Goal: Information Seeking & Learning: Learn about a topic

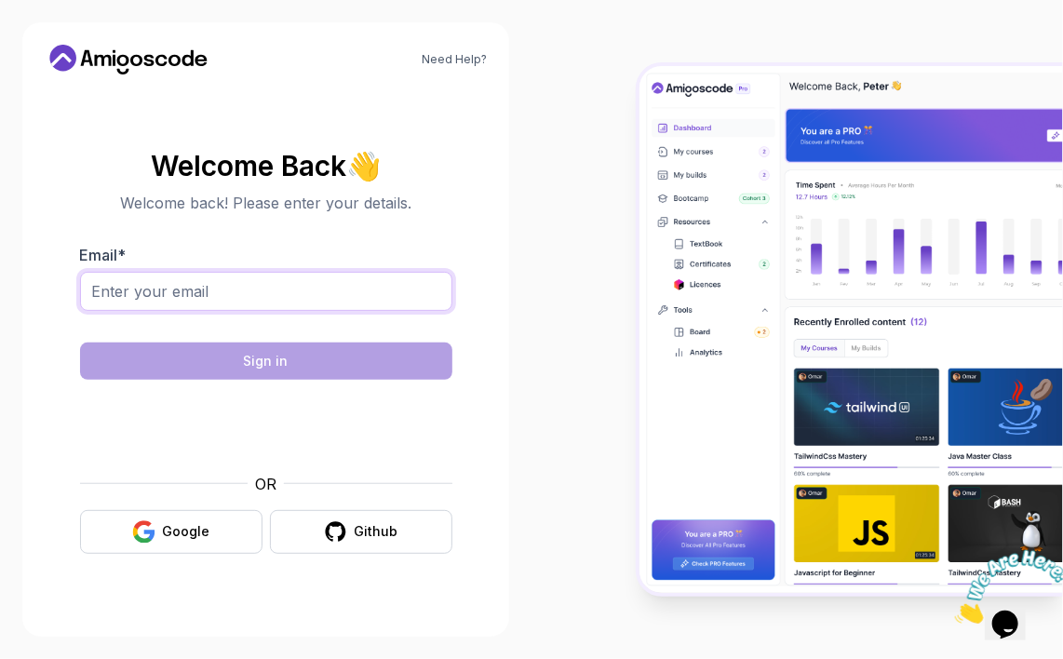
click at [361, 292] on input "Email *" at bounding box center [266, 291] width 372 height 39
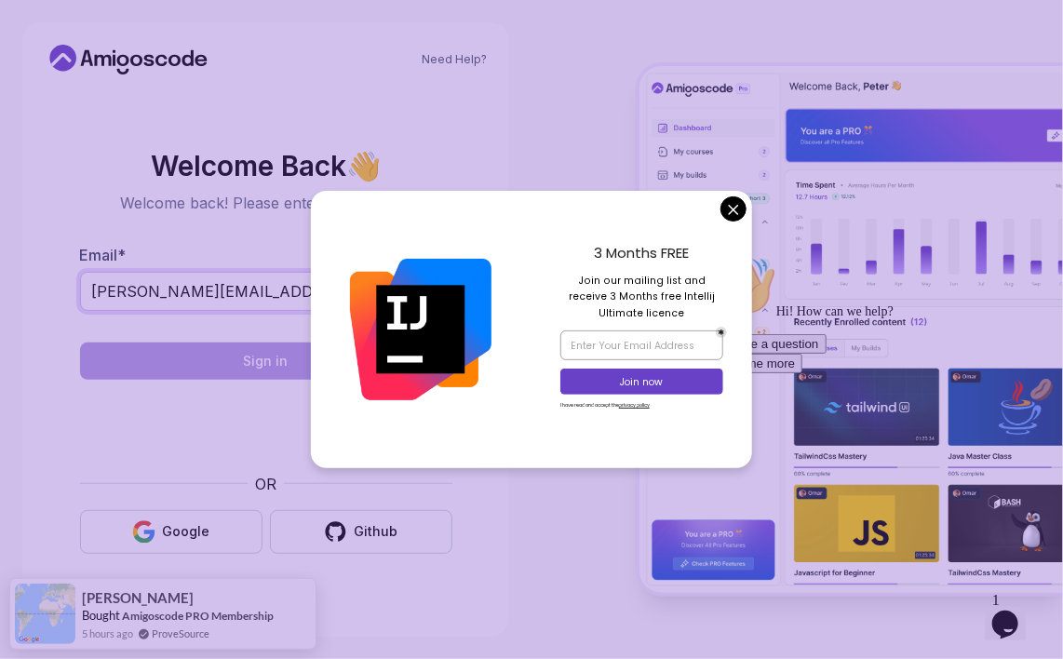
type input "[PERSON_NAME][EMAIL_ADDRESS][DOMAIN_NAME]"
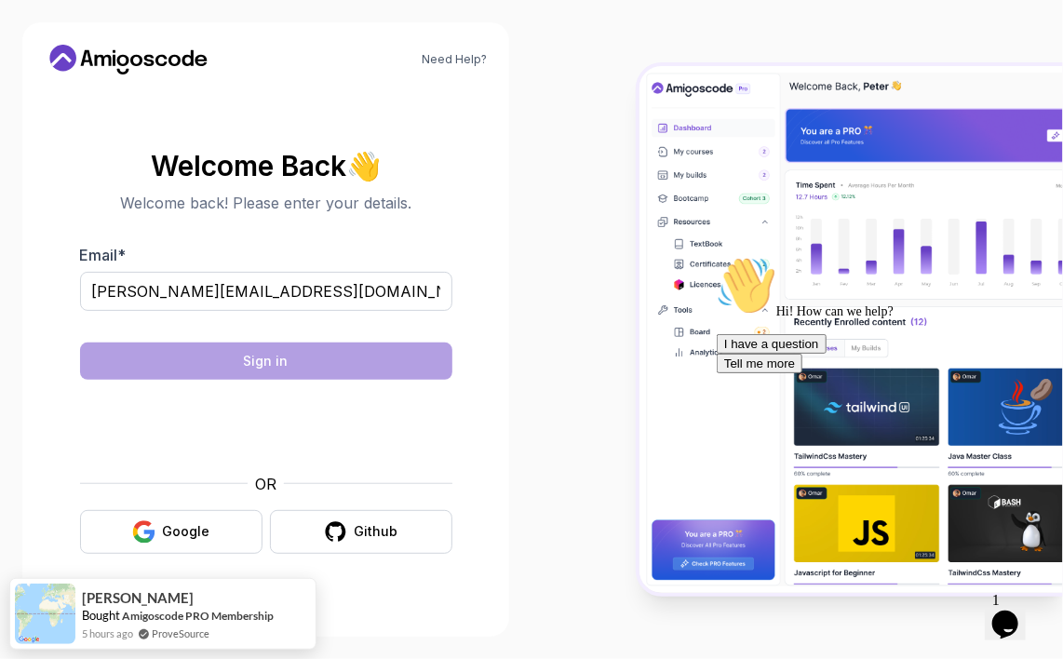
click at [734, 209] on body "Need Help? Welcome Back 👋 Welcome back! Please enter your details. Email * [PER…" at bounding box center [531, 329] width 1063 height 659
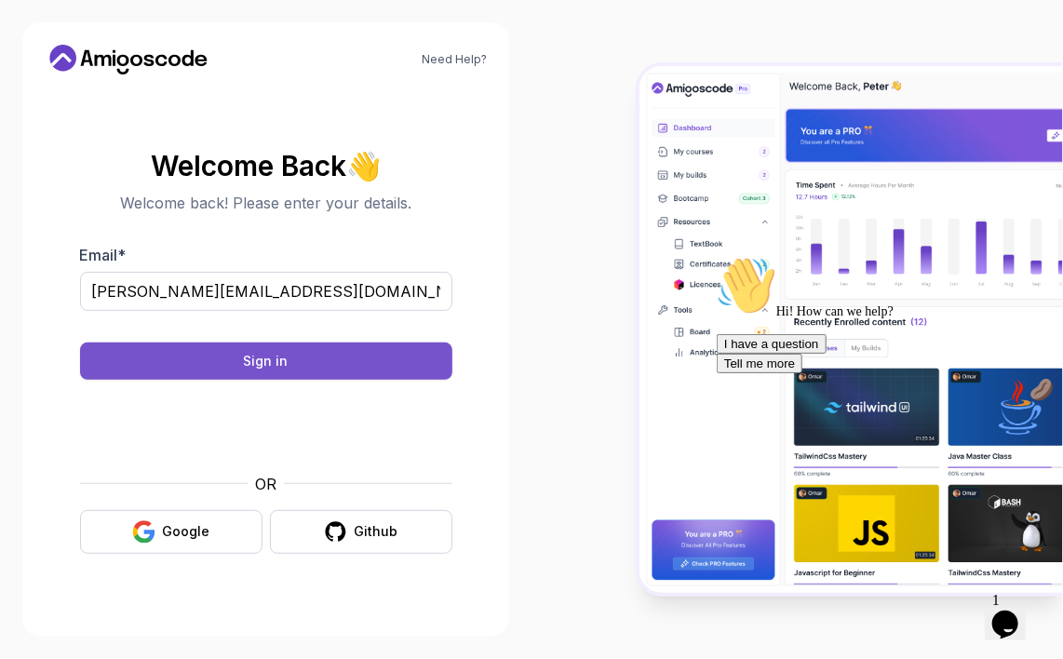
click at [331, 360] on button "Sign in" at bounding box center [266, 361] width 372 height 37
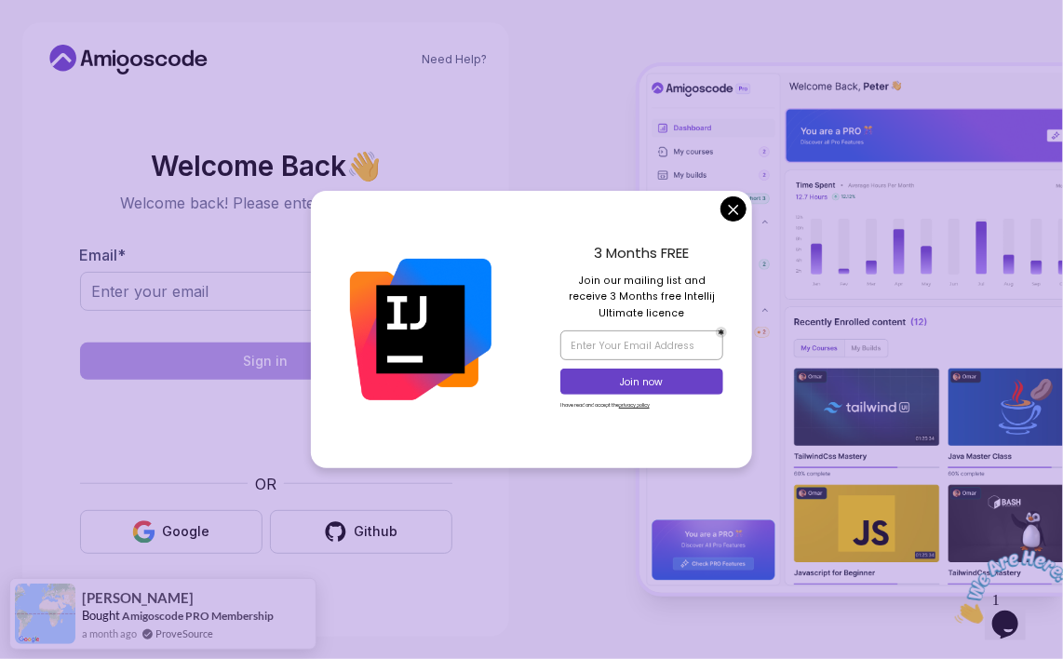
click at [741, 206] on body "Need Help? Welcome Back 👋 Welcome back! Please enter your details. Email * Sign…" at bounding box center [531, 329] width 1063 height 659
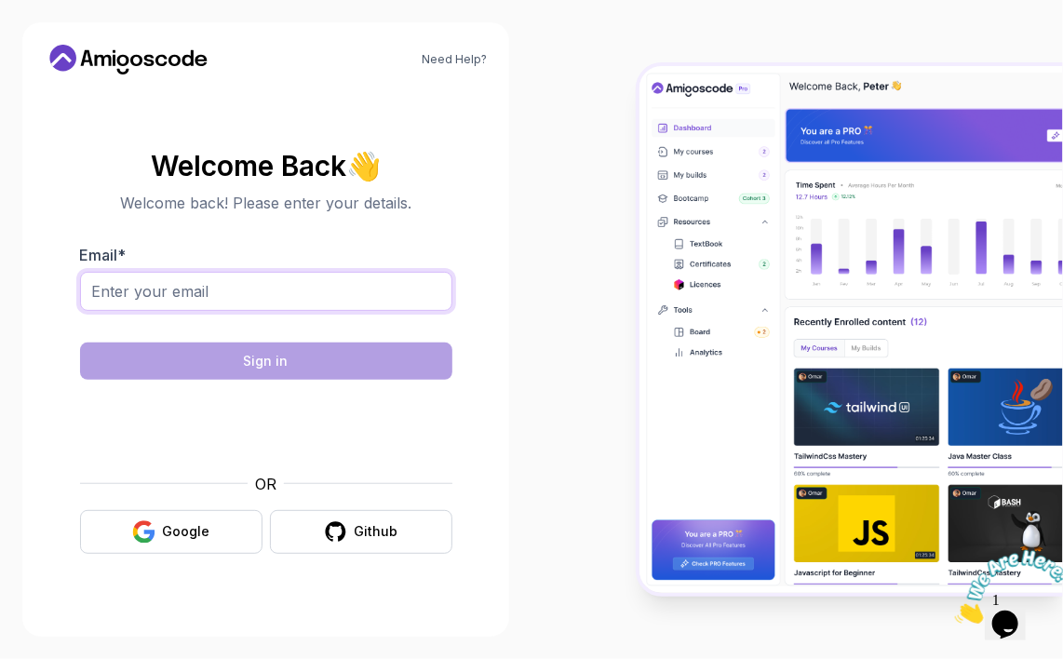
click at [264, 288] on input "Email *" at bounding box center [266, 291] width 372 height 39
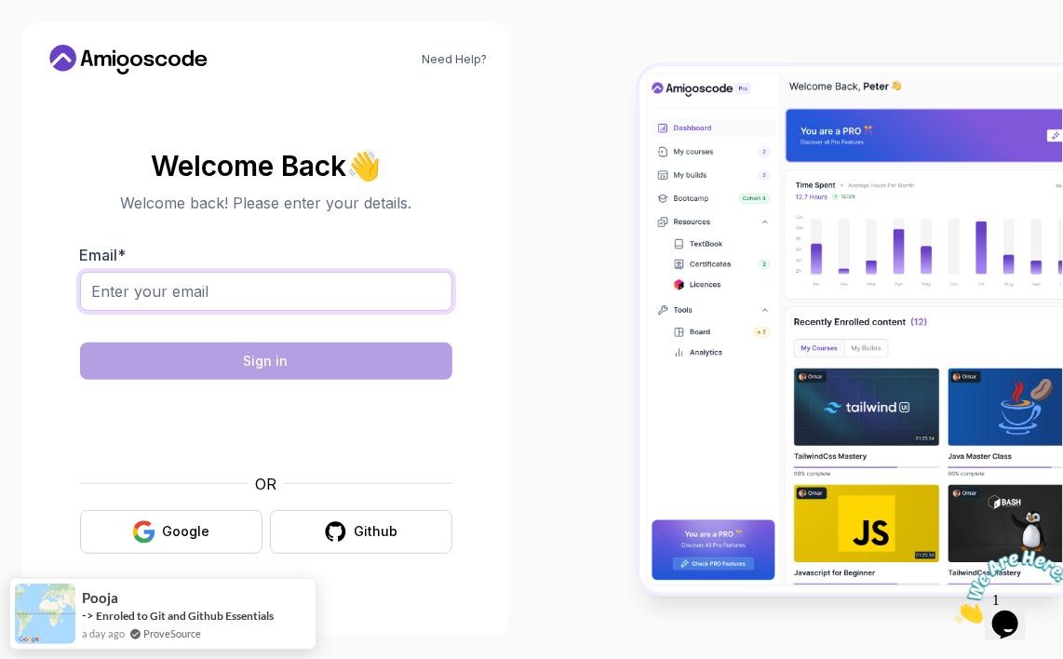
type input "[PERSON_NAME][EMAIL_ADDRESS][DOMAIN_NAME]"
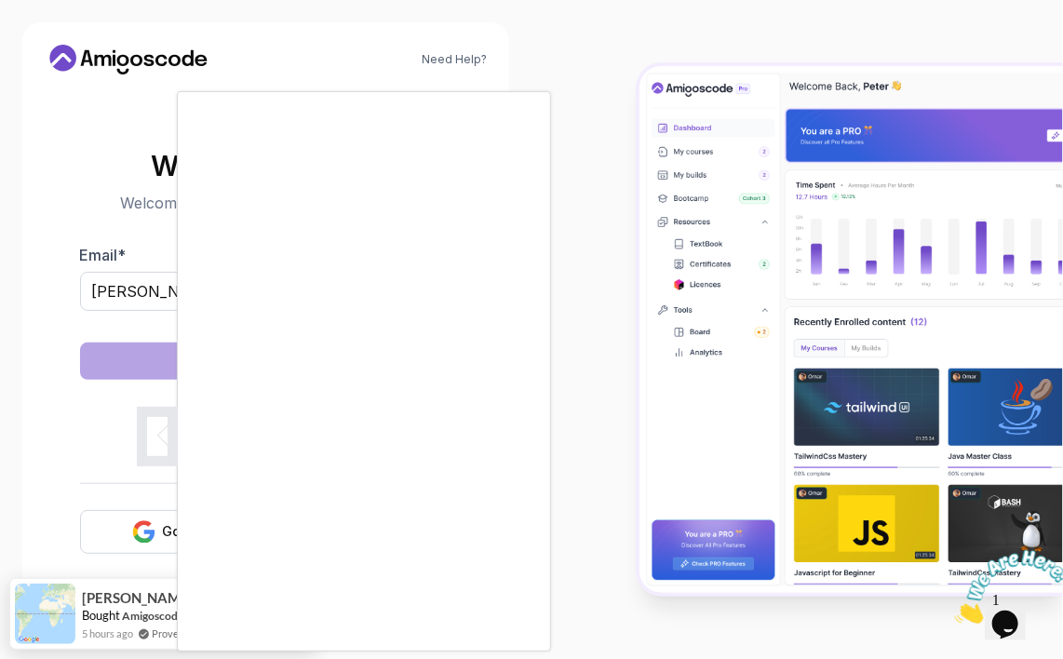
click at [736, 205] on body "Need Help? Welcome Back 👋 Welcome back! Please enter your details. Email * [PER…" at bounding box center [531, 329] width 1063 height 659
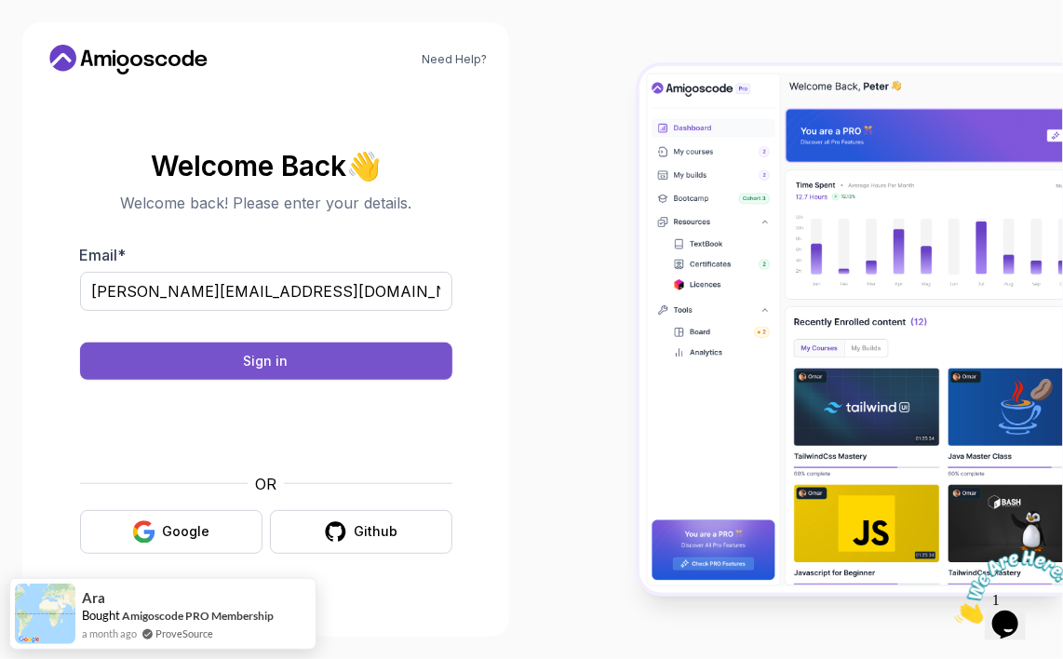
click at [253, 368] on div "Sign in" at bounding box center [266, 361] width 45 height 19
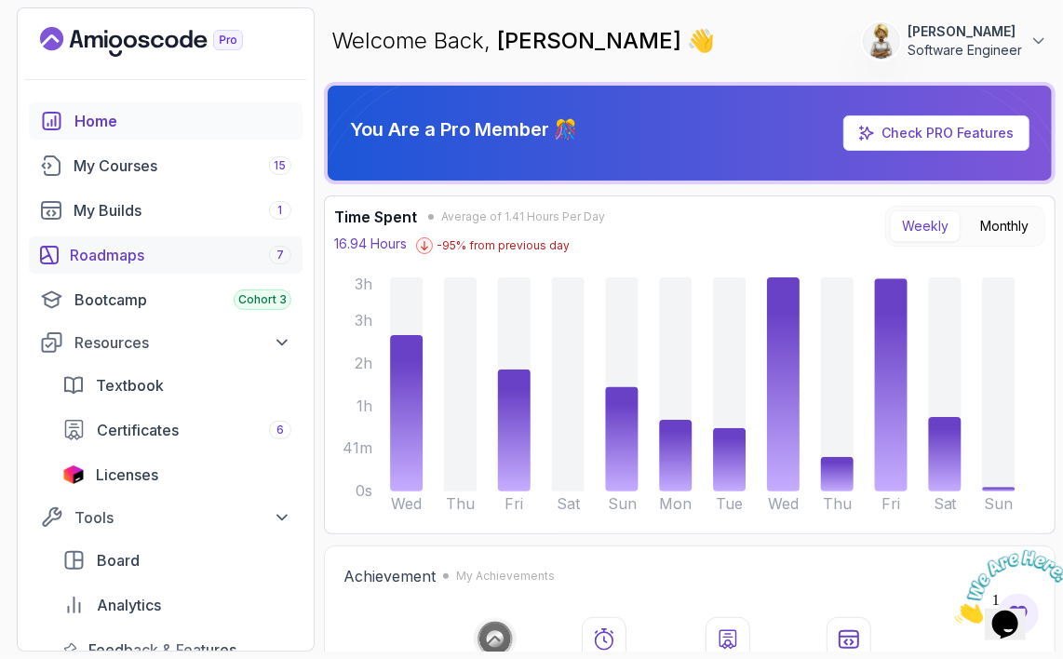
click at [106, 260] on div "Roadmaps 7" at bounding box center [181, 255] width 222 height 22
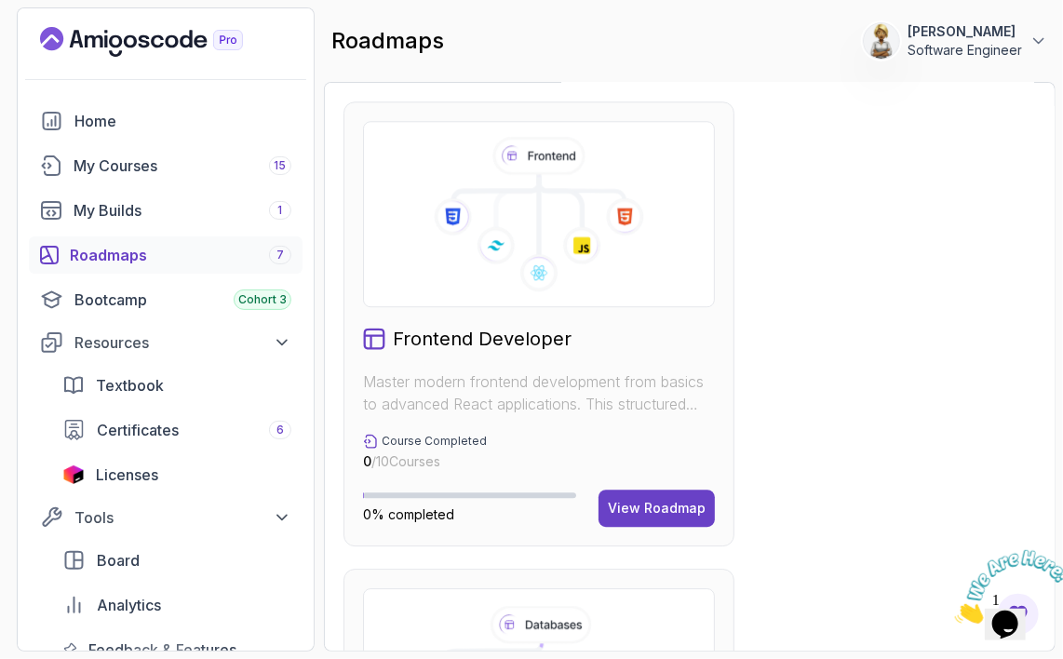
scroll to position [1862, 0]
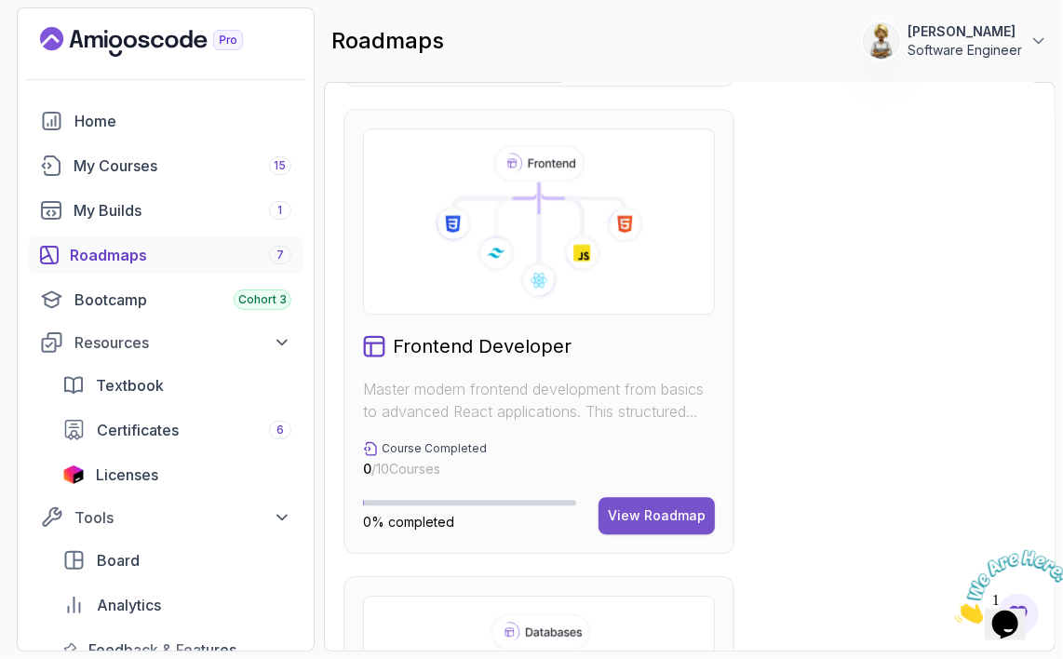
click at [675, 511] on div "View Roadmap" at bounding box center [657, 515] width 98 height 19
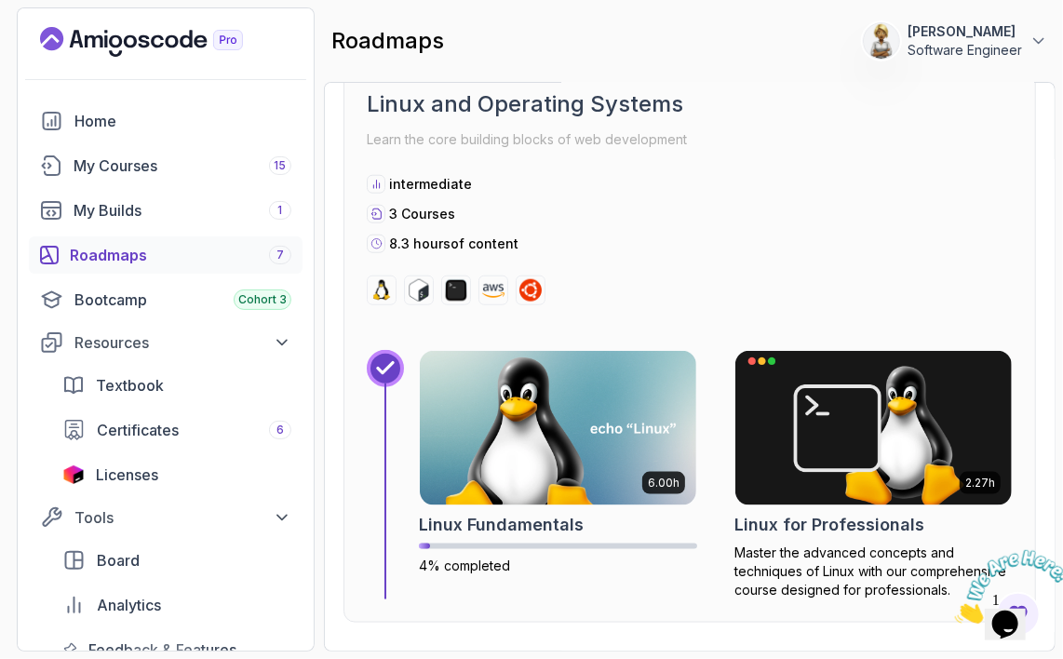
scroll to position [652, 0]
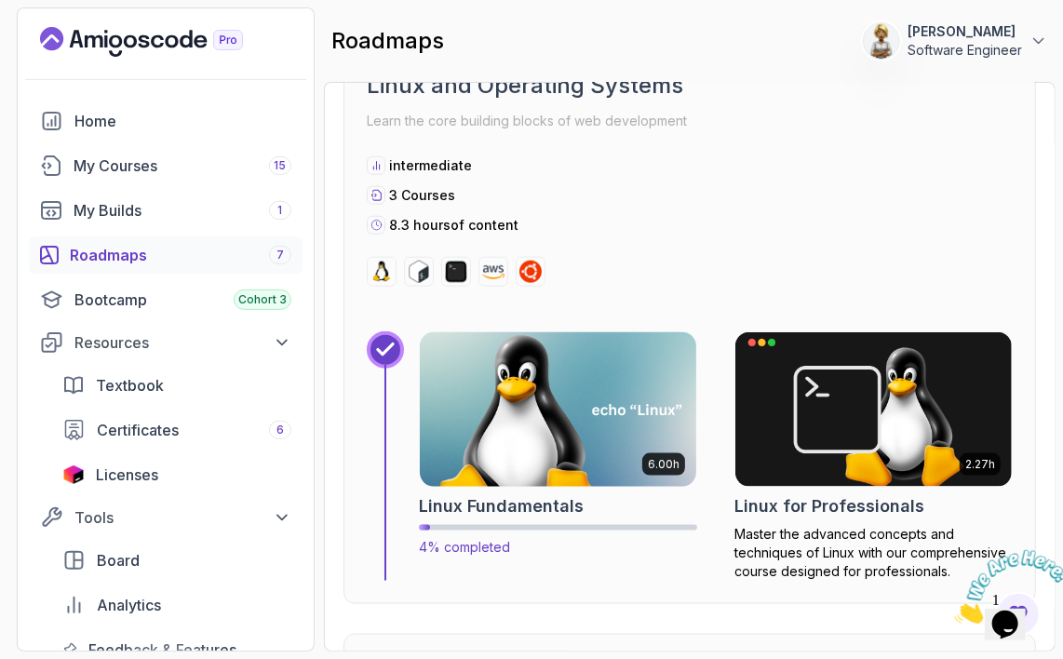
click at [596, 409] on img at bounding box center [558, 410] width 290 height 162
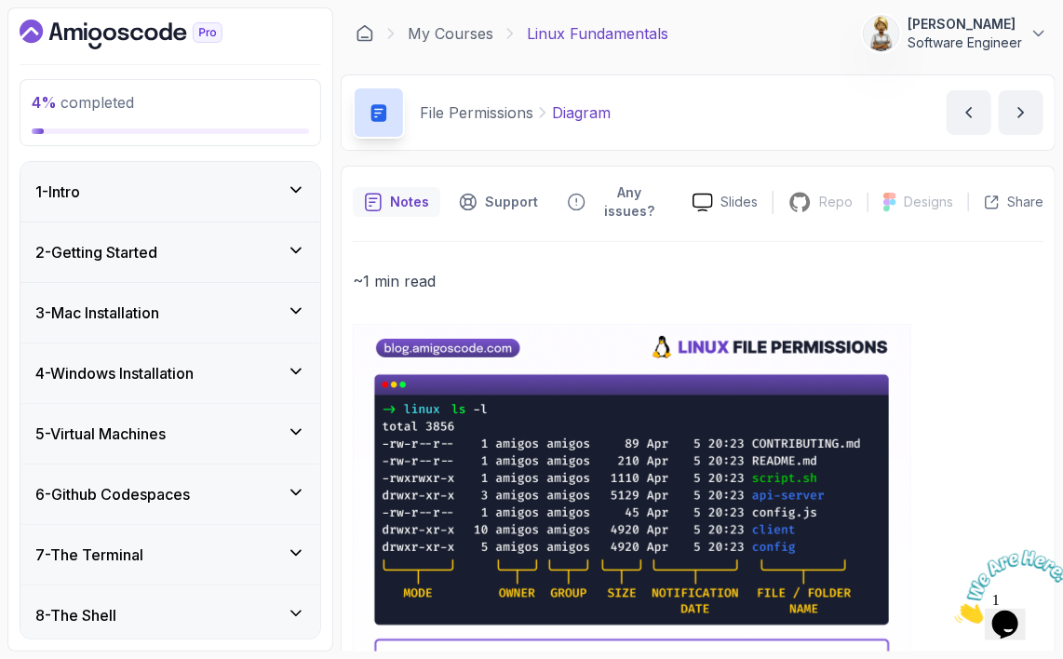
click at [293, 195] on icon at bounding box center [296, 190] width 19 height 19
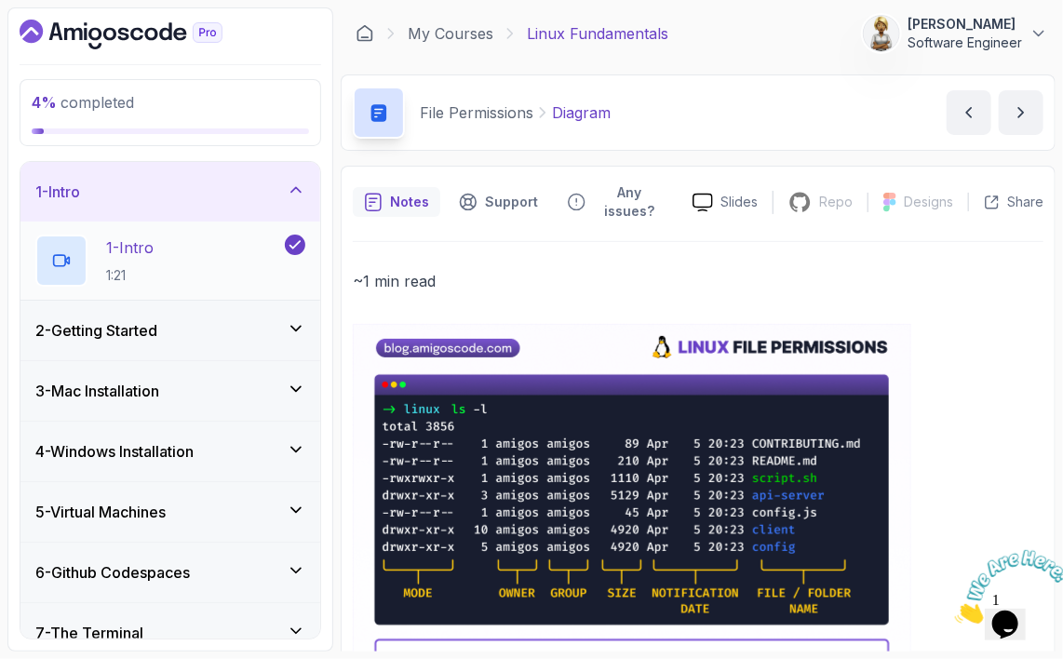
click at [153, 246] on p "1 - Intro" at bounding box center [129, 247] width 47 height 22
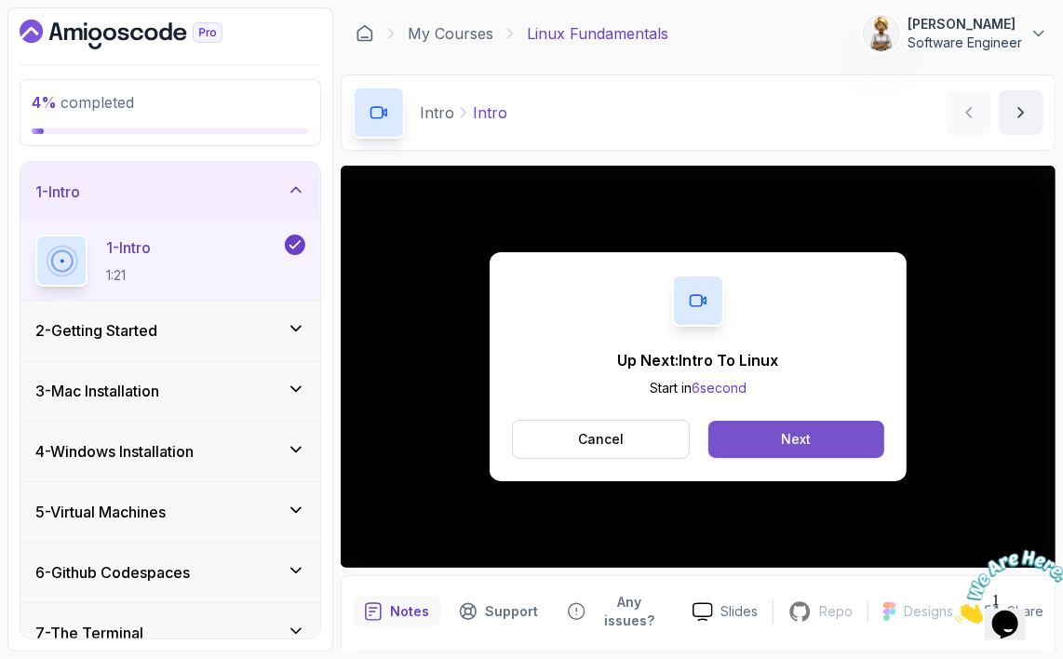
click at [794, 432] on div "Next" at bounding box center [796, 439] width 30 height 19
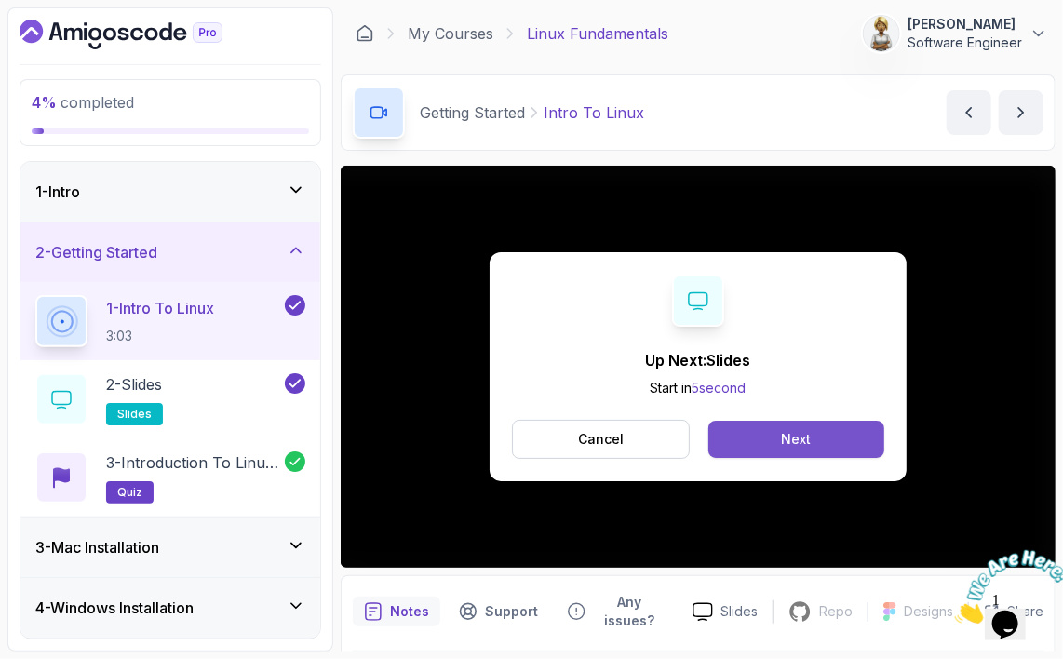
click at [752, 438] on button "Next" at bounding box center [796, 439] width 176 height 37
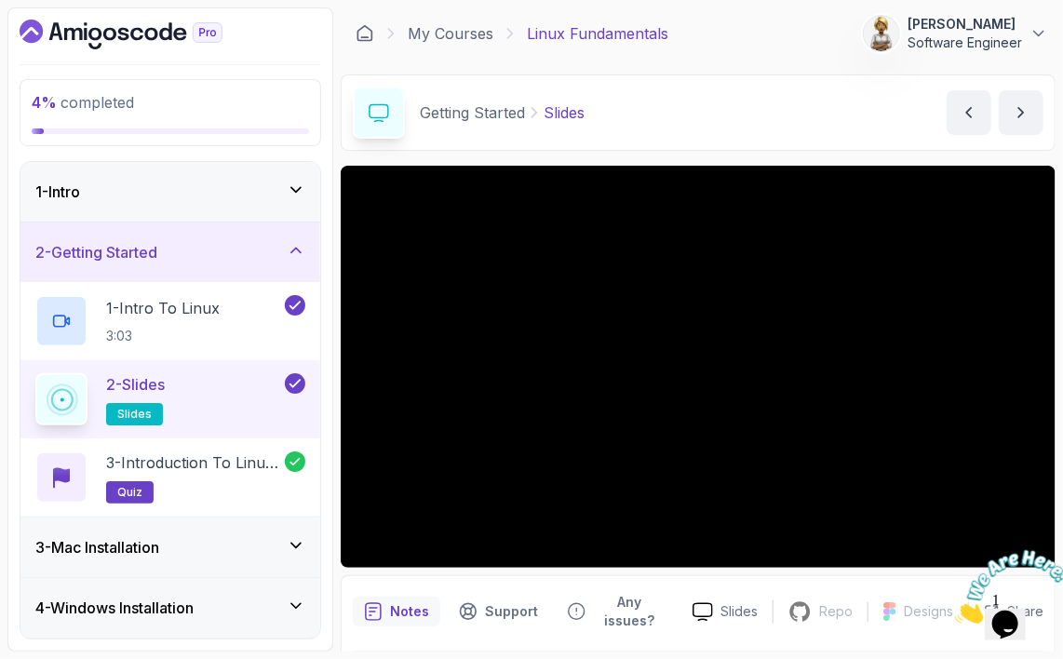
click at [216, 385] on div "2 - Slides slides" at bounding box center [158, 399] width 246 height 52
click at [60, 391] on icon at bounding box center [61, 399] width 37 height 37
click at [231, 395] on div "2 - Slides slides" at bounding box center [158, 399] width 246 height 52
click at [209, 303] on p "1 - Intro To Linux" at bounding box center [163, 308] width 114 height 22
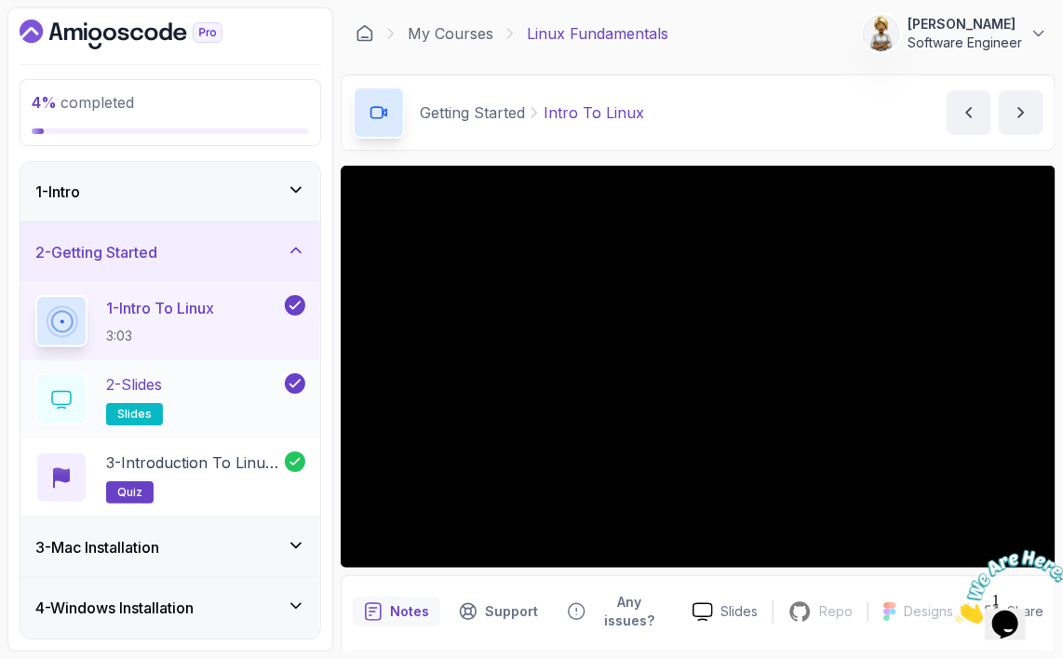
click at [204, 395] on div "2 - Slides slides" at bounding box center [158, 399] width 246 height 52
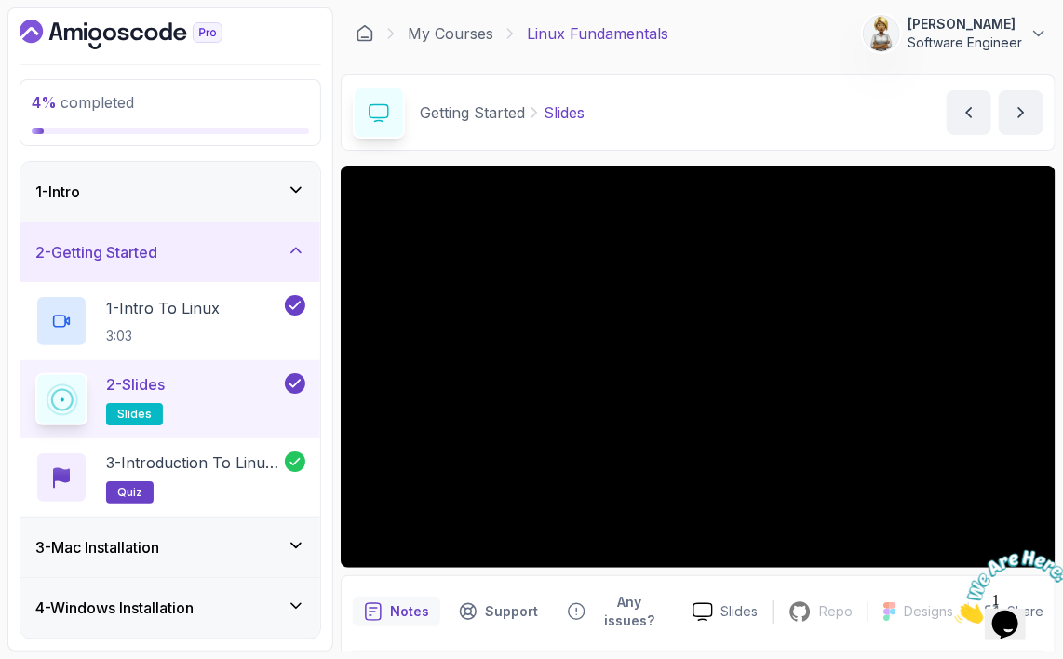
scroll to position [45, 0]
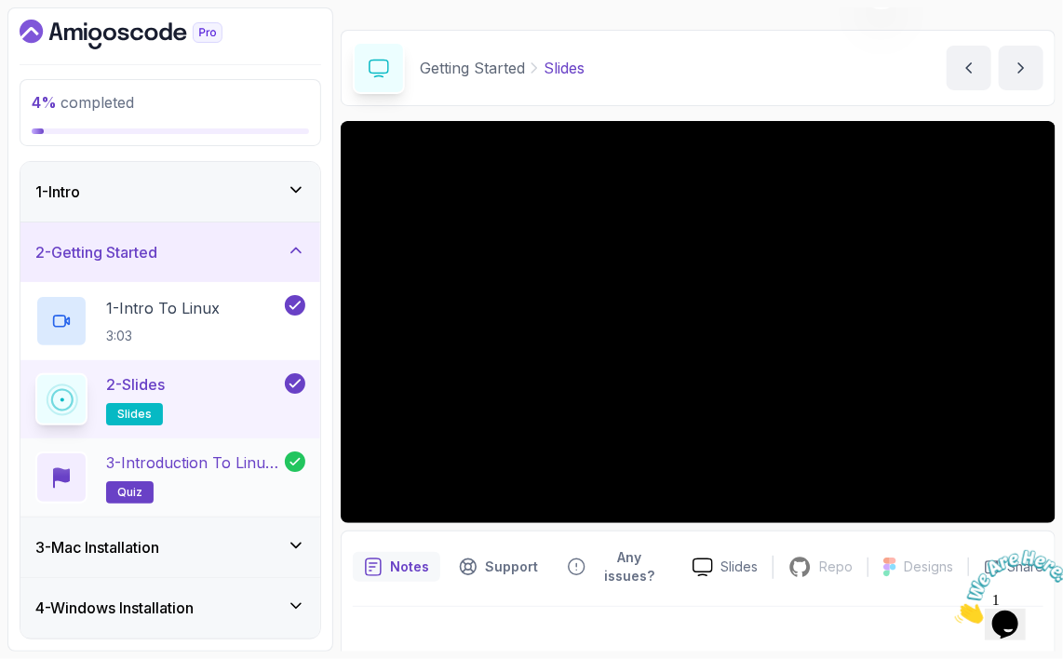
click at [196, 474] on h2 "3 - Introduction to Linux Quiz quiz" at bounding box center [195, 477] width 179 height 52
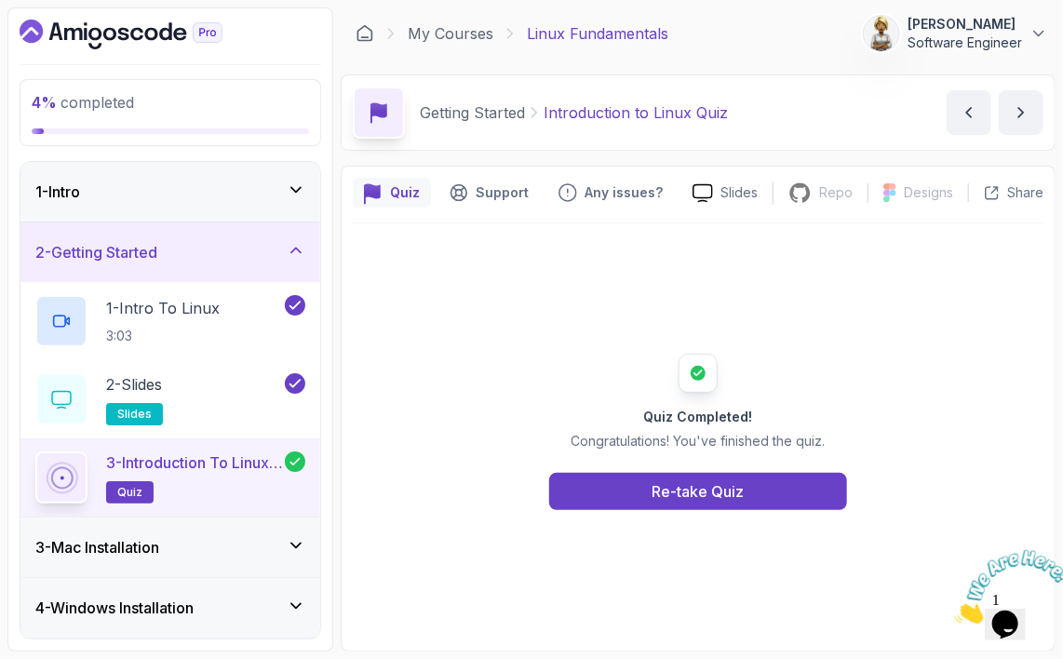
click at [202, 463] on p "3 - Introduction to Linux Quiz" at bounding box center [195, 462] width 179 height 22
click at [712, 492] on div "Re-take Quiz" at bounding box center [699, 491] width 92 height 22
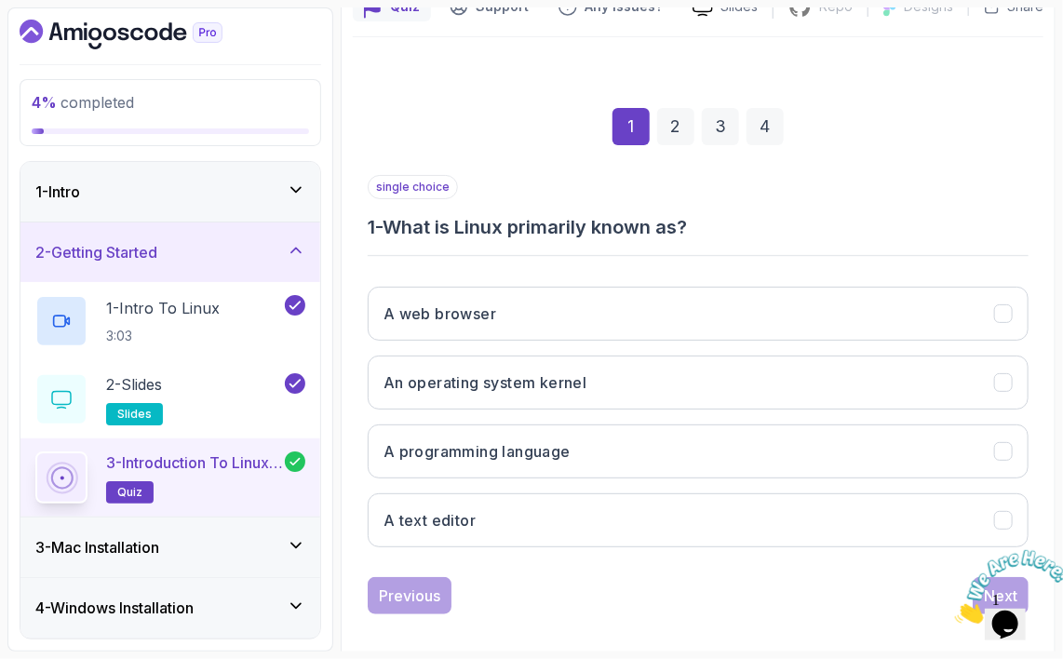
scroll to position [199, 0]
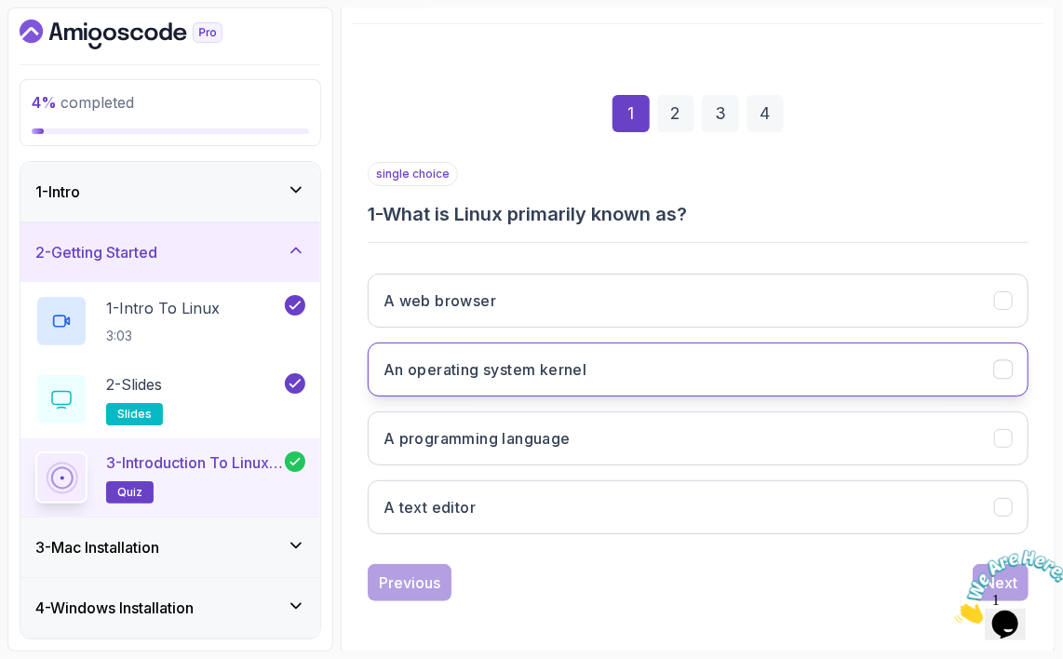
click at [632, 368] on button "An operating system kernel" at bounding box center [698, 370] width 661 height 54
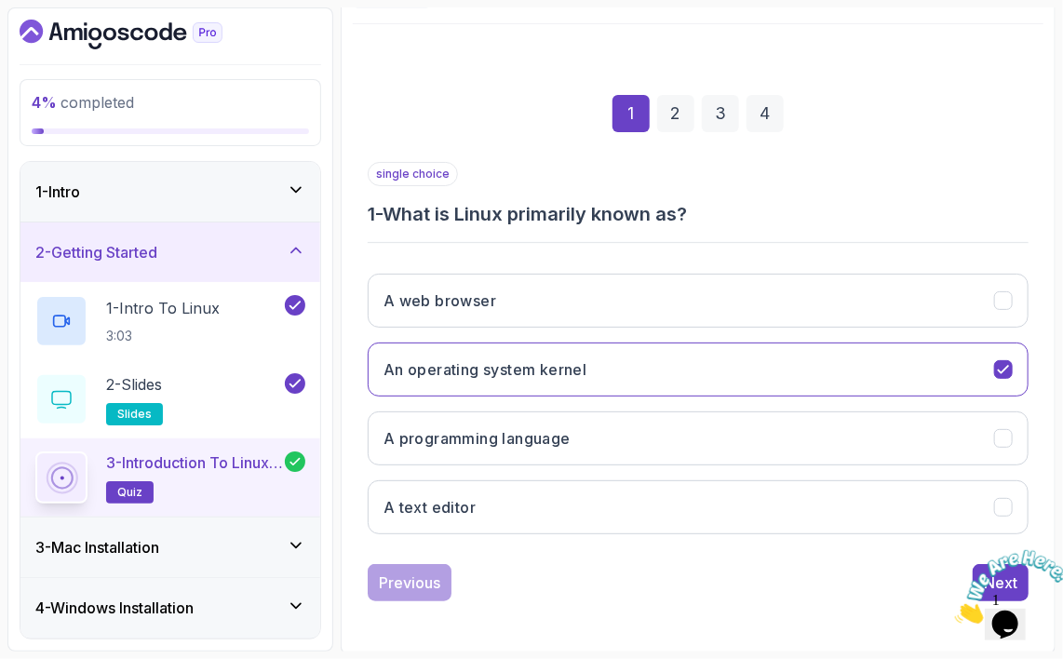
click at [979, 568] on img at bounding box center [1011, 586] width 115 height 74
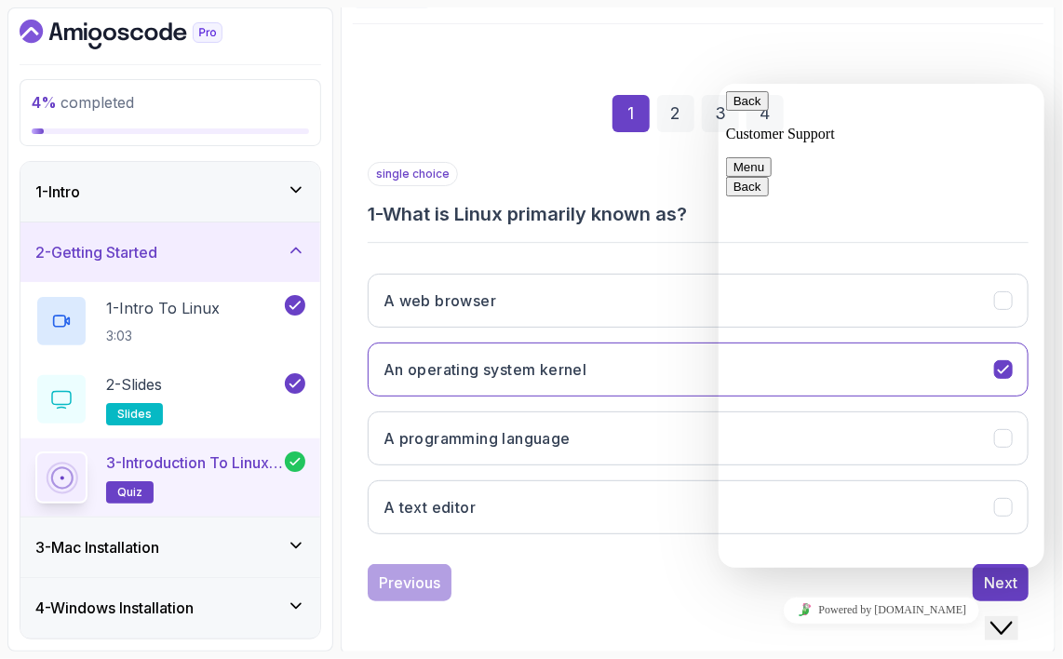
click at [942, 584] on div "Previous Next" at bounding box center [698, 582] width 661 height 37
click at [612, 551] on div "single choice 1 - What is Linux primarily known as? A web browser An operating …" at bounding box center [698, 381] width 661 height 439
click at [986, 573] on div "Next" at bounding box center [1001, 583] width 34 height 22
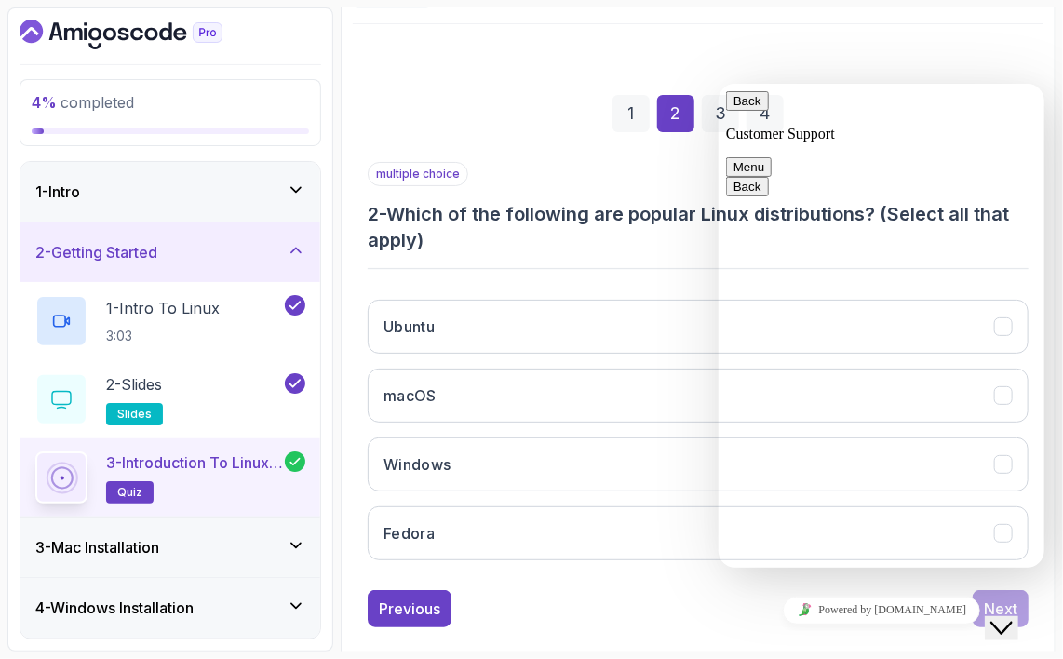
click at [998, 52] on div "1 2 3 4 multiple choice 2 - Which of the following are popular Linux distributi…" at bounding box center [698, 346] width 691 height 592
click at [746, 110] on button "Back" at bounding box center [746, 100] width 43 height 20
drag, startPoint x: 982, startPoint y: 604, endPoint x: 726, endPoint y: 610, distance: 256.0
click at [982, 604] on div "Powered by tawk.to" at bounding box center [880, 609] width 311 height 27
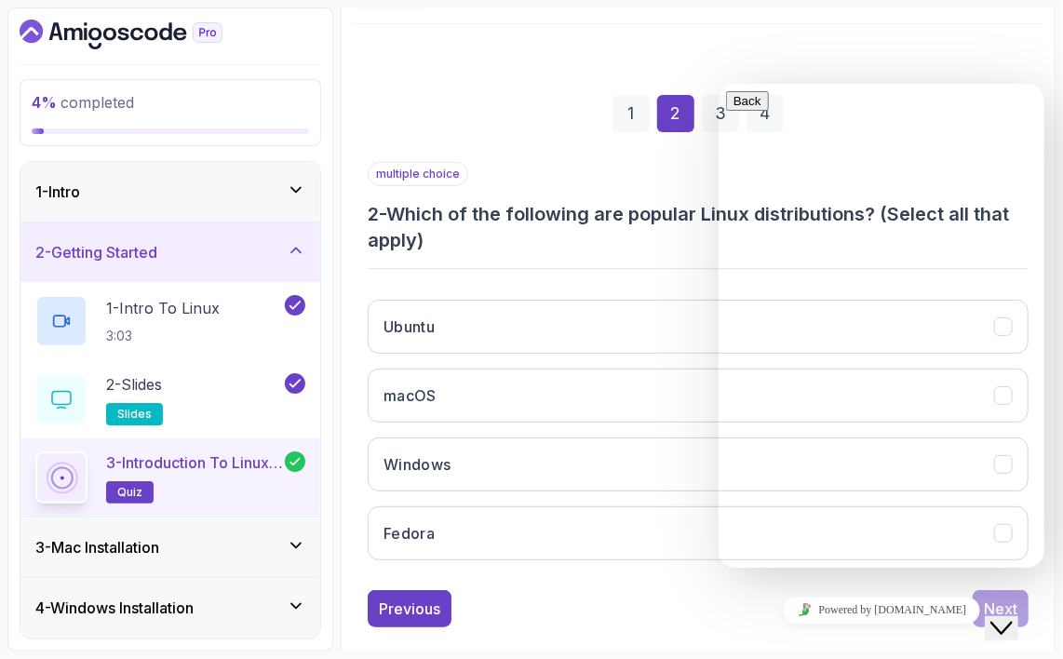
click at [1008, 616] on icon "Close Chat This icon closes the chat window." at bounding box center [1001, 627] width 22 height 22
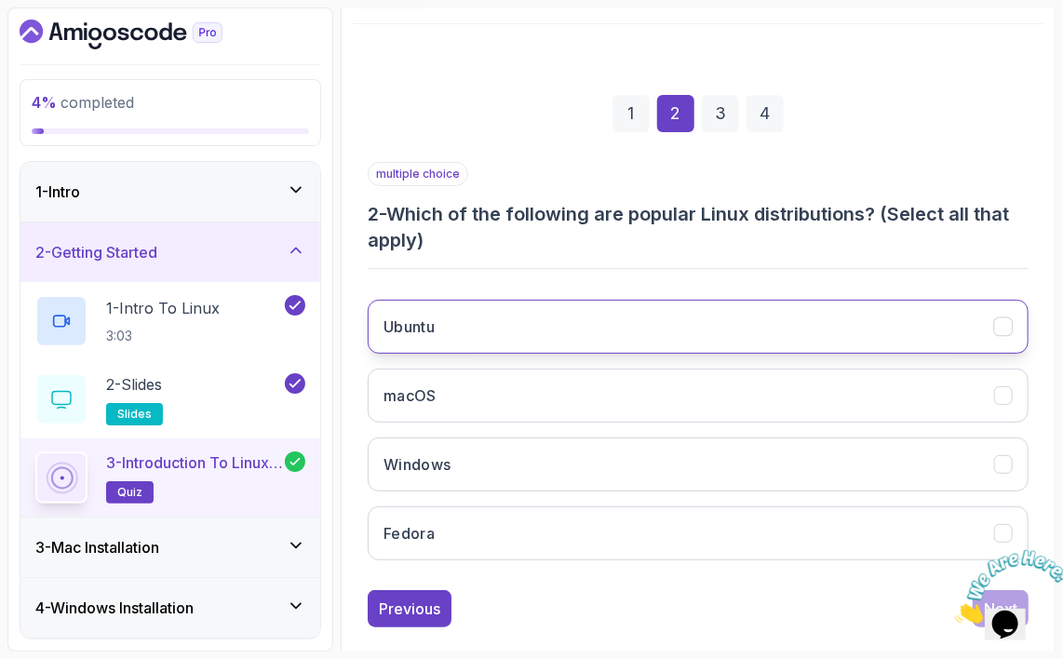
click at [537, 328] on button "Ubuntu" at bounding box center [698, 327] width 661 height 54
click at [977, 601] on img at bounding box center [1011, 586] width 115 height 74
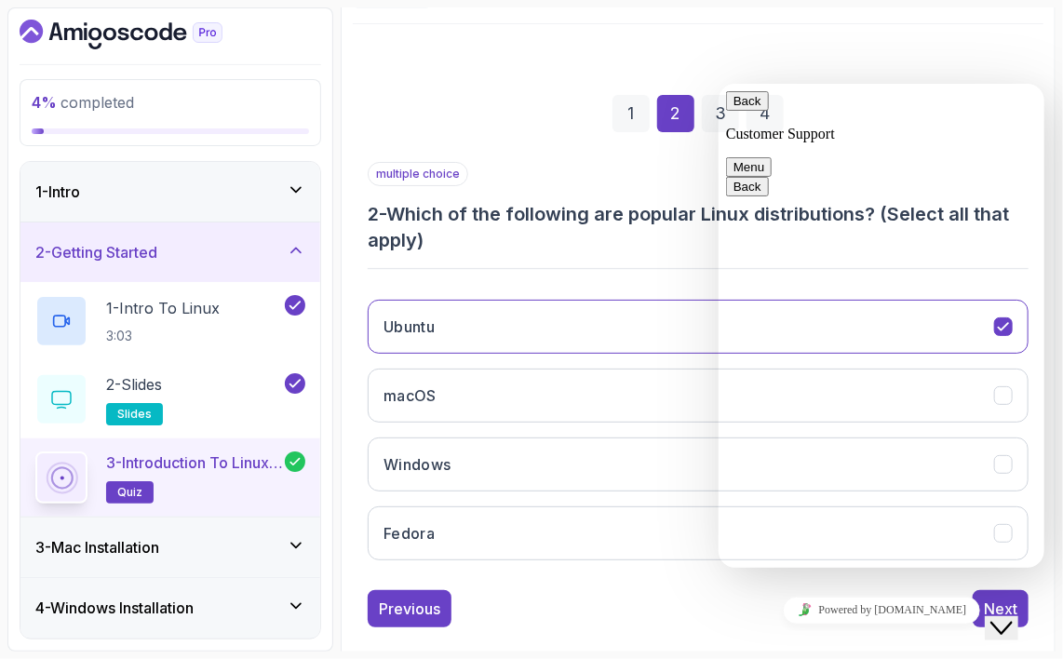
click at [999, 616] on div "Close Chat This icon closes the chat window." at bounding box center [1001, 627] width 22 height 22
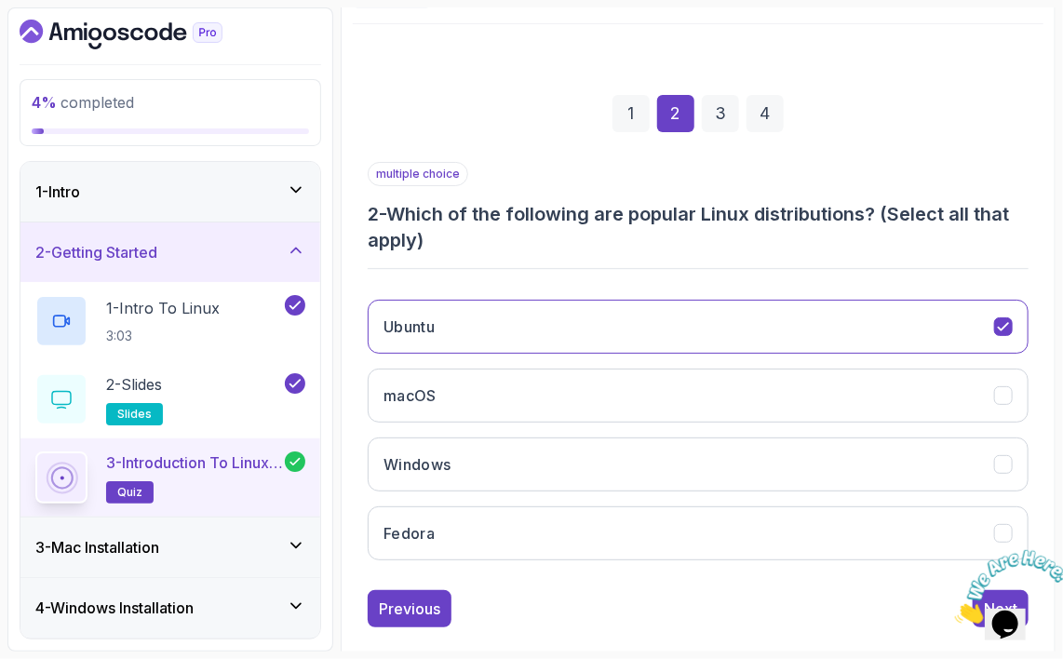
drag, startPoint x: 965, startPoint y: 600, endPoint x: 1194, endPoint y: 554, distance: 233.7
click at [965, 600] on img at bounding box center [1011, 586] width 115 height 74
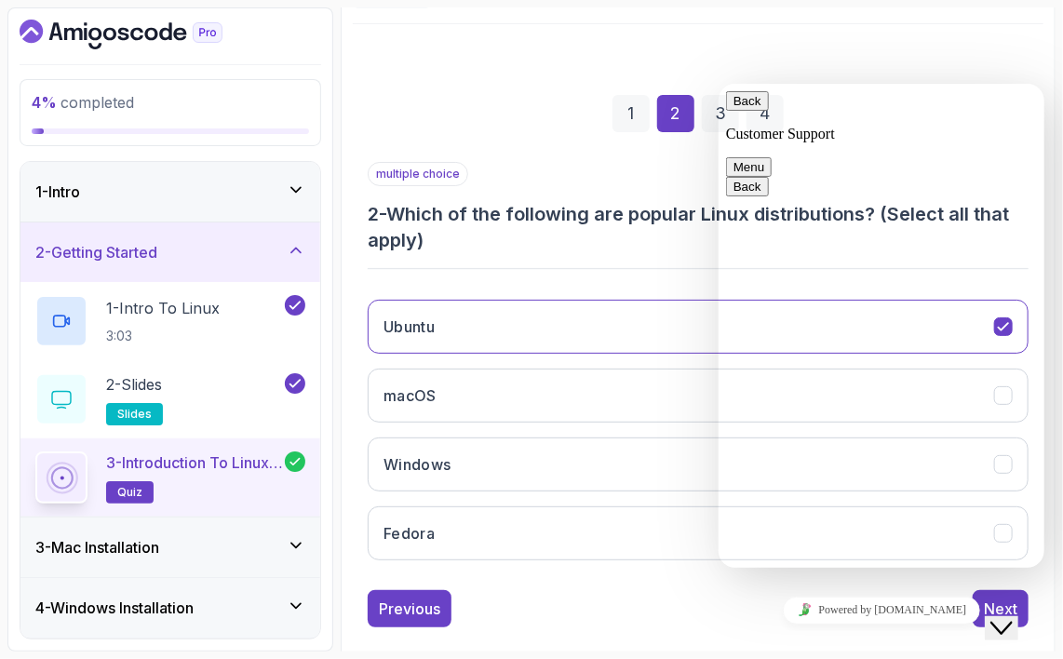
click at [976, 599] on div "Powered by tawk.to" at bounding box center [880, 609] width 311 height 27
click at [1002, 621] on icon "$i18n('chat', 'chat_widget')" at bounding box center [1001, 627] width 22 height 13
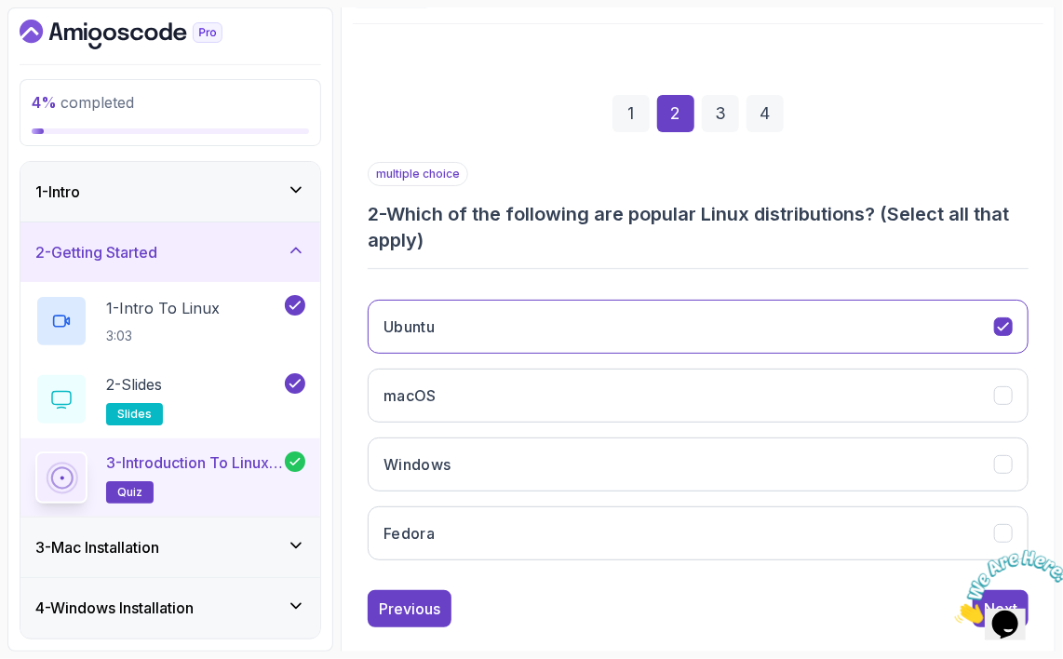
click at [978, 589] on img at bounding box center [1011, 586] width 115 height 74
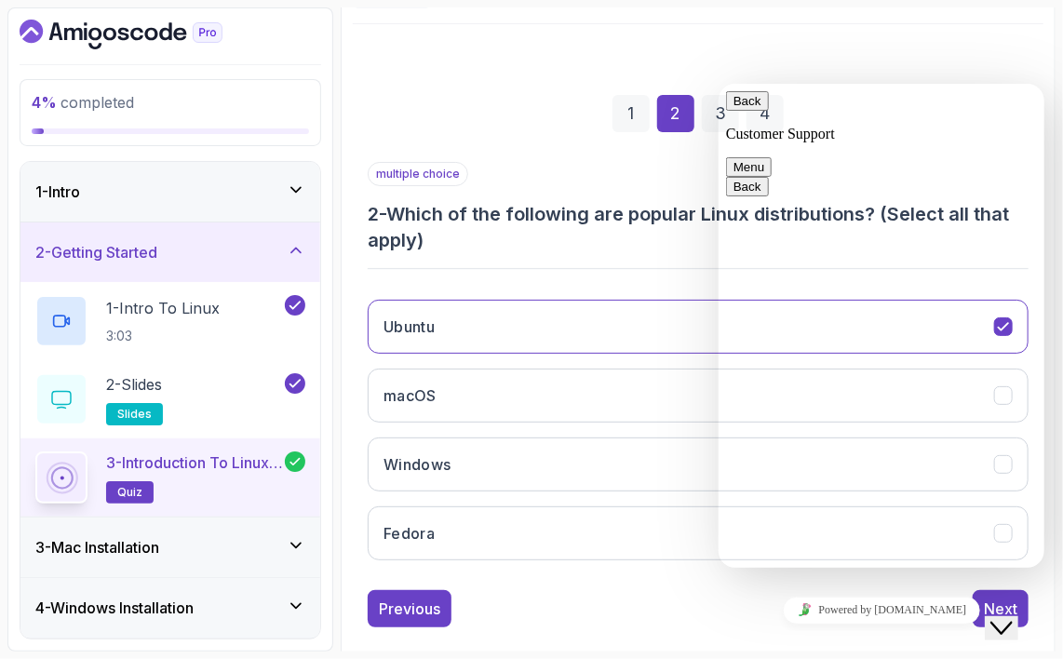
scroll to position [225, 0]
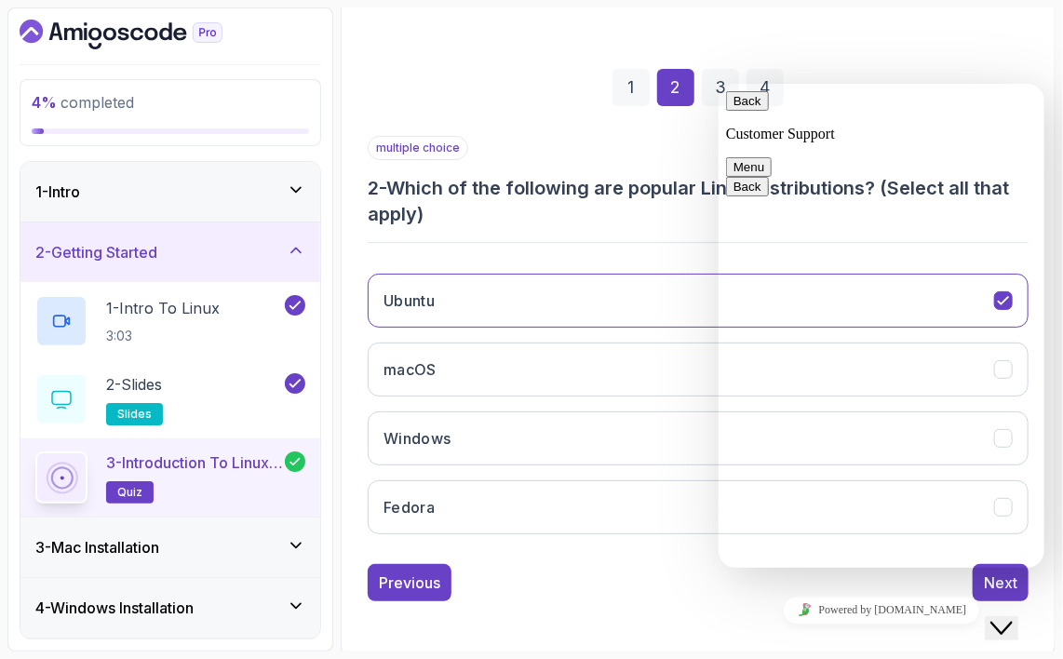
click at [1012, 621] on icon "Close Chat This icon closes the chat window." at bounding box center [1001, 627] width 22 height 22
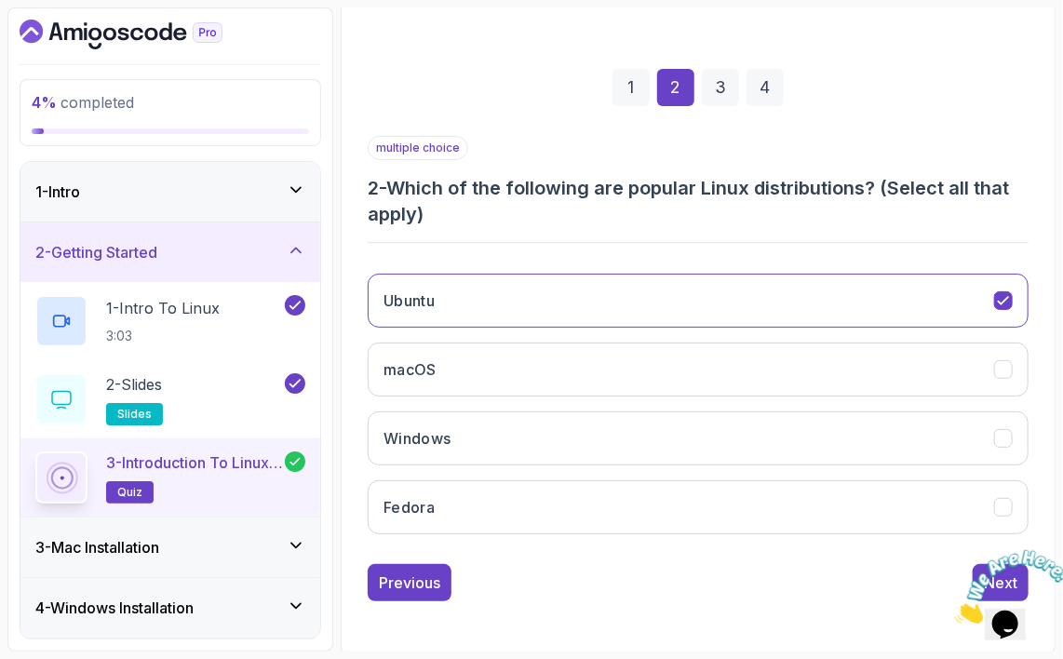
click at [976, 570] on img at bounding box center [1011, 586] width 115 height 74
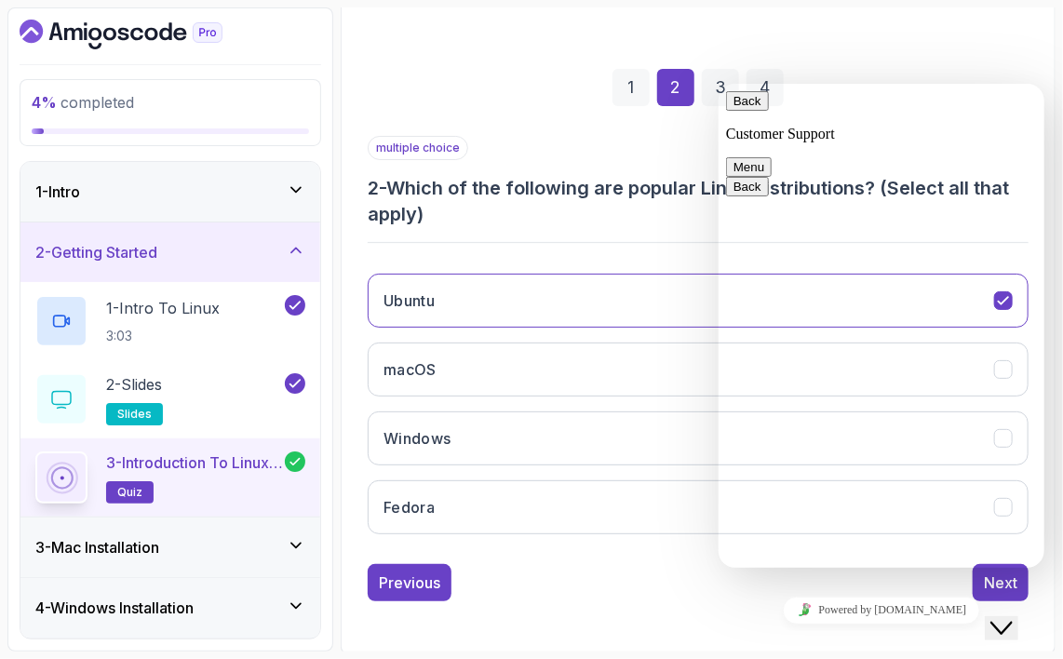
click at [1012, 616] on div "Close Chat This icon closes the chat window." at bounding box center [1001, 627] width 22 height 22
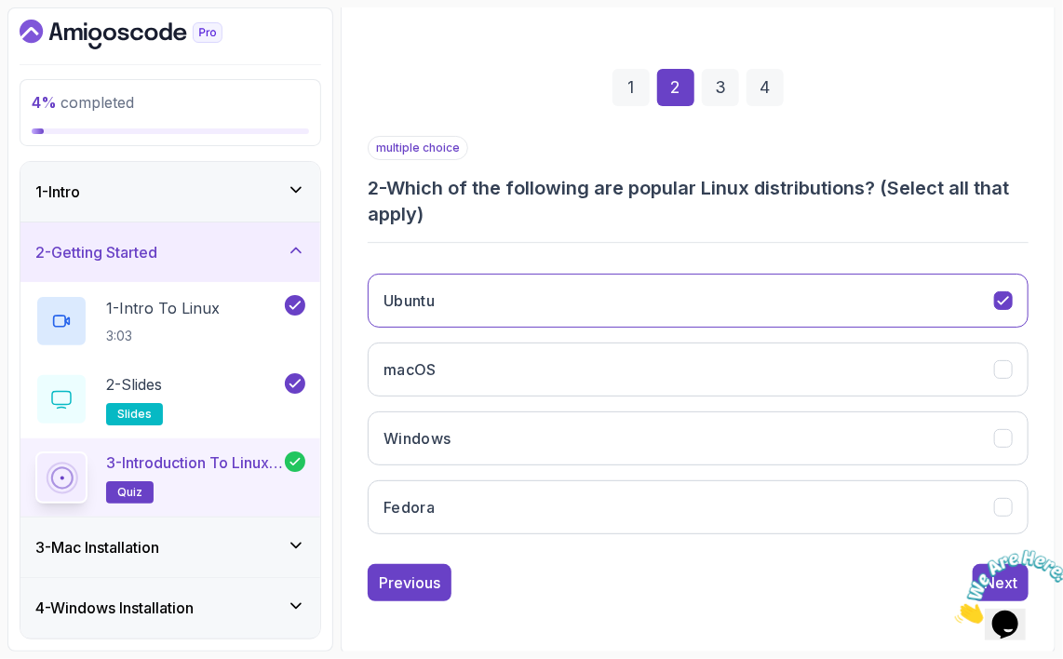
click at [954, 610] on icon "Close" at bounding box center [954, 618] width 0 height 16
click at [987, 564] on button "Next" at bounding box center [1001, 582] width 56 height 37
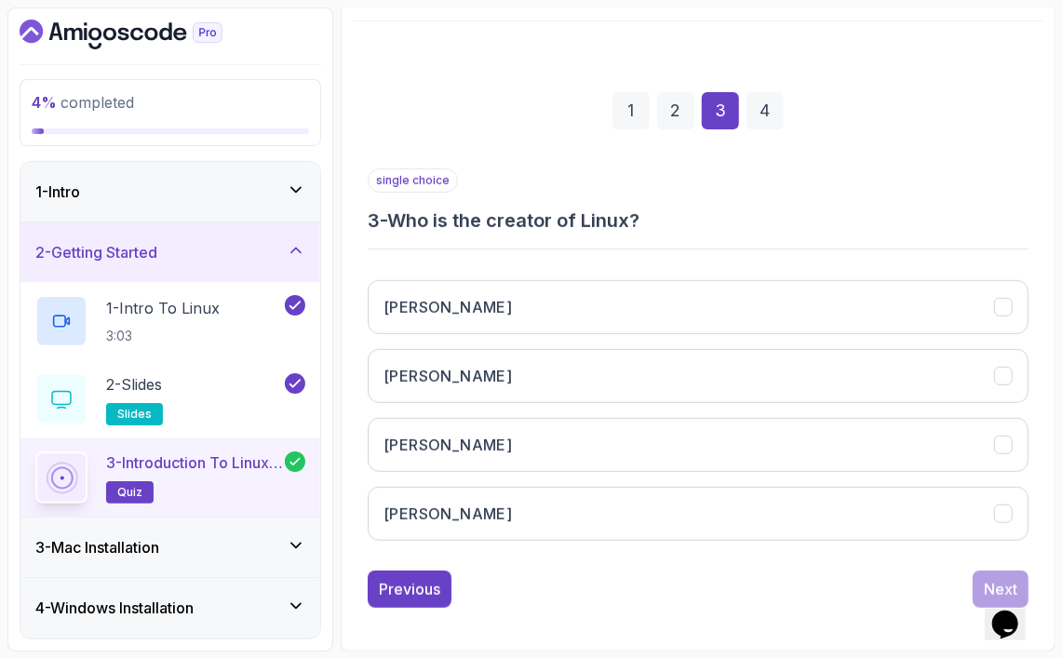
scroll to position [199, 0]
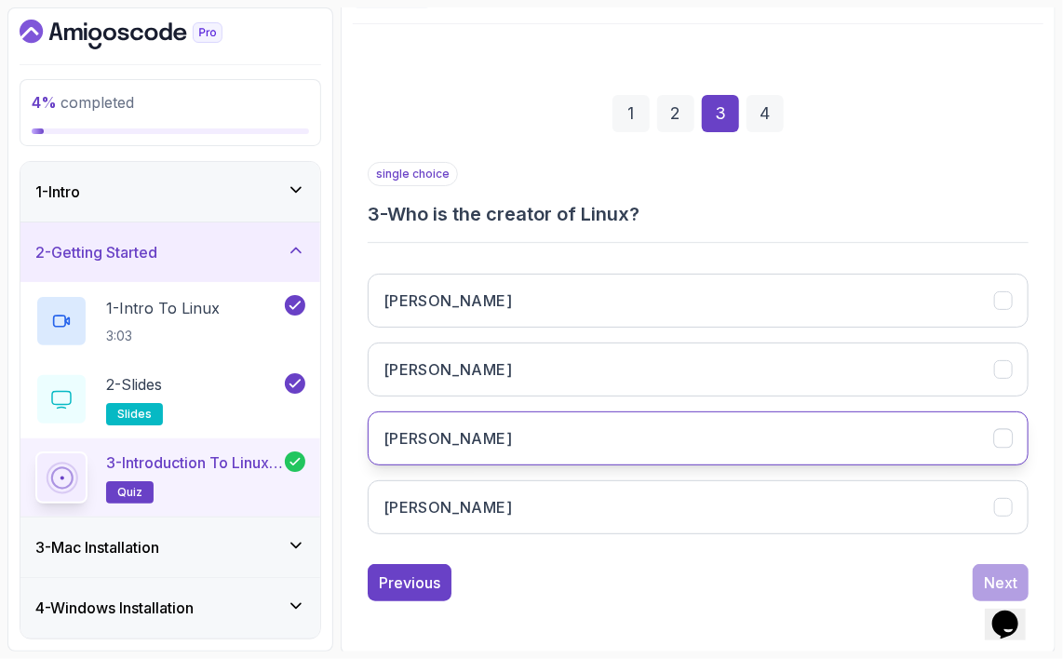
click at [545, 432] on button "Linus Torvalds" at bounding box center [698, 438] width 661 height 54
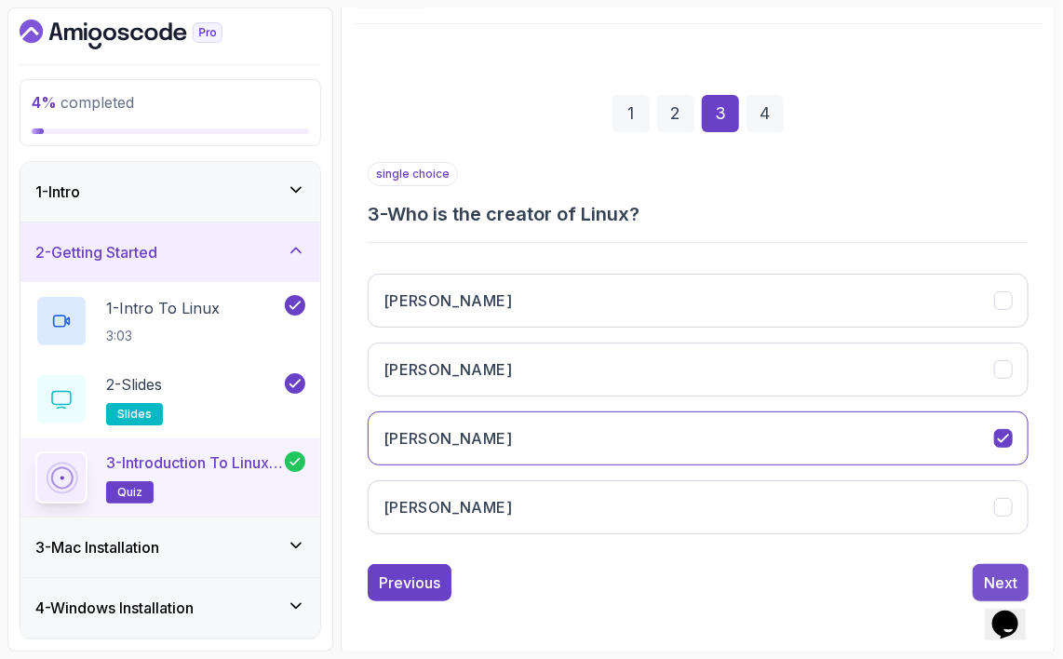
click at [990, 572] on div "Next" at bounding box center [1001, 583] width 34 height 22
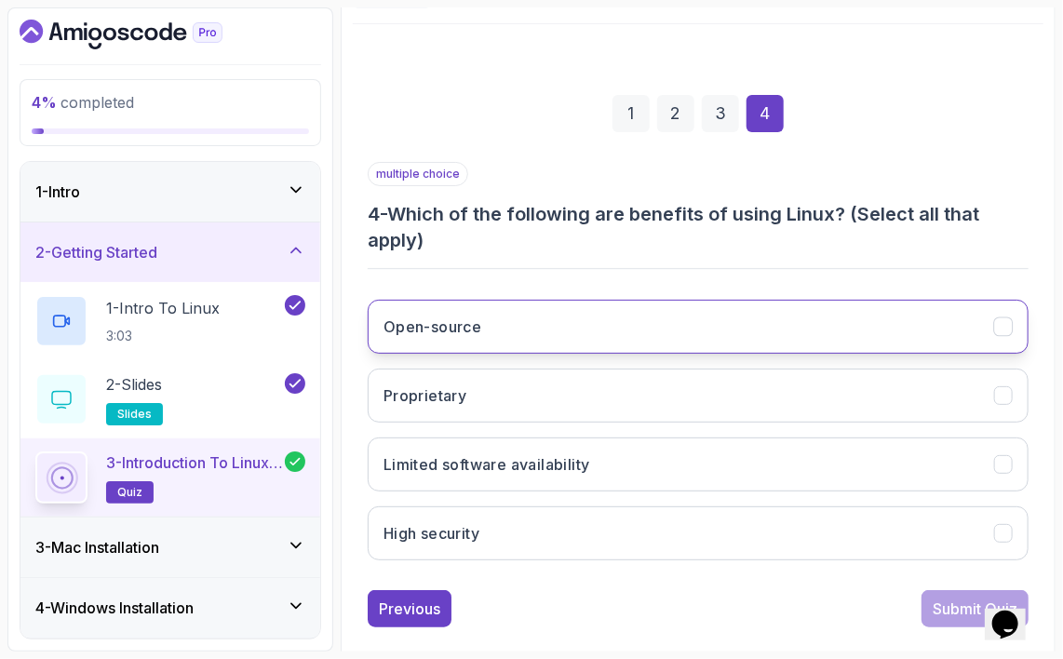
click at [522, 319] on button "Open-source" at bounding box center [698, 327] width 661 height 54
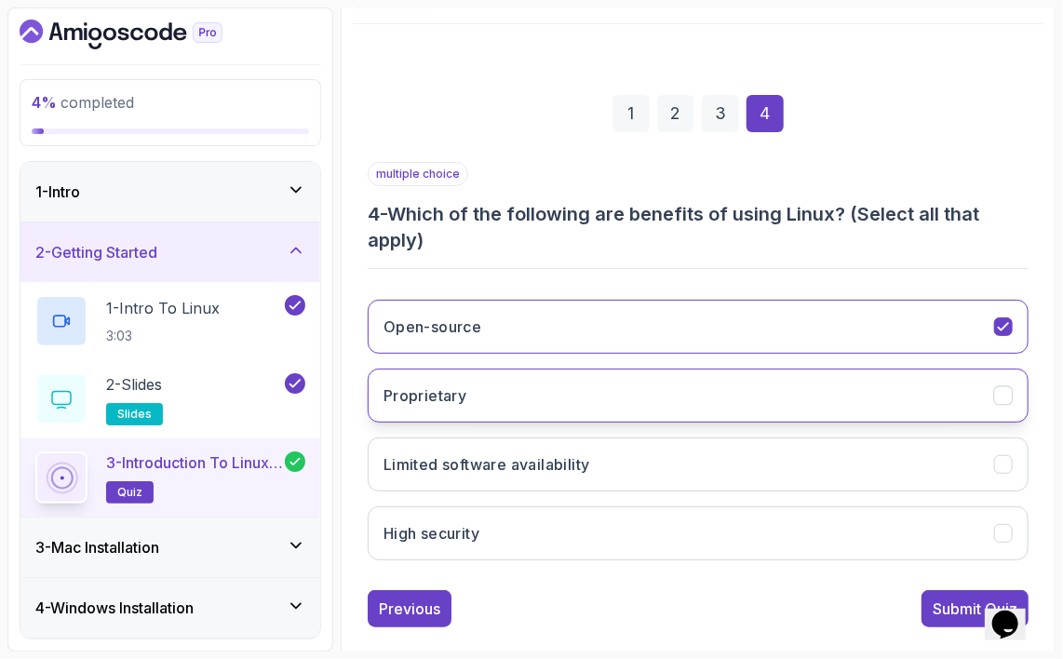
click at [513, 393] on button "Proprietary" at bounding box center [698, 396] width 661 height 54
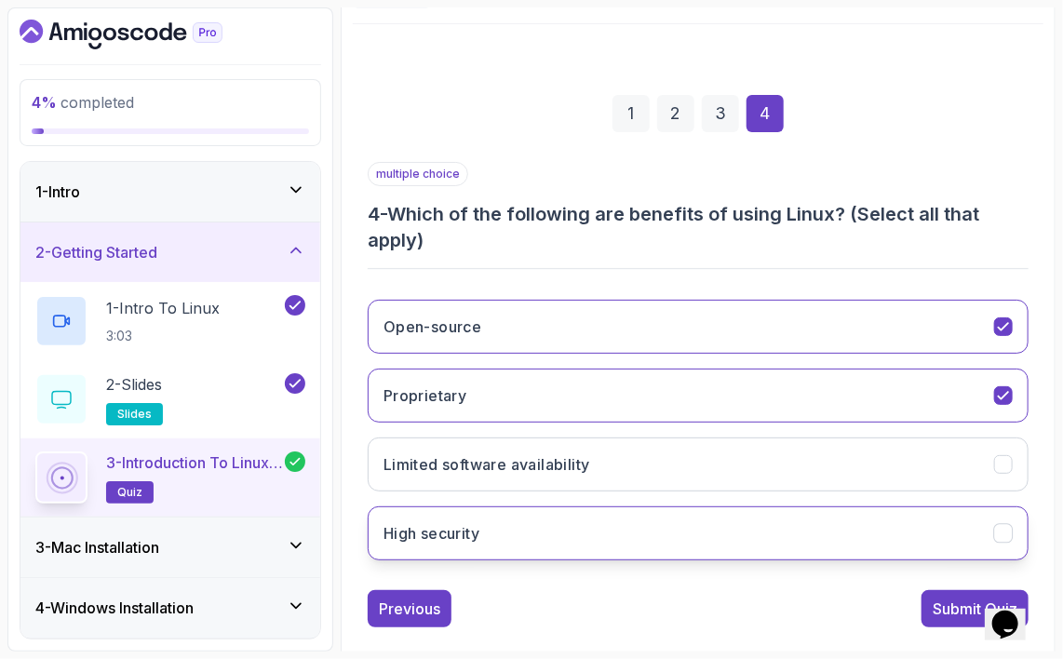
click at [544, 536] on button "High security" at bounding box center [698, 533] width 661 height 54
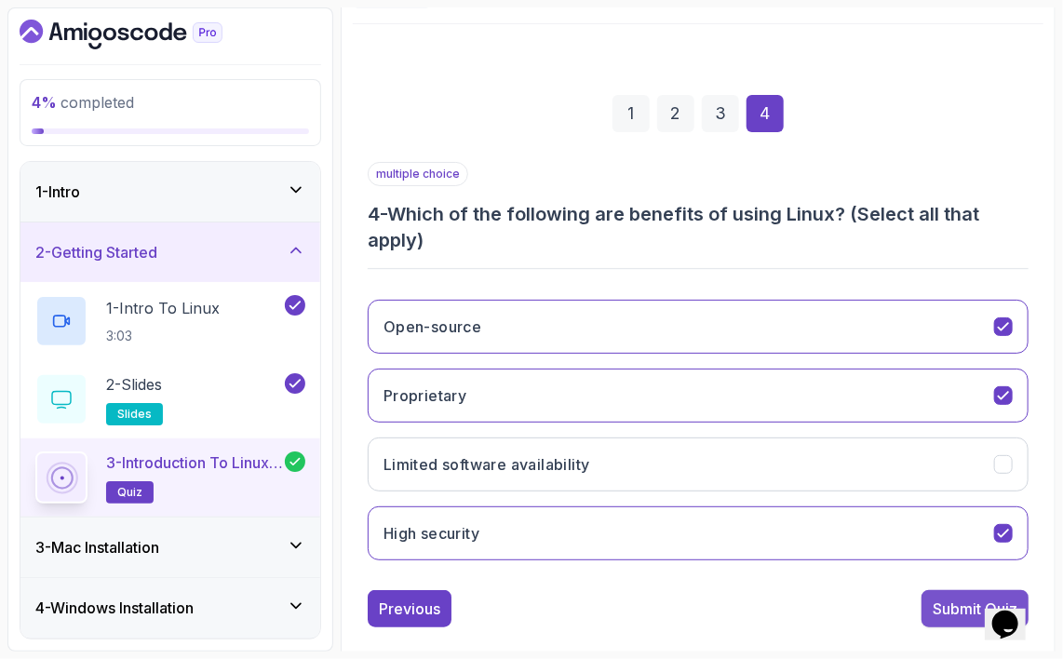
click at [942, 611] on div "Submit Quiz" at bounding box center [975, 609] width 85 height 22
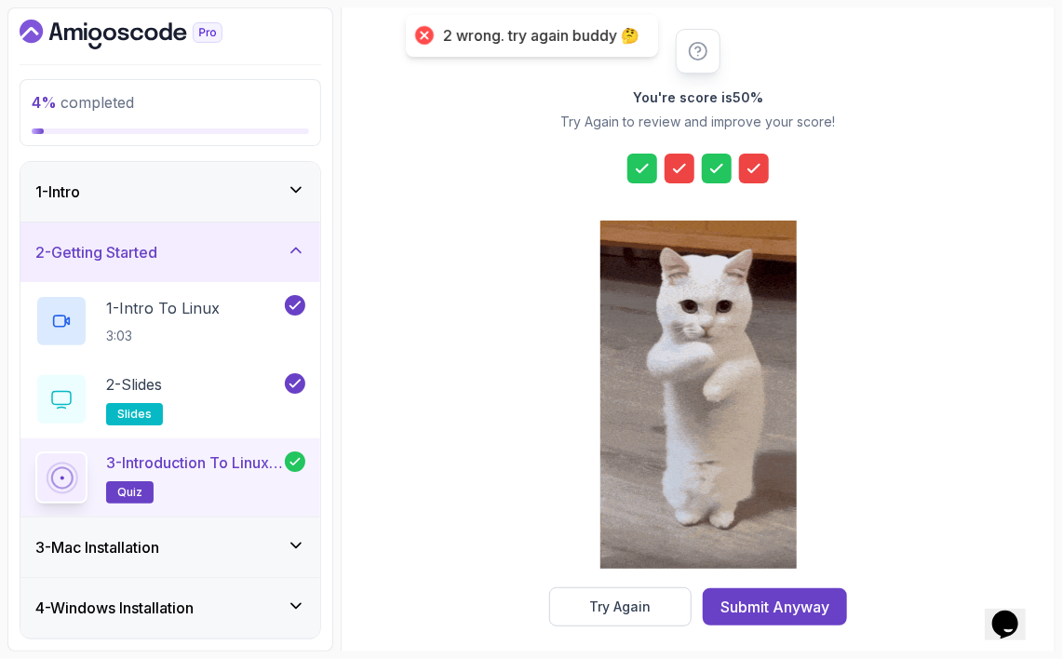
scroll to position [232, 0]
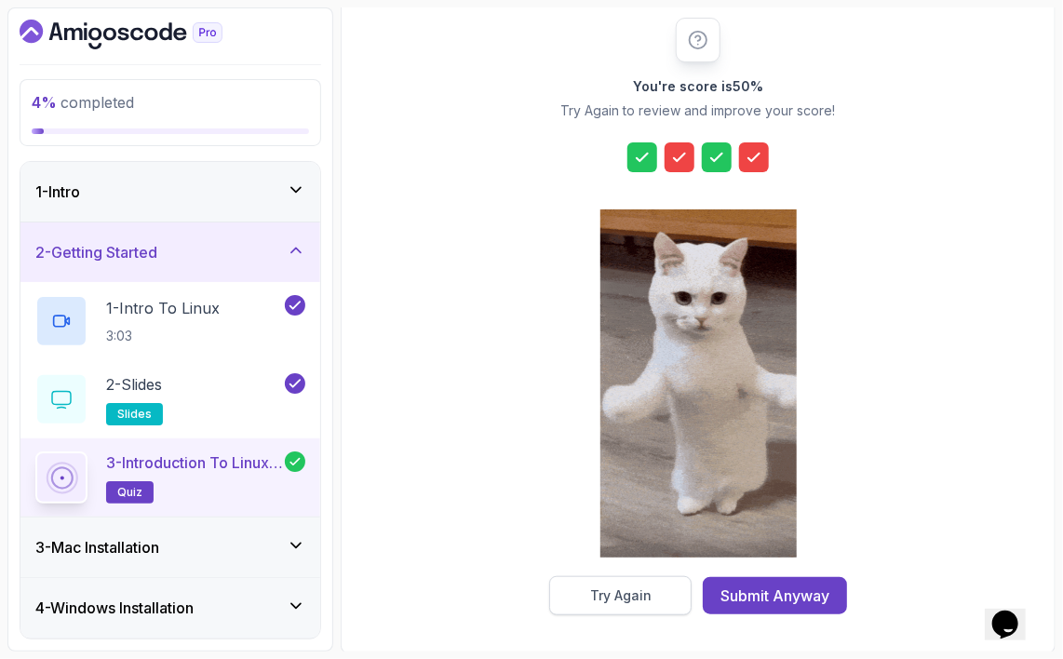
click at [626, 600] on div "Try Again" at bounding box center [620, 595] width 61 height 19
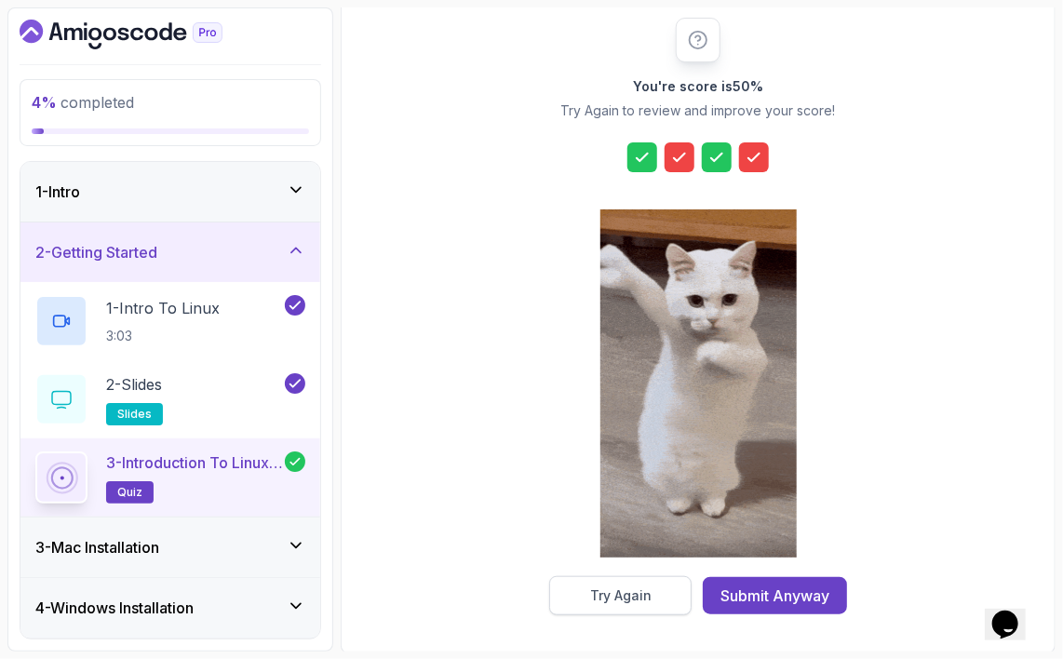
scroll to position [225, 0]
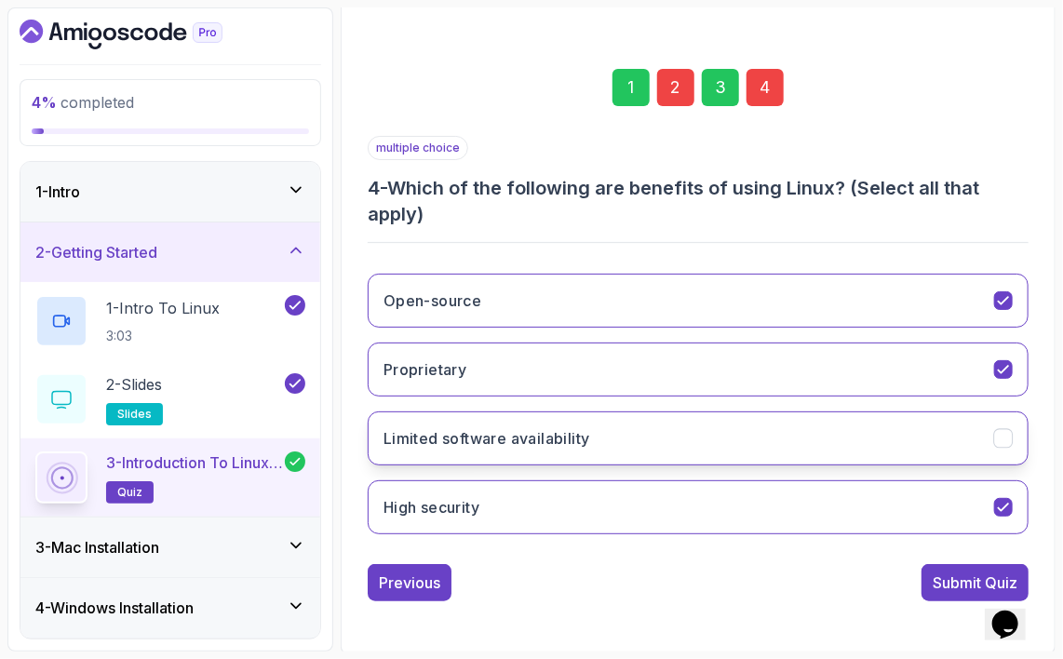
click at [800, 442] on button "Limited software availability" at bounding box center [698, 438] width 661 height 54
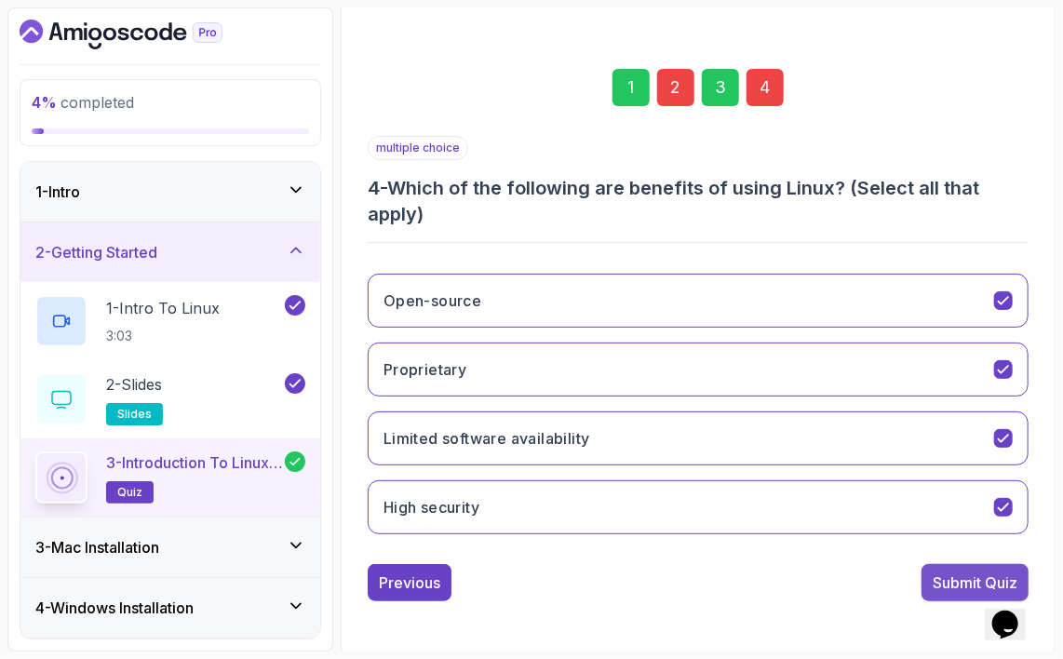
click at [949, 585] on div "Submit Quiz" at bounding box center [975, 583] width 85 height 22
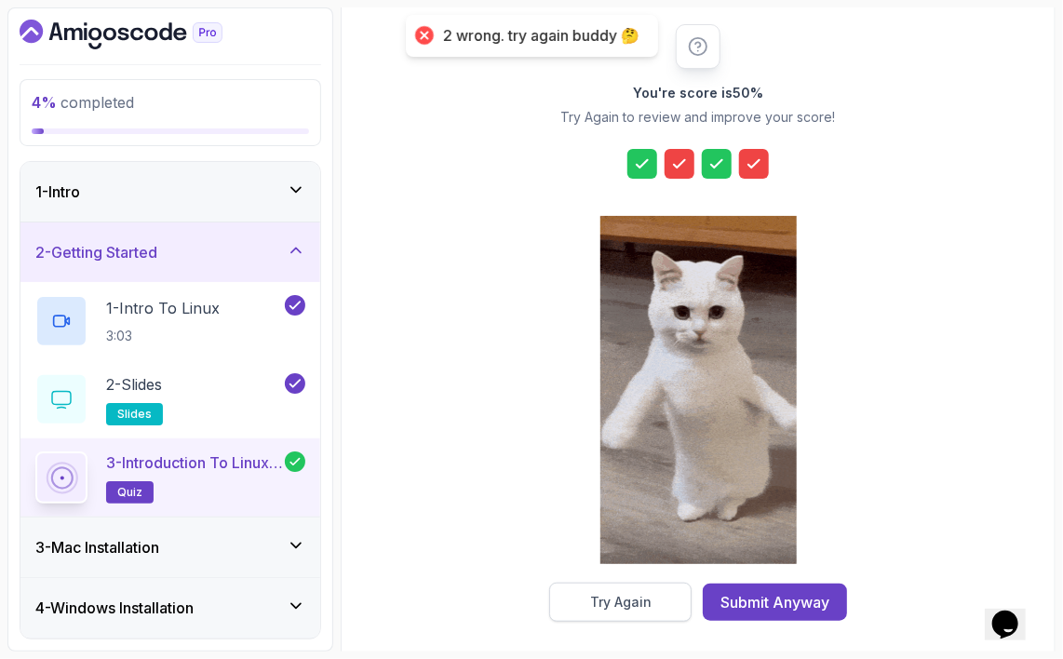
click at [648, 599] on div "Try Again" at bounding box center [620, 602] width 61 height 19
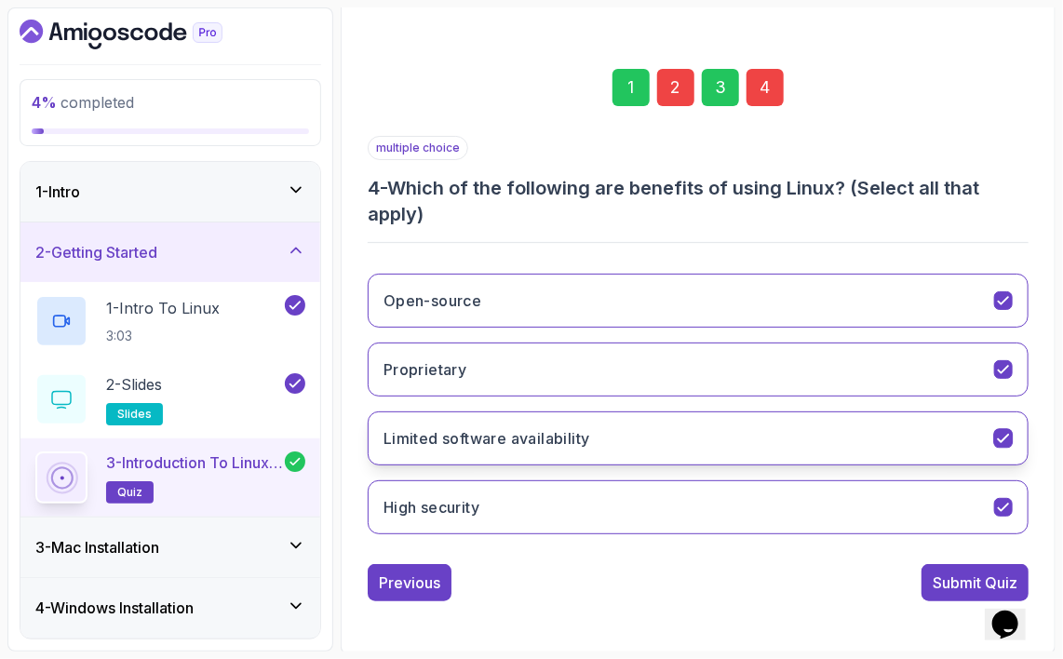
click at [1005, 437] on icon "Limited software availability" at bounding box center [1004, 439] width 18 height 18
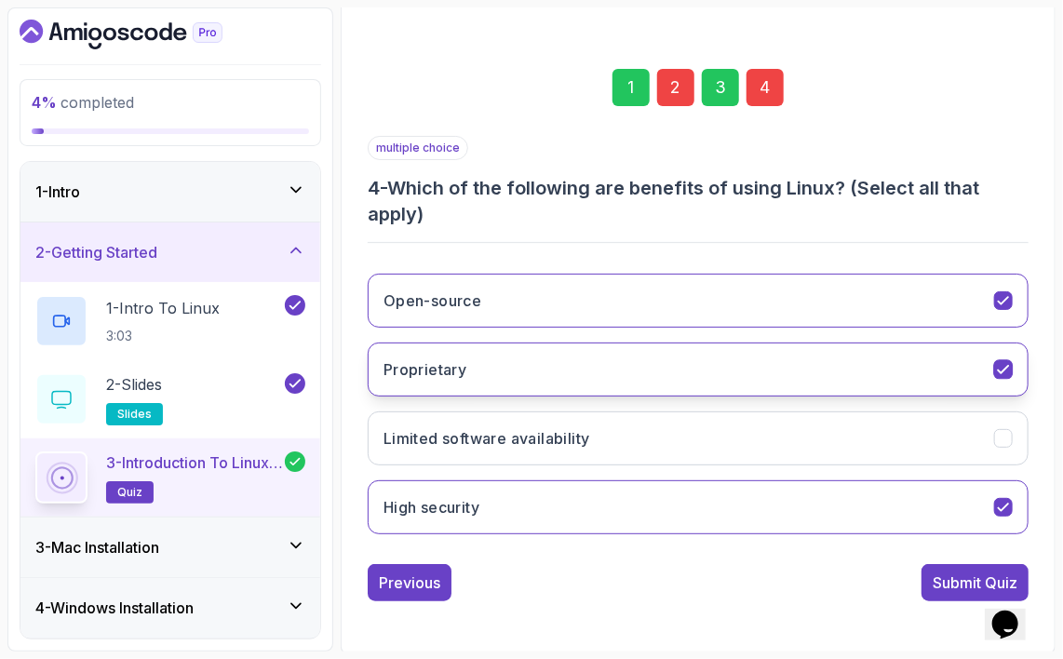
drag, startPoint x: 1003, startPoint y: 370, endPoint x: 1002, endPoint y: 380, distance: 10.4
click at [1005, 370] on icon "Proprietary" at bounding box center [1004, 370] width 18 height 18
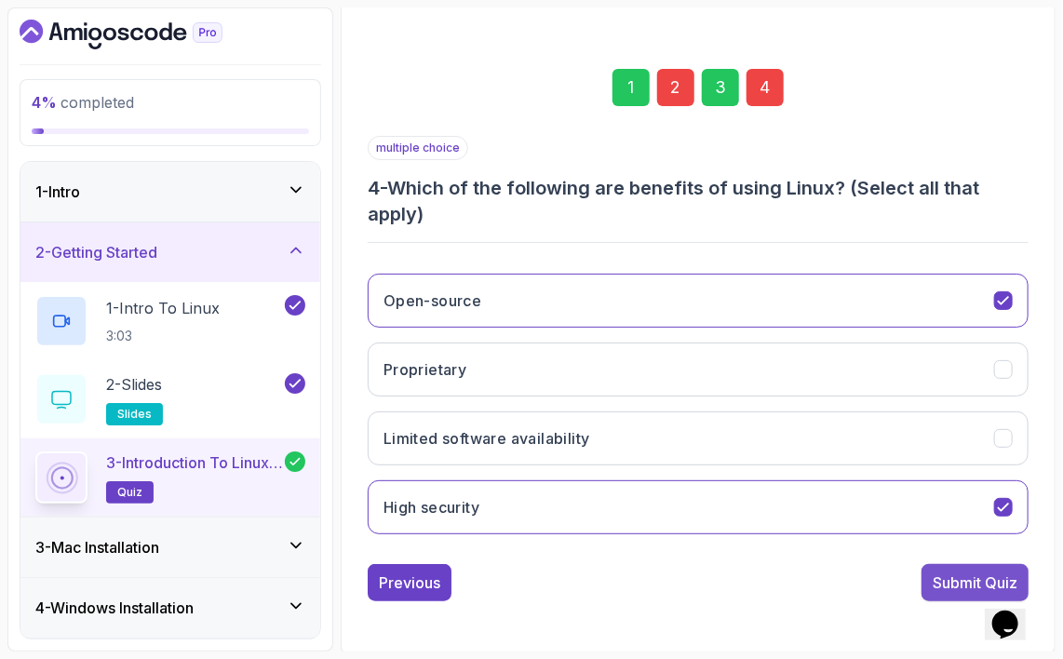
click at [955, 579] on div "Submit Quiz" at bounding box center [975, 583] width 85 height 22
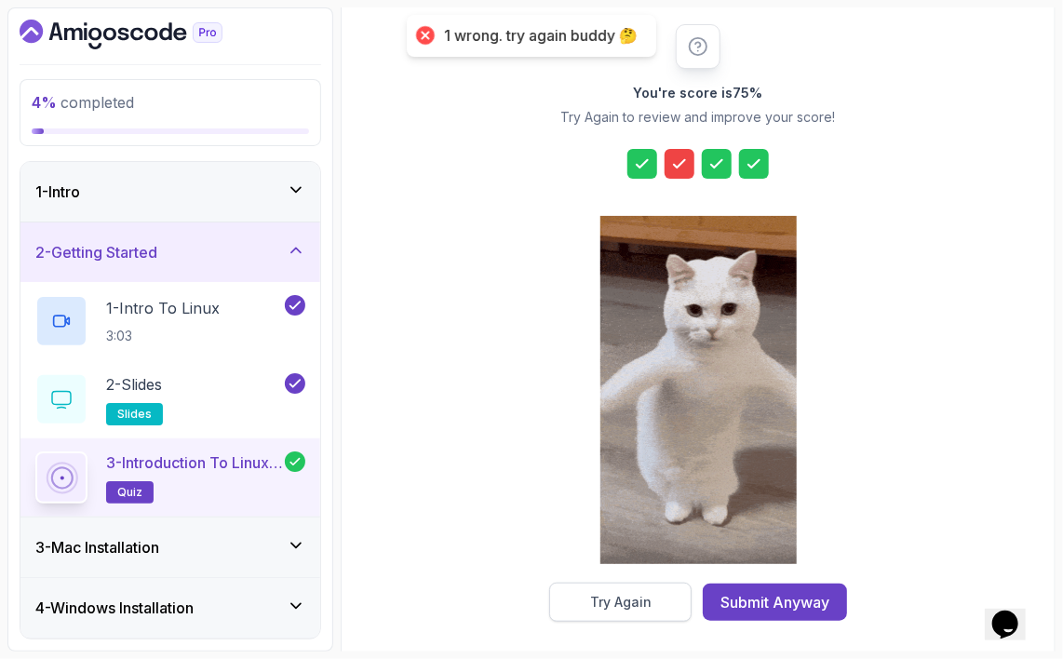
click at [658, 596] on button "Try Again" at bounding box center [620, 602] width 142 height 39
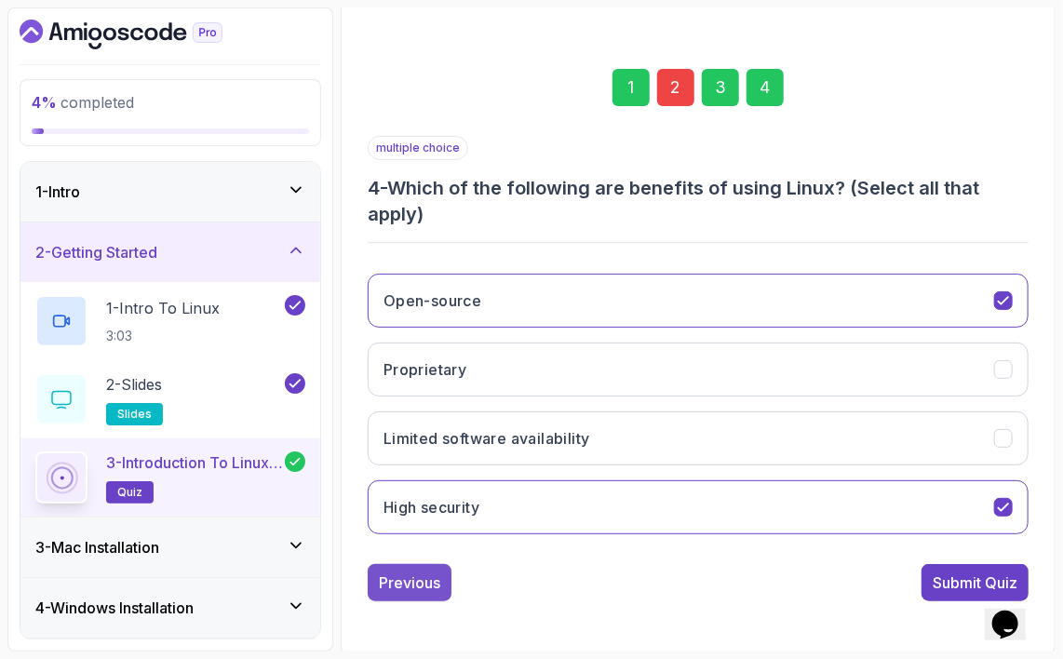
click at [397, 577] on div "Previous" at bounding box center [409, 583] width 61 height 22
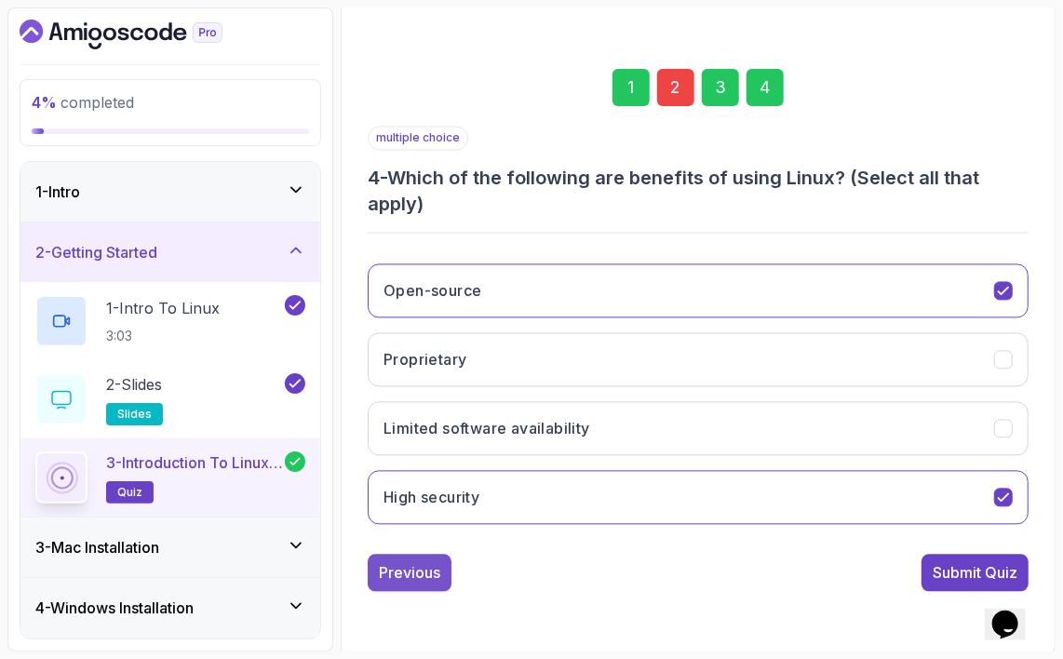
scroll to position [199, 0]
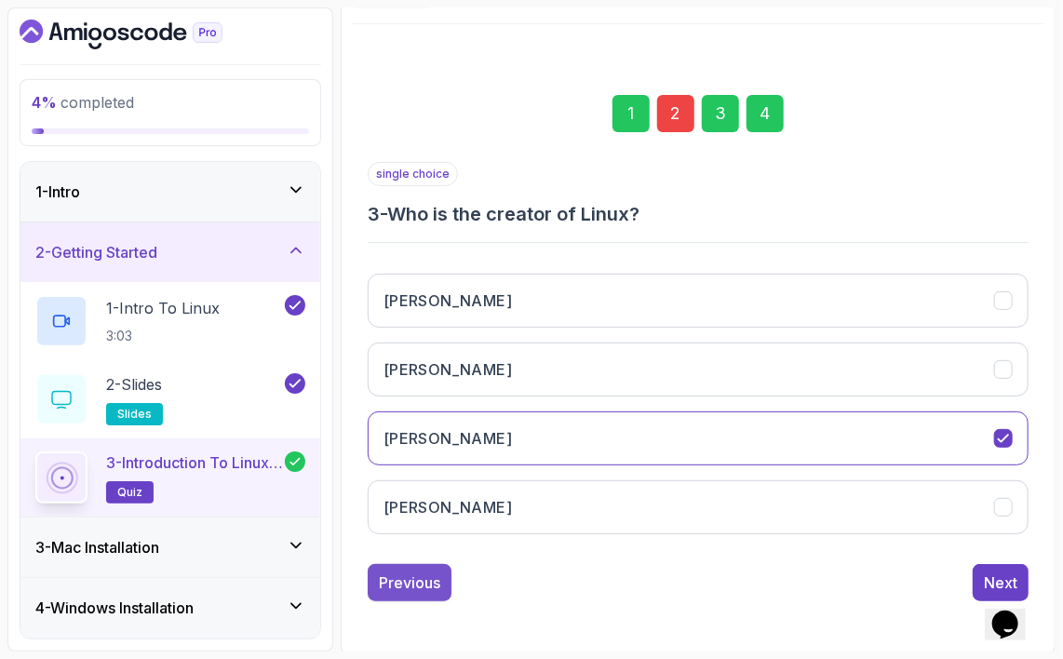
click at [396, 585] on div "Previous" at bounding box center [409, 583] width 61 height 22
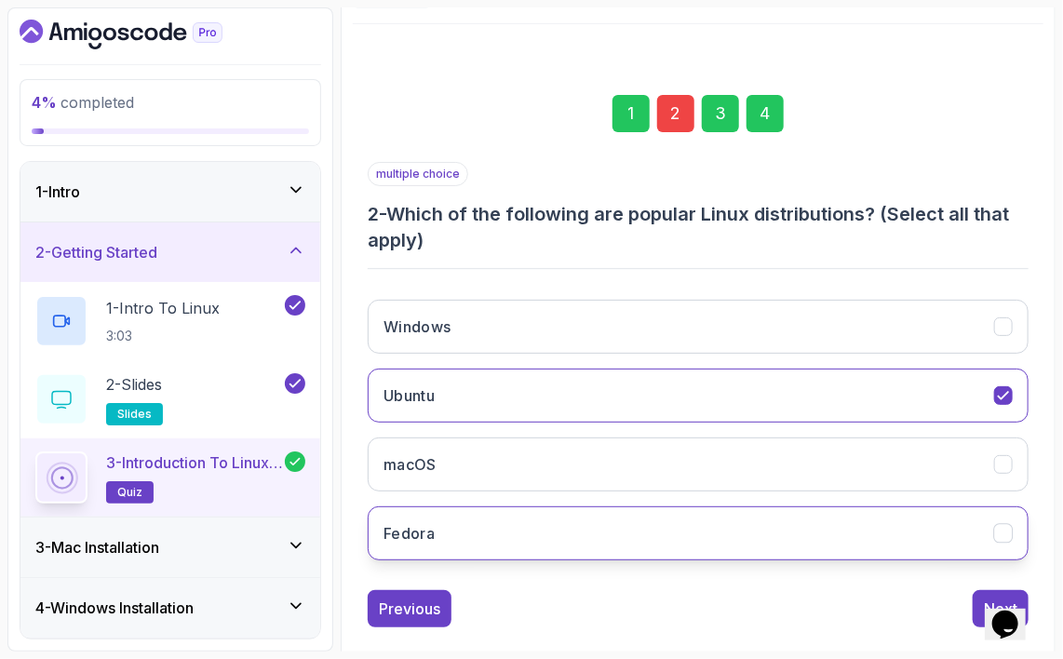
click at [493, 532] on button "Fedora" at bounding box center [698, 533] width 661 height 54
click at [979, 601] on button "Next" at bounding box center [1001, 608] width 56 height 37
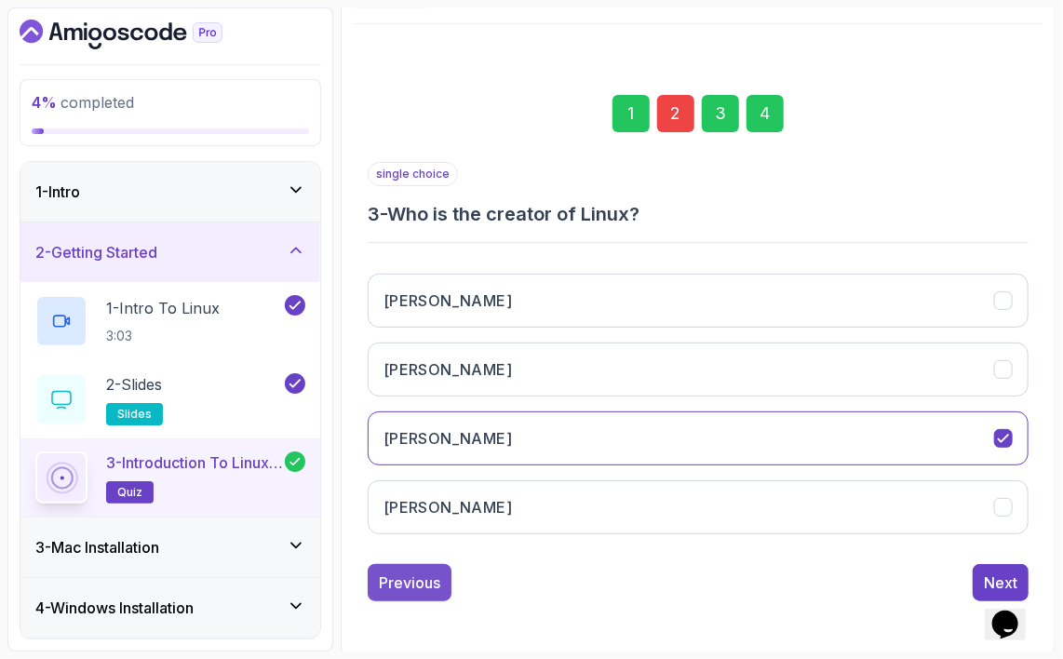
click at [422, 578] on div "Previous" at bounding box center [409, 583] width 61 height 22
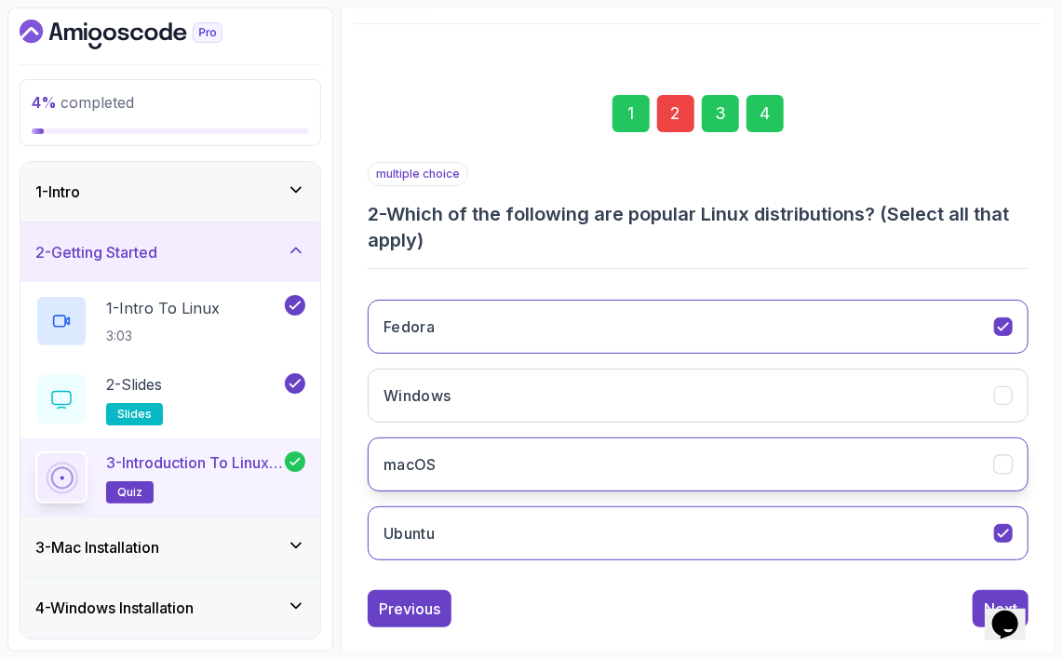
click at [656, 463] on button "macOS" at bounding box center [698, 465] width 661 height 54
click at [979, 595] on button "Next" at bounding box center [1001, 608] width 56 height 37
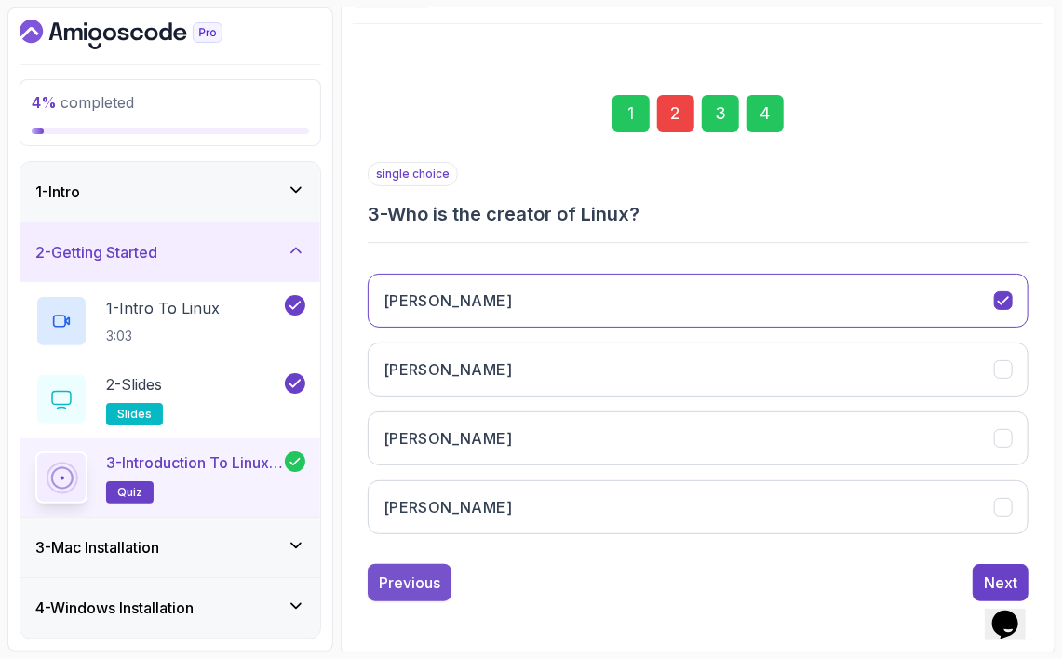
click at [406, 580] on div "Previous" at bounding box center [409, 583] width 61 height 22
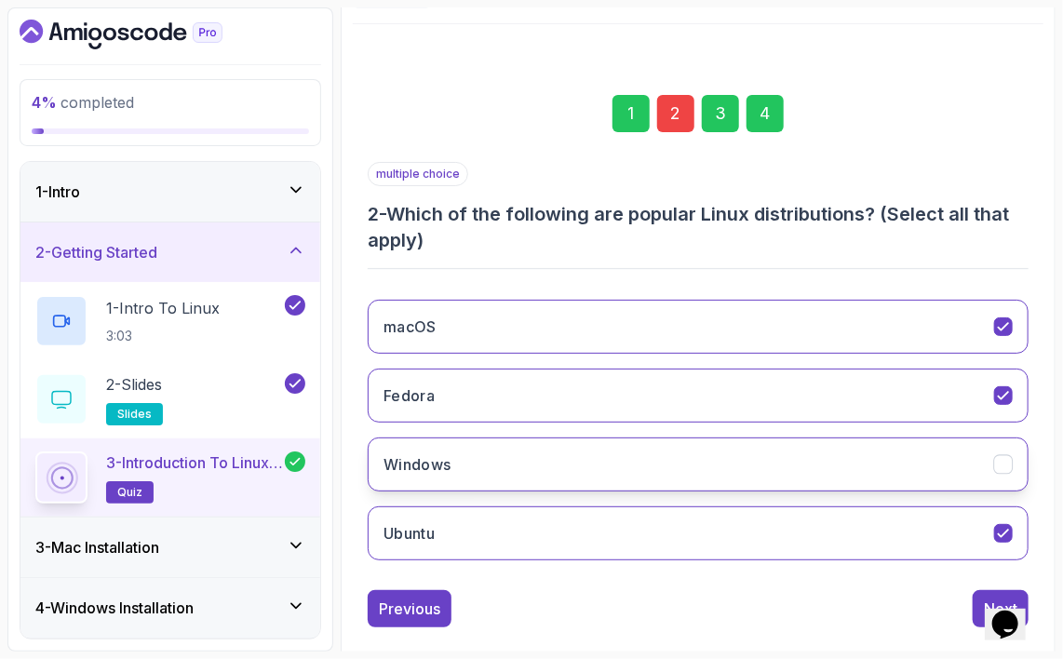
click at [451, 453] on h3 "Windows" at bounding box center [418, 464] width 68 height 22
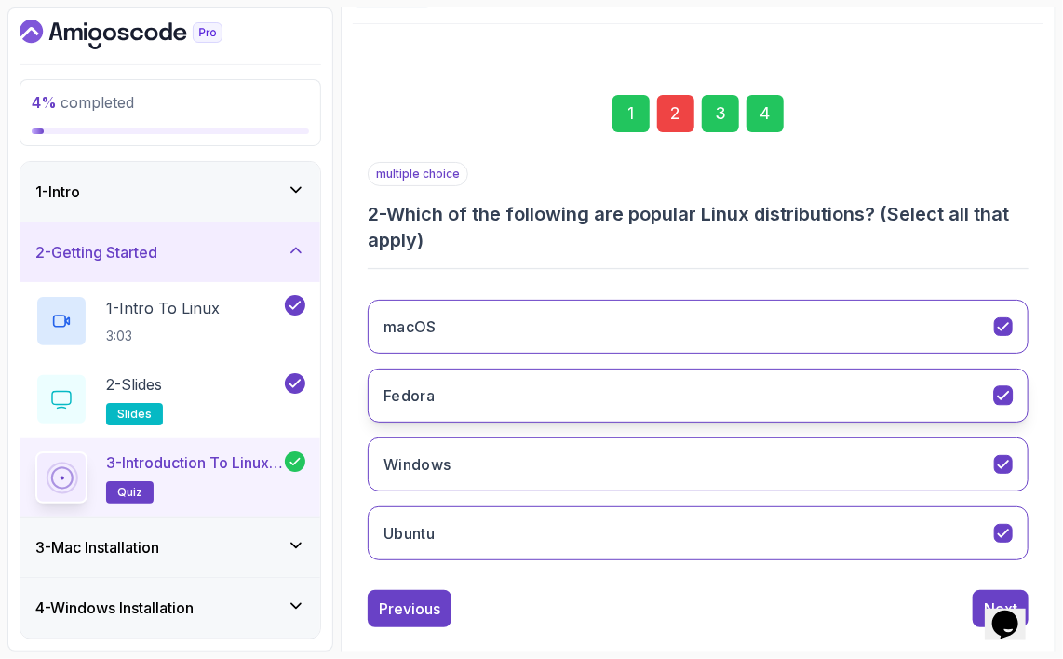
click at [492, 383] on button "Fedora" at bounding box center [698, 396] width 661 height 54
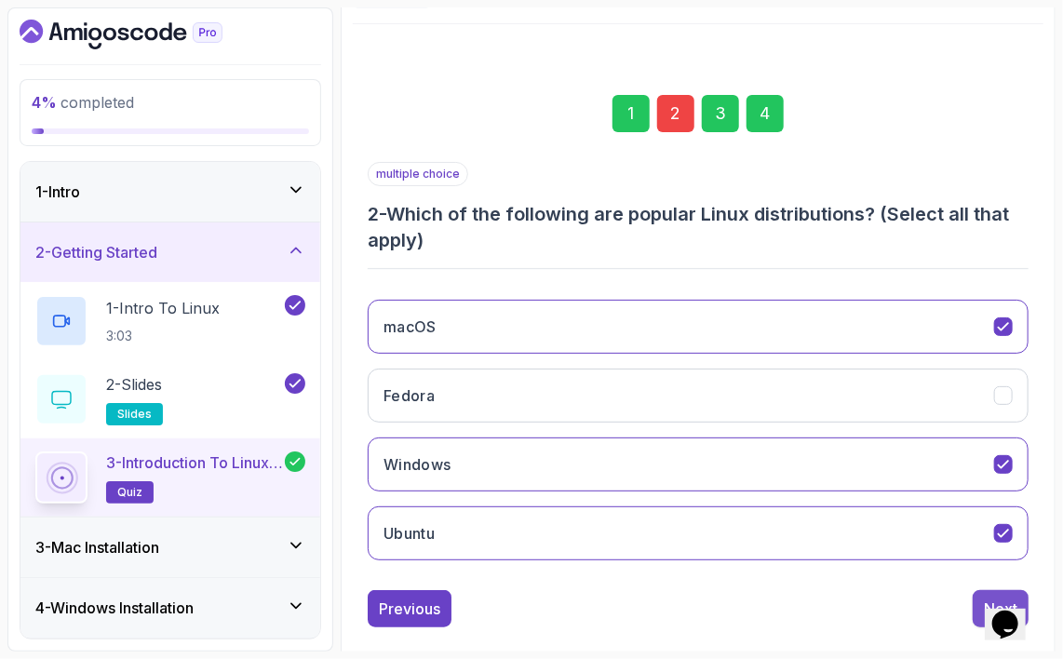
click at [981, 595] on button "Next" at bounding box center [1001, 608] width 56 height 37
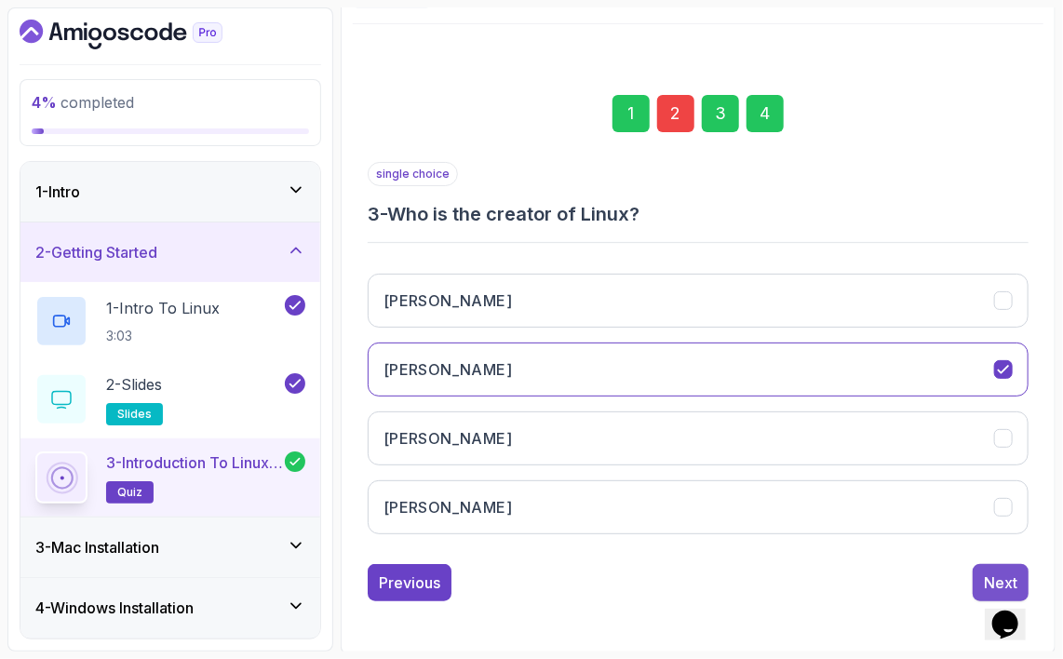
click at [994, 564] on button "Next" at bounding box center [1001, 582] width 56 height 37
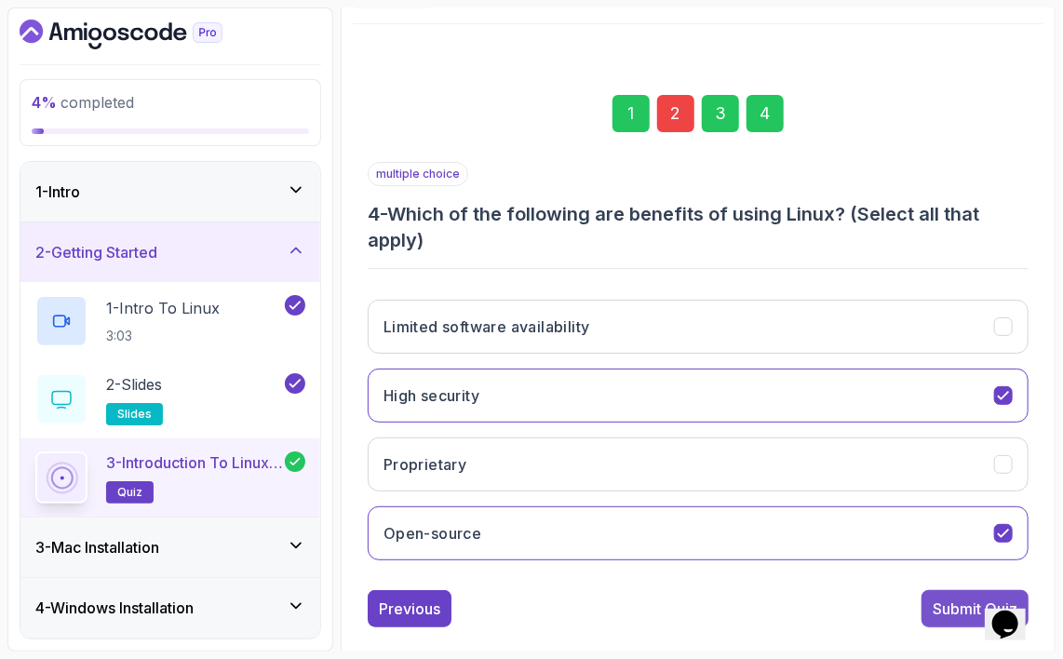
click at [933, 603] on div "Submit Quiz" at bounding box center [975, 609] width 85 height 22
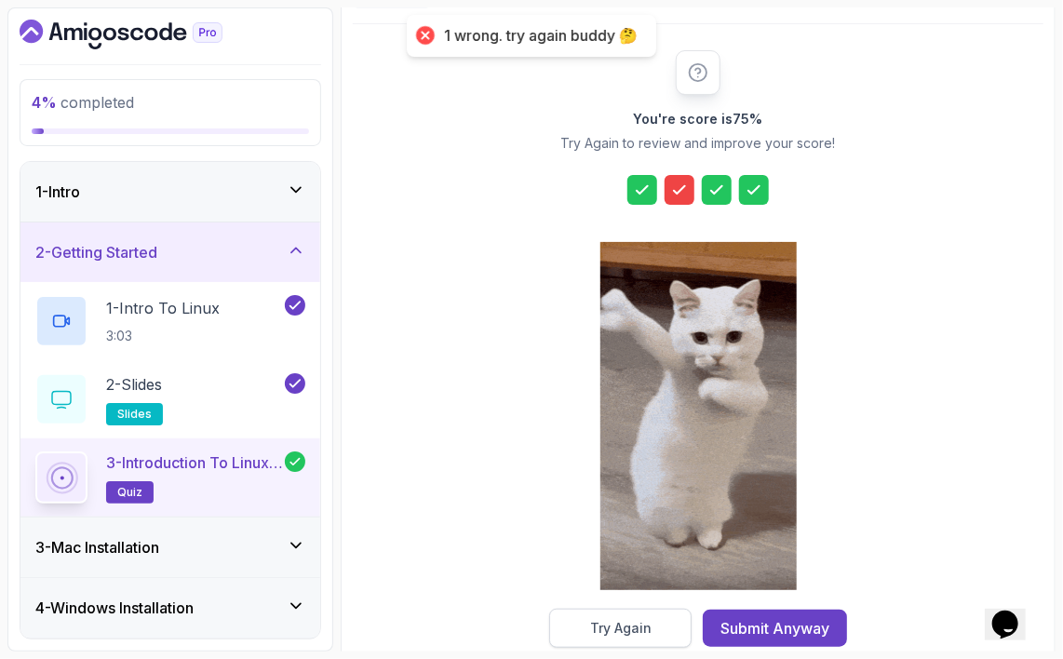
click at [638, 619] on div "Try Again" at bounding box center [620, 628] width 61 height 19
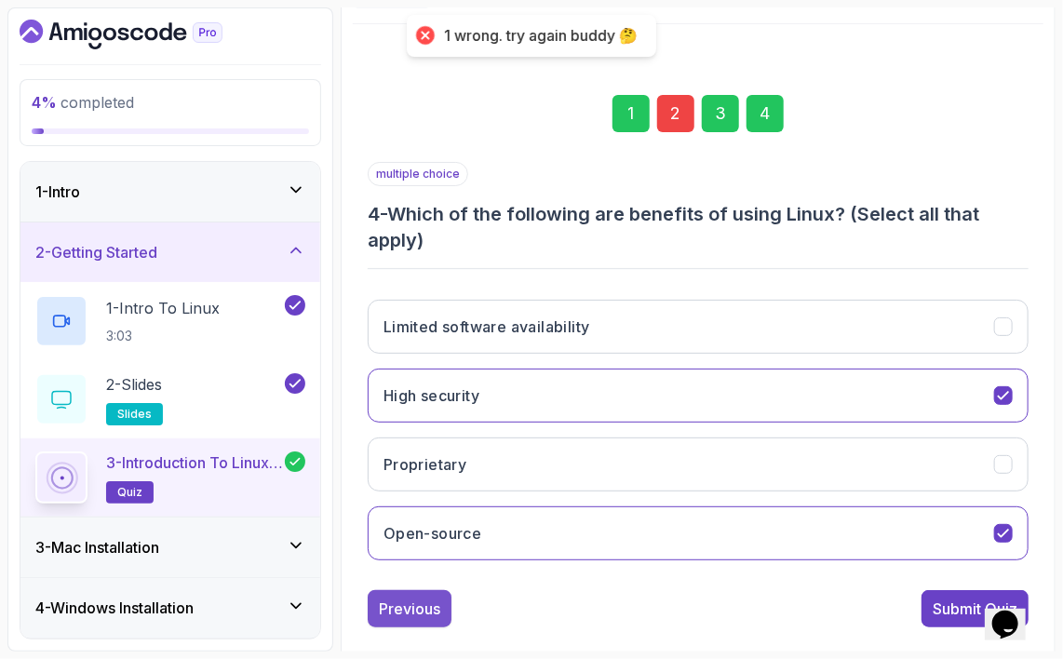
click at [426, 605] on div "Previous" at bounding box center [409, 609] width 61 height 22
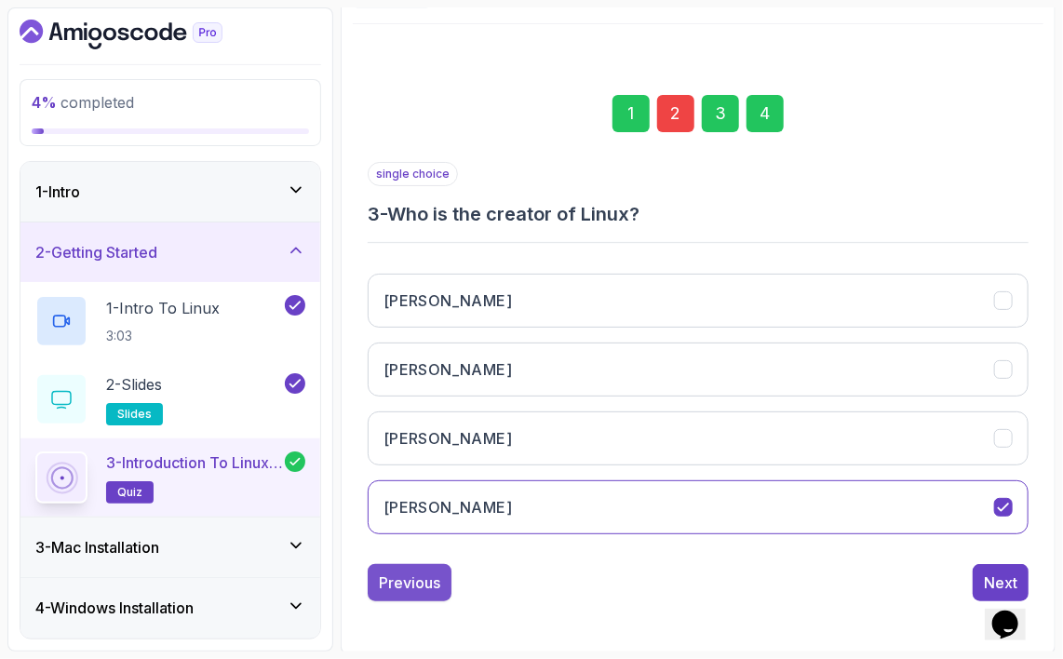
click at [423, 573] on div "Previous" at bounding box center [409, 583] width 61 height 22
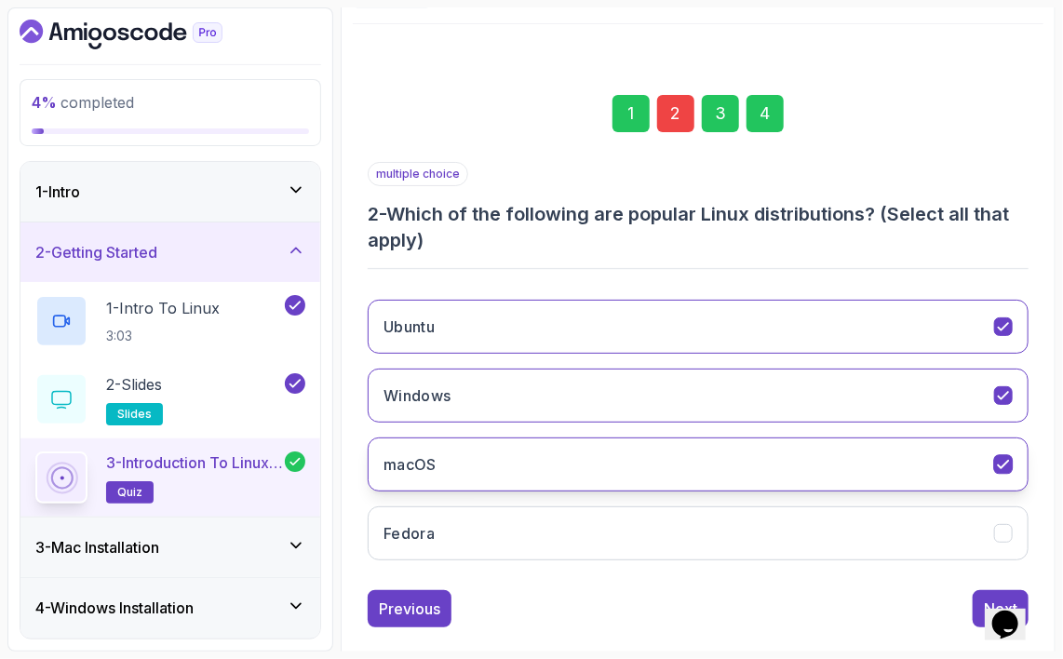
click at [1008, 461] on icon "macOS" at bounding box center [1003, 464] width 10 height 7
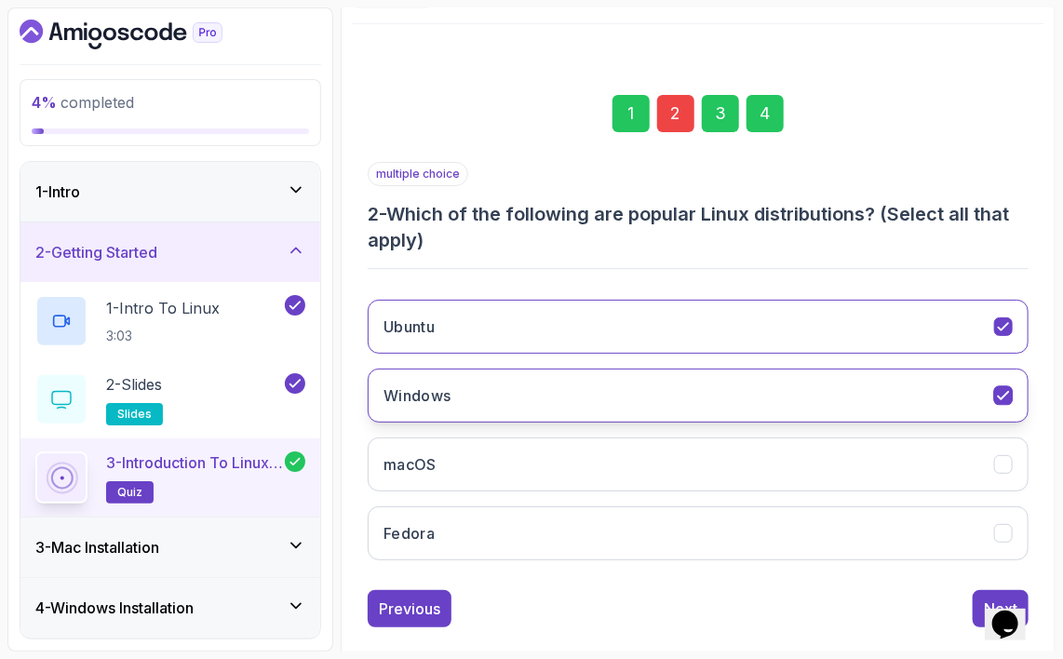
click at [994, 388] on button "Windows" at bounding box center [698, 396] width 661 height 54
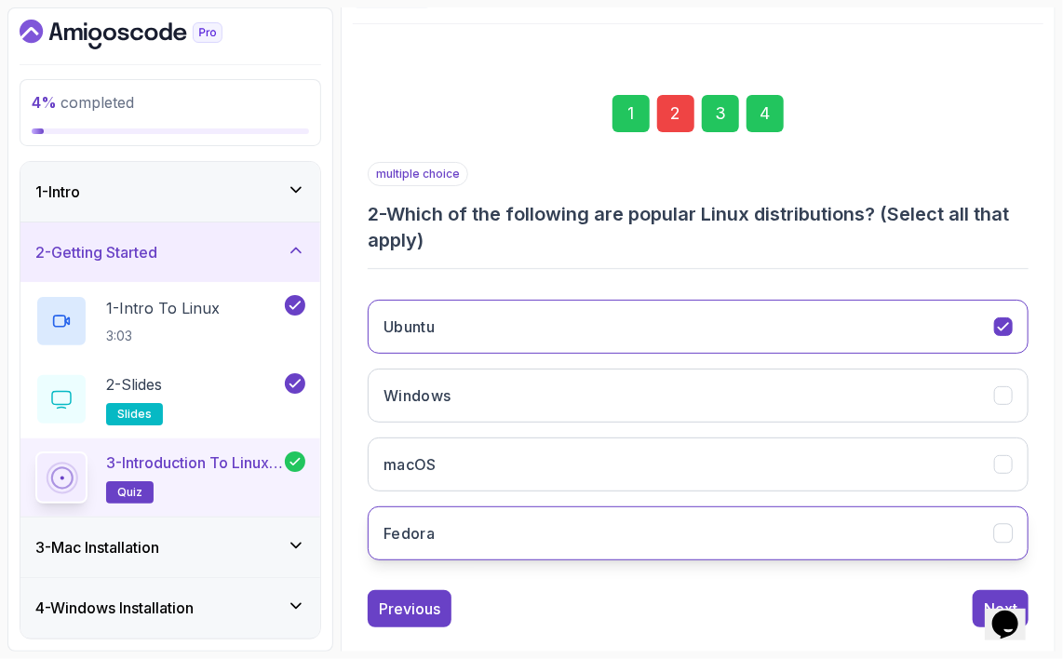
click at [1008, 525] on icon "Fedora" at bounding box center [1004, 534] width 18 height 18
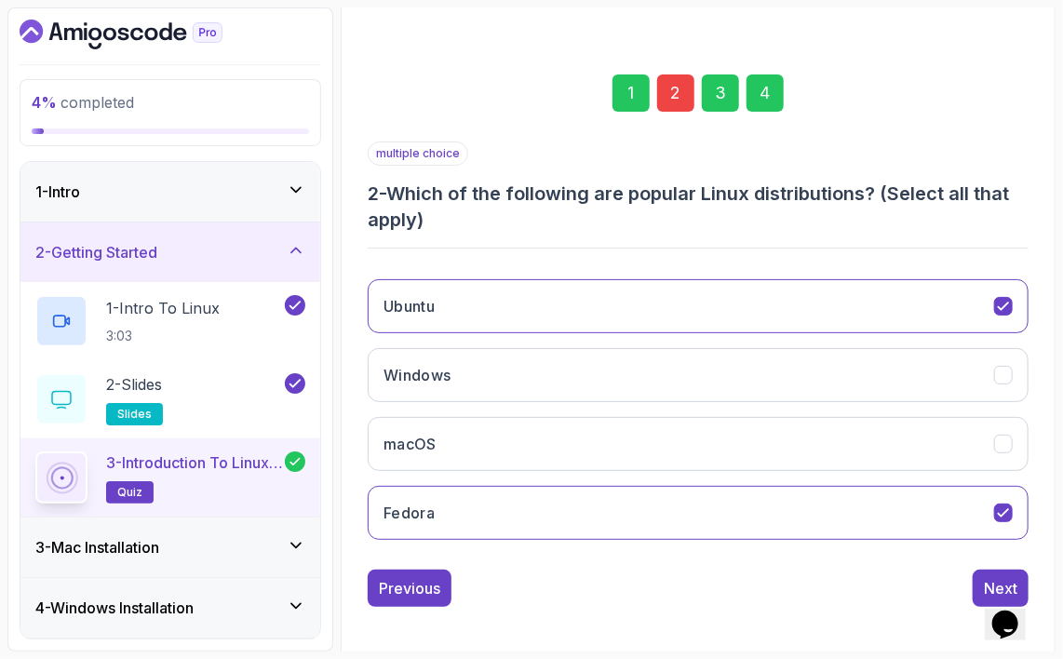
scroll to position [225, 0]
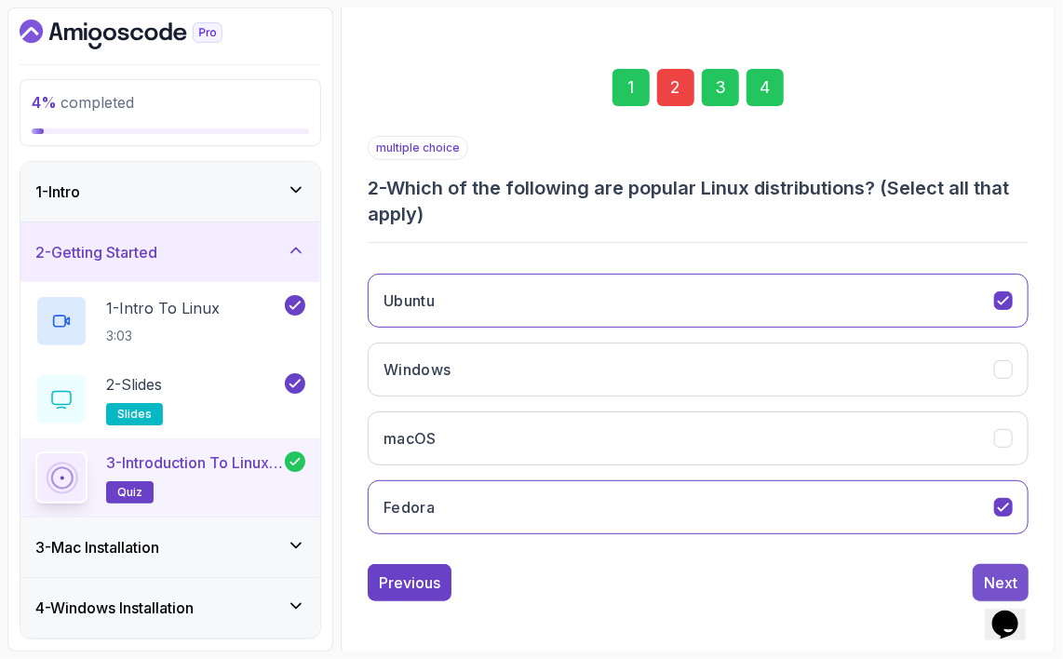
click at [996, 575] on div "Next" at bounding box center [1001, 583] width 34 height 22
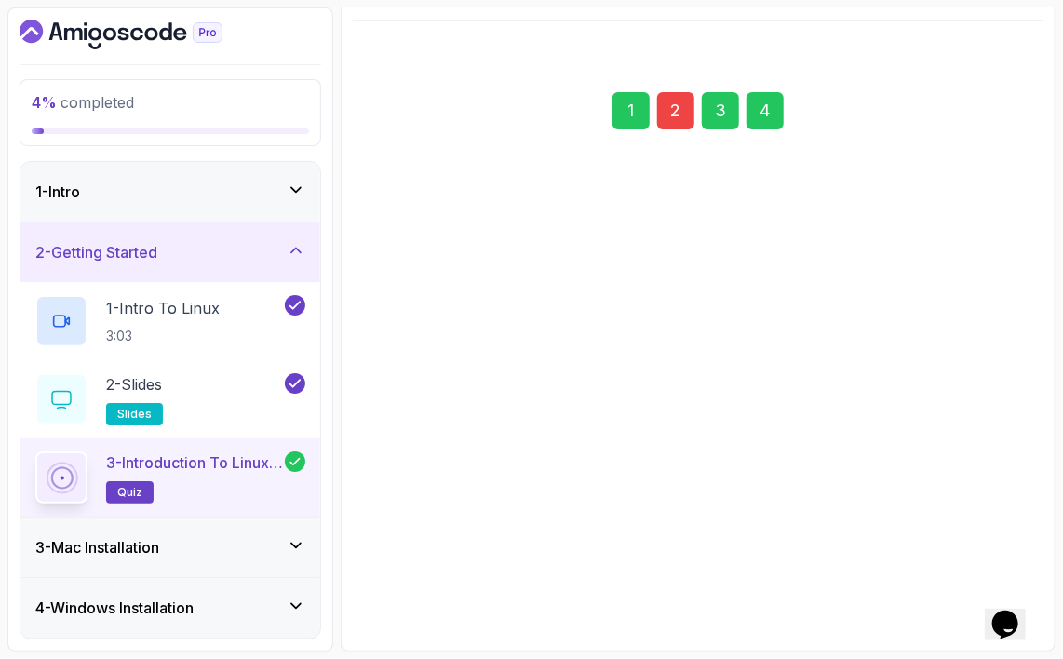
scroll to position [199, 0]
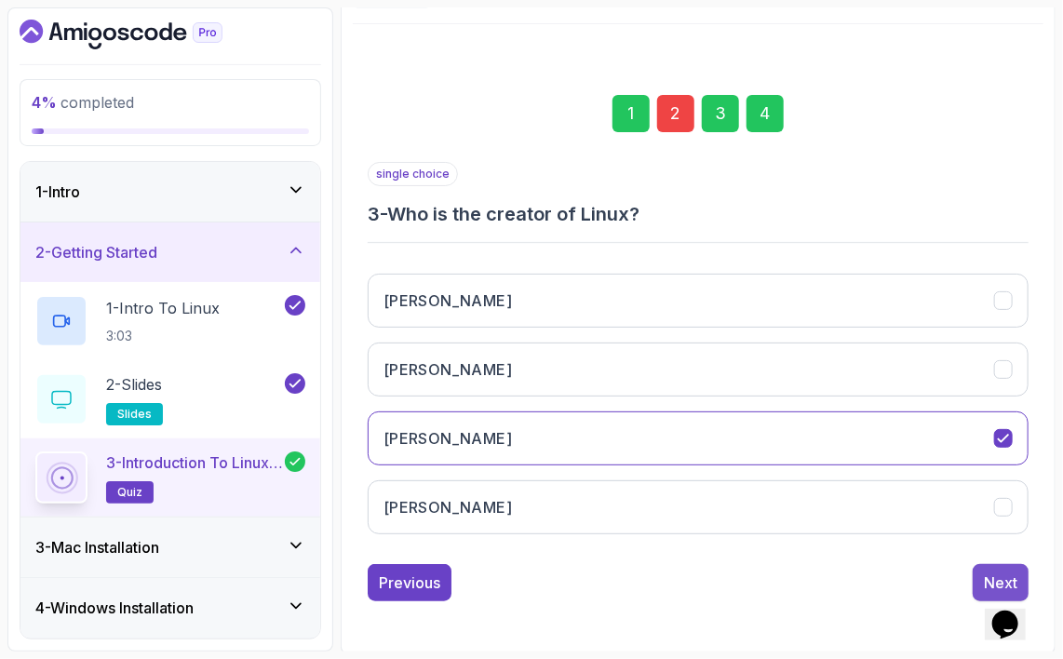
click at [996, 572] on div "Next" at bounding box center [1001, 583] width 34 height 22
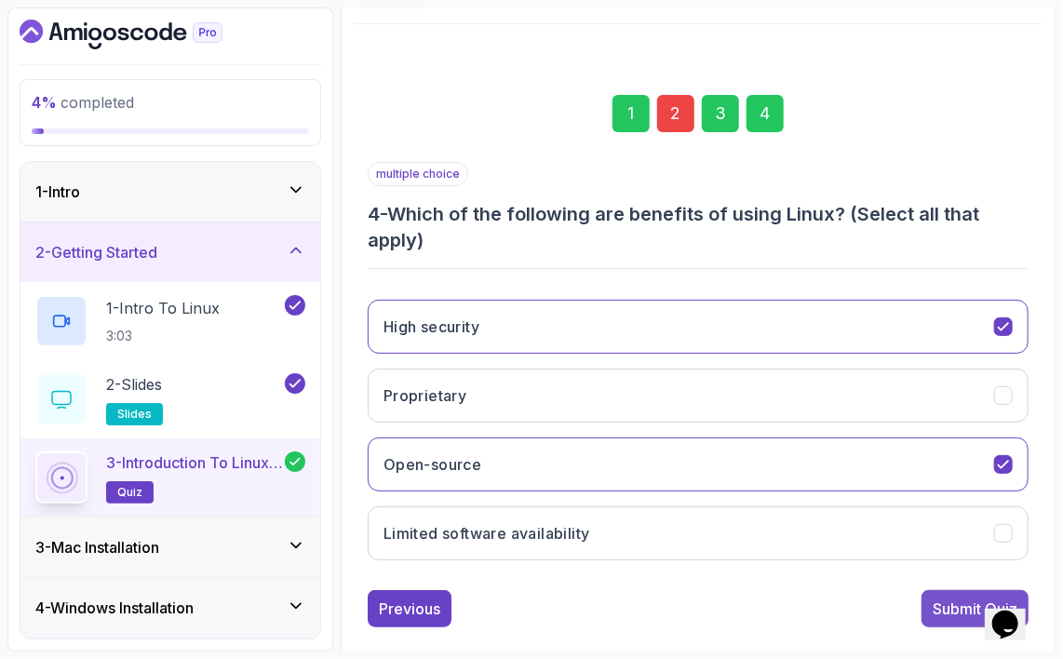
click at [948, 602] on div "Submit Quiz" at bounding box center [975, 609] width 85 height 22
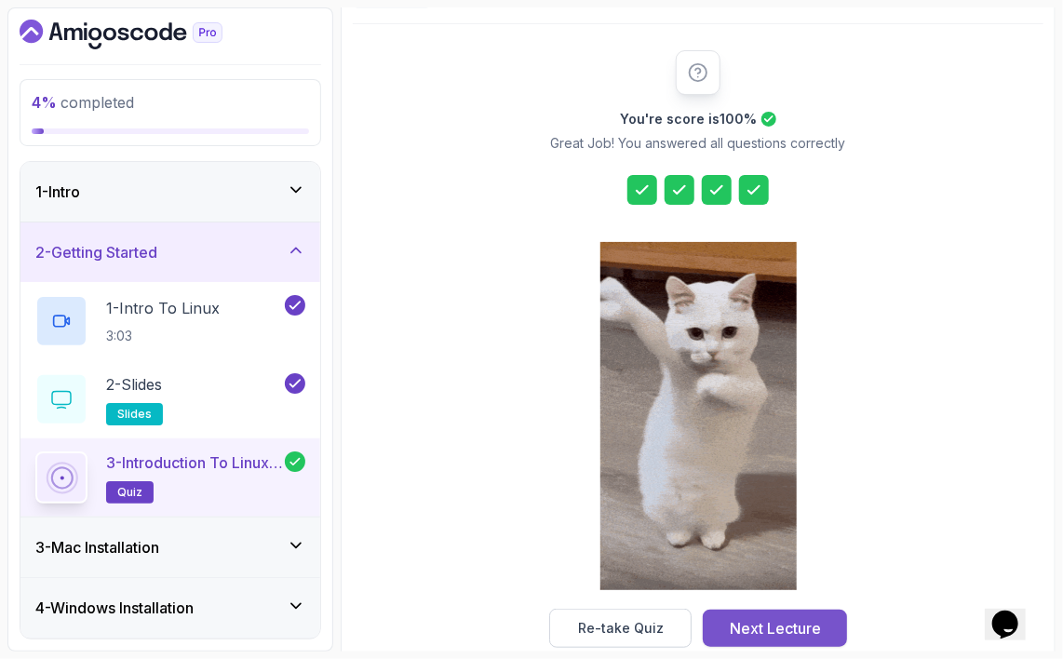
click at [789, 629] on div "Next Lecture" at bounding box center [775, 628] width 91 height 22
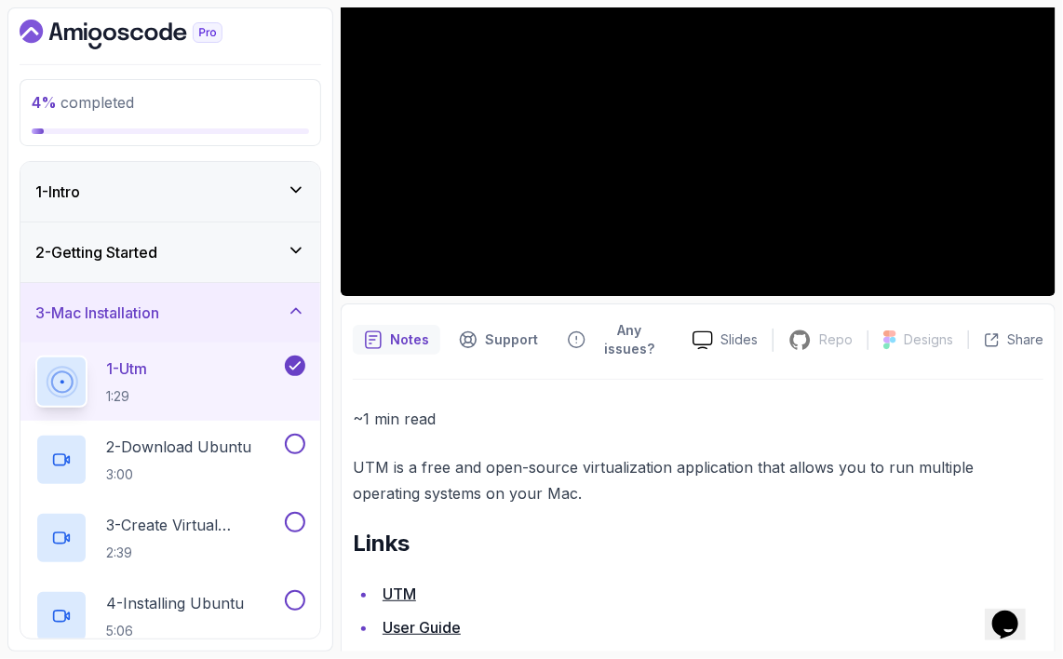
scroll to position [287, 0]
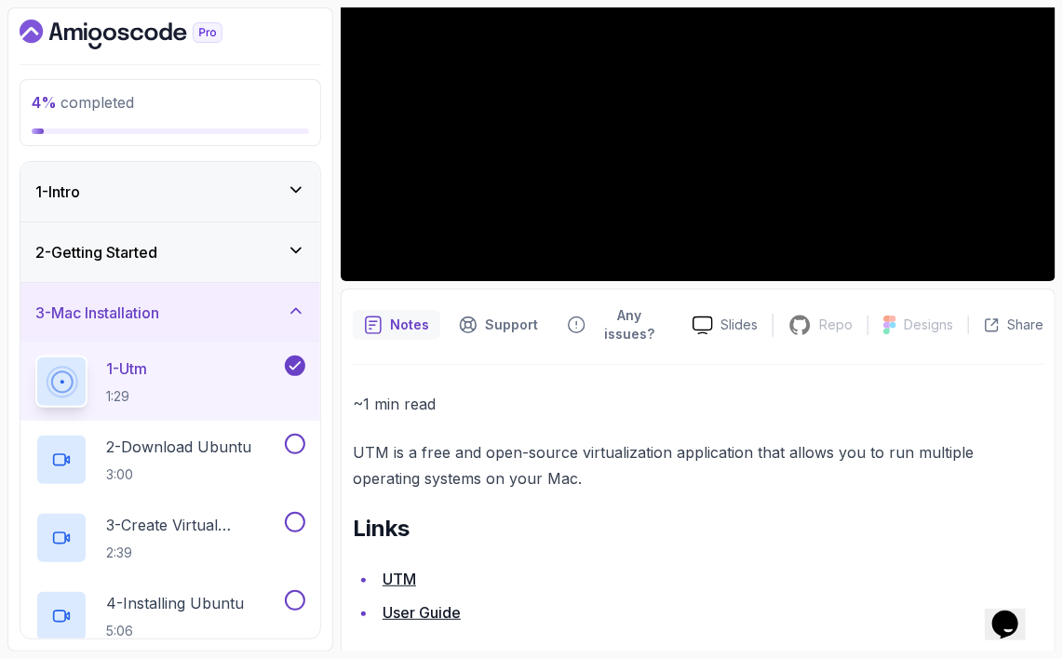
click at [403, 570] on link "UTM" at bounding box center [400, 579] width 34 height 19
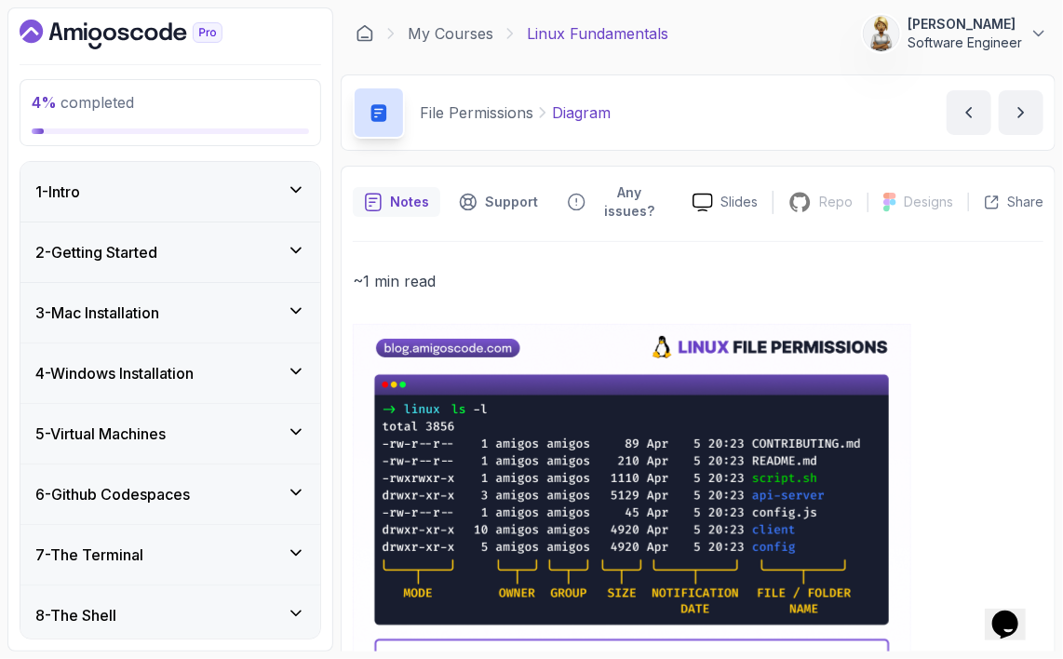
click at [182, 174] on div "1 - Intro" at bounding box center [170, 192] width 300 height 60
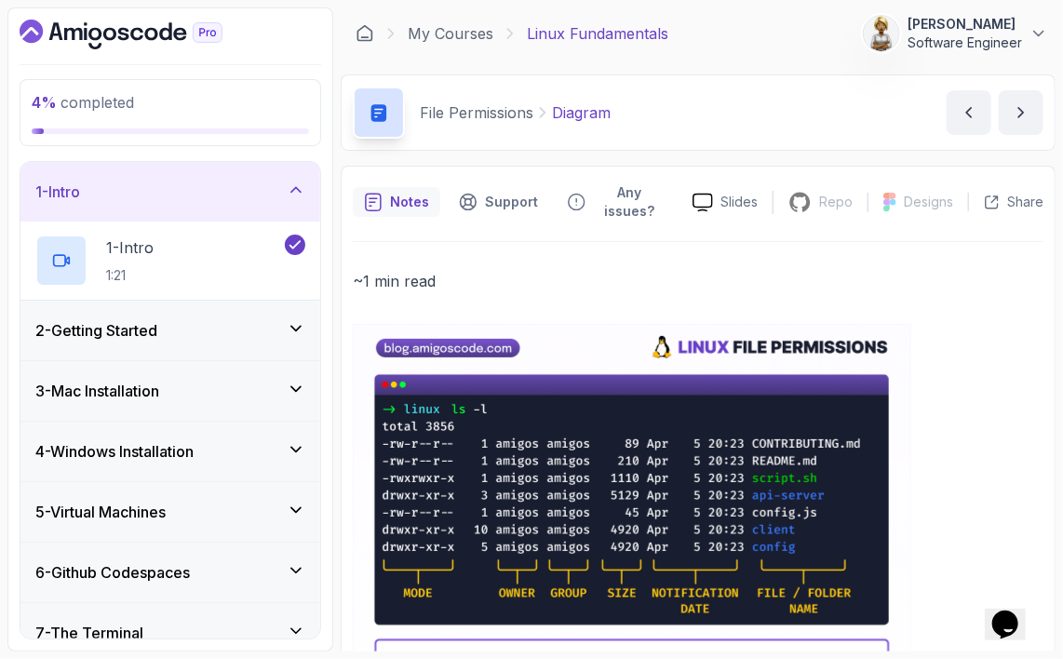
click at [173, 392] on div "3 - Mac Installation" at bounding box center [170, 391] width 270 height 22
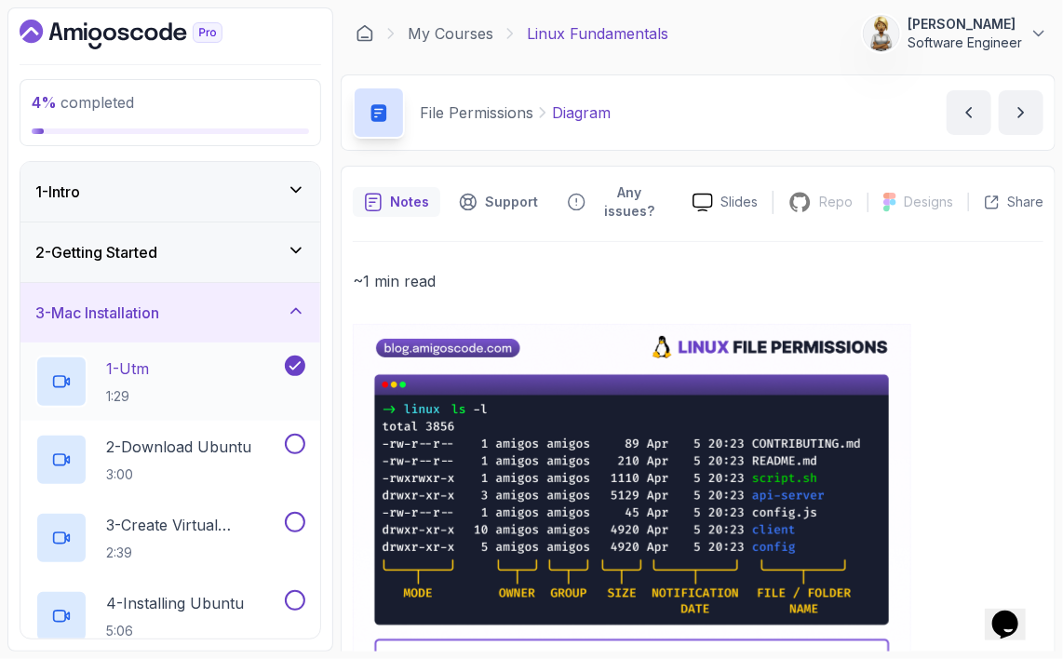
click at [178, 384] on div "1 - Utm 1:29" at bounding box center [158, 382] width 246 height 52
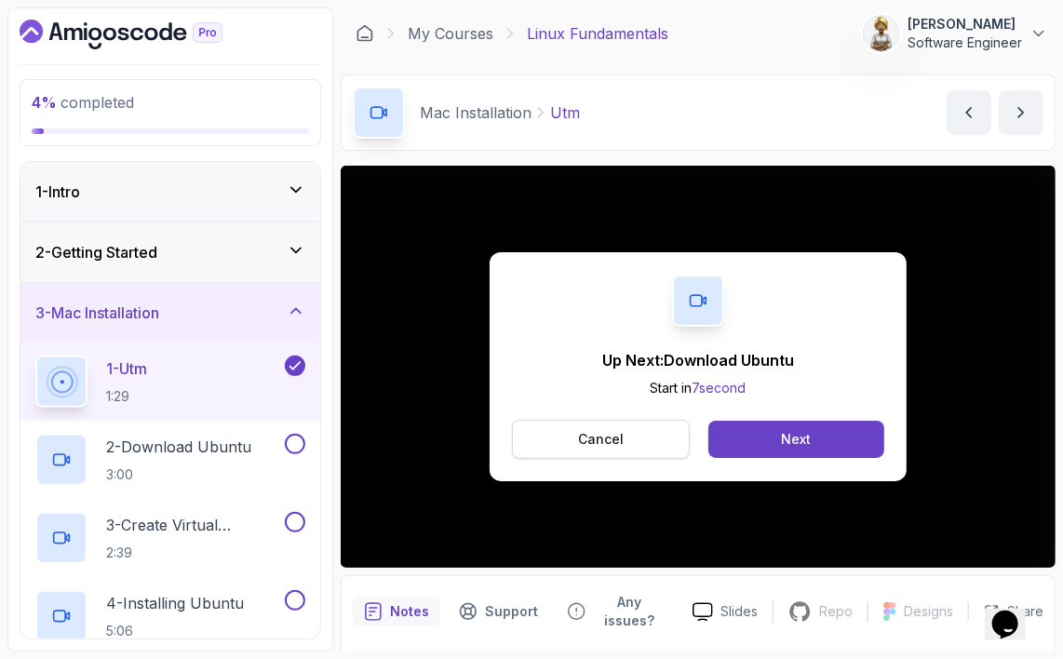
click at [666, 439] on button "Cancel" at bounding box center [601, 439] width 178 height 39
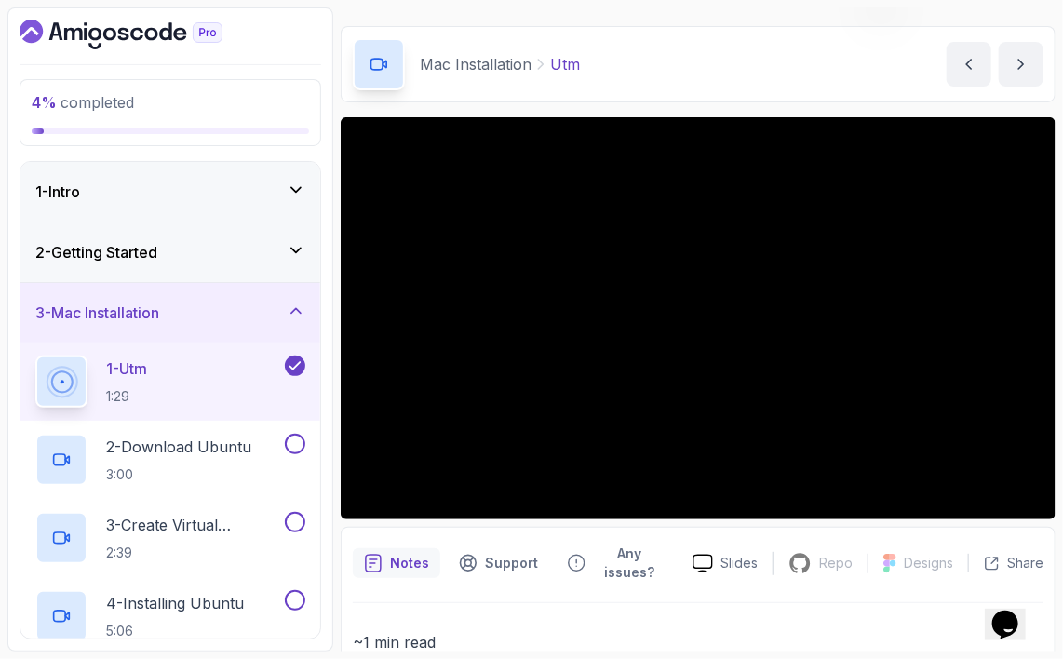
scroll to position [7, 0]
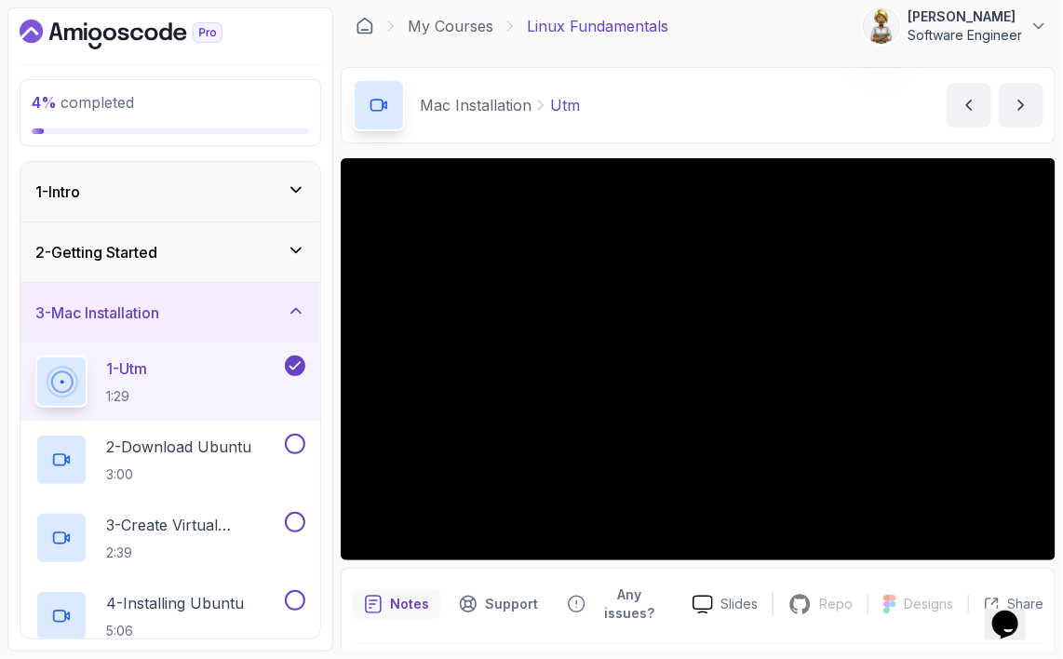
click at [290, 250] on icon at bounding box center [296, 250] width 19 height 19
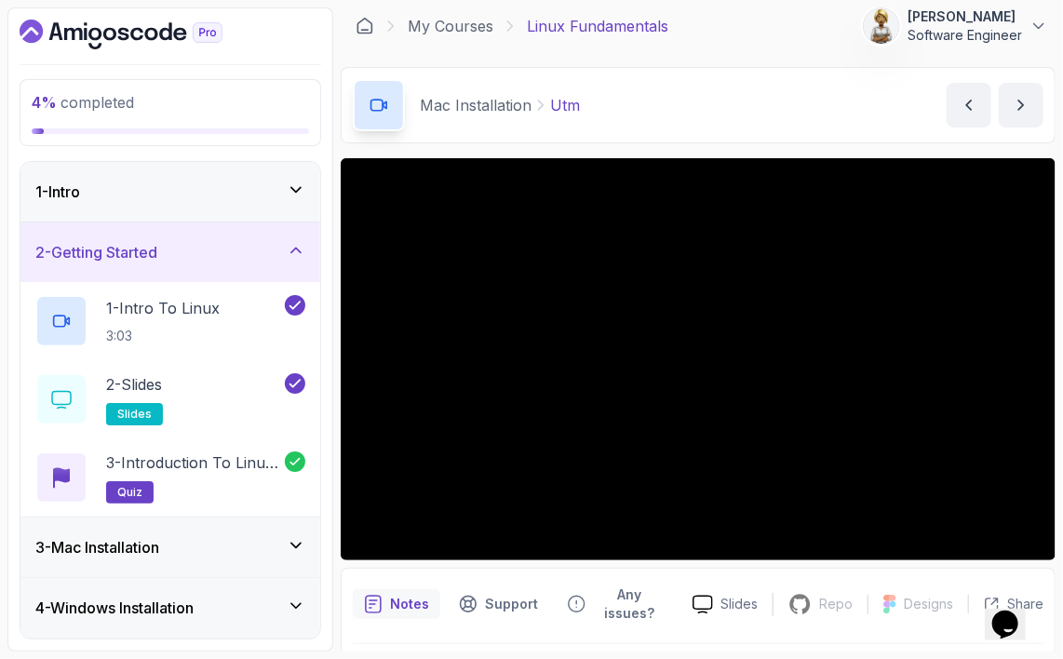
click at [294, 250] on icon at bounding box center [295, 251] width 9 height 5
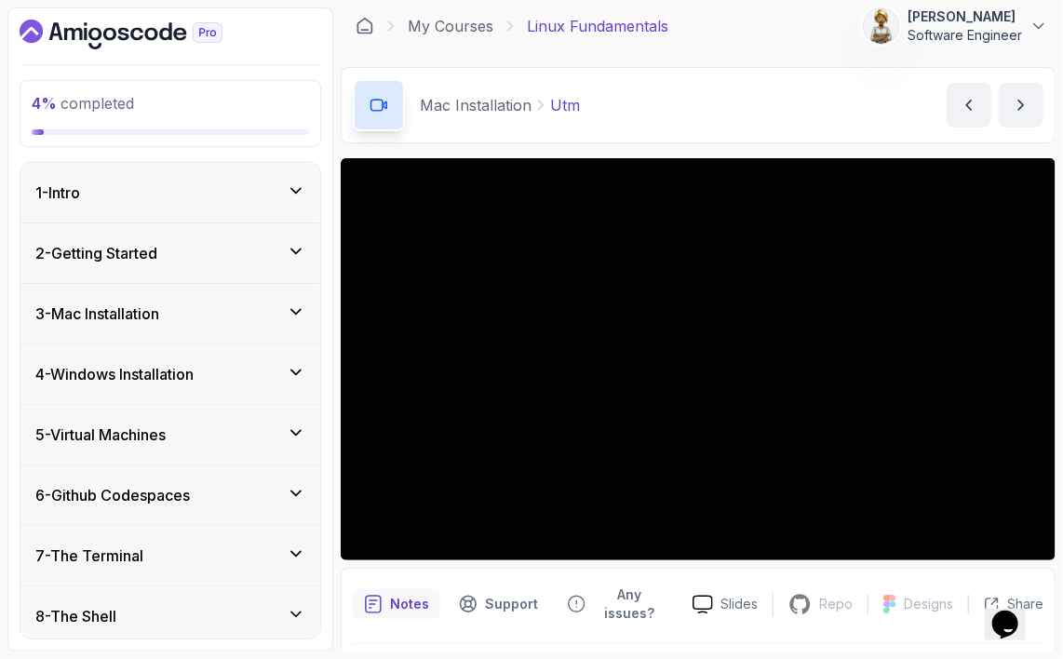
click at [300, 305] on icon at bounding box center [296, 312] width 19 height 19
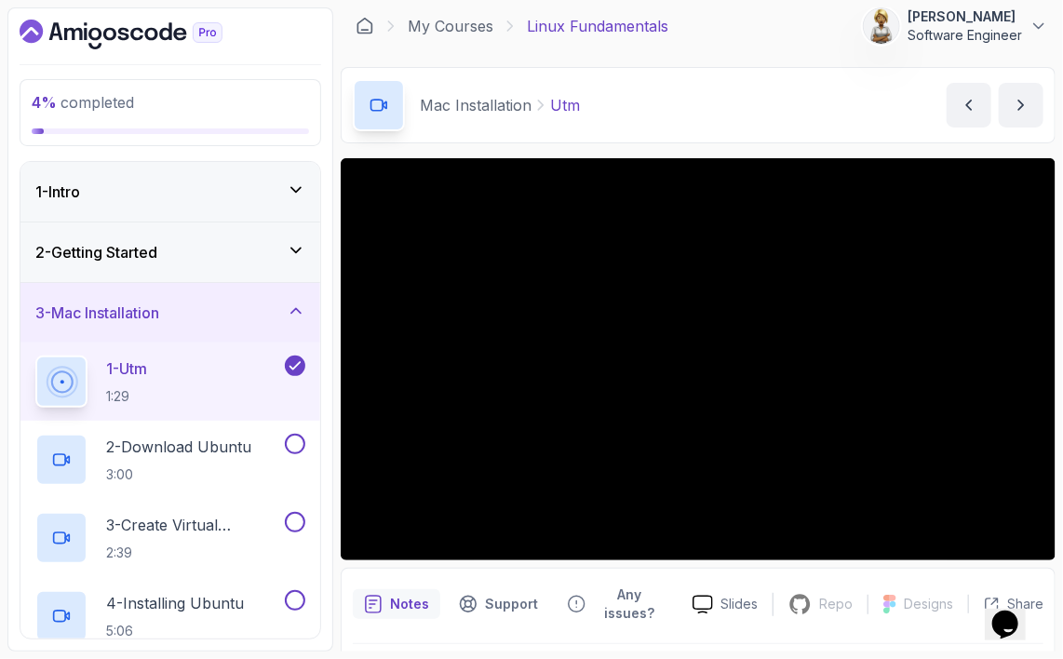
click at [174, 370] on div "1 - Utm 1:29" at bounding box center [158, 382] width 246 height 52
click at [69, 375] on icon at bounding box center [61, 381] width 22 height 22
click at [147, 388] on p "1:29" at bounding box center [126, 396] width 41 height 19
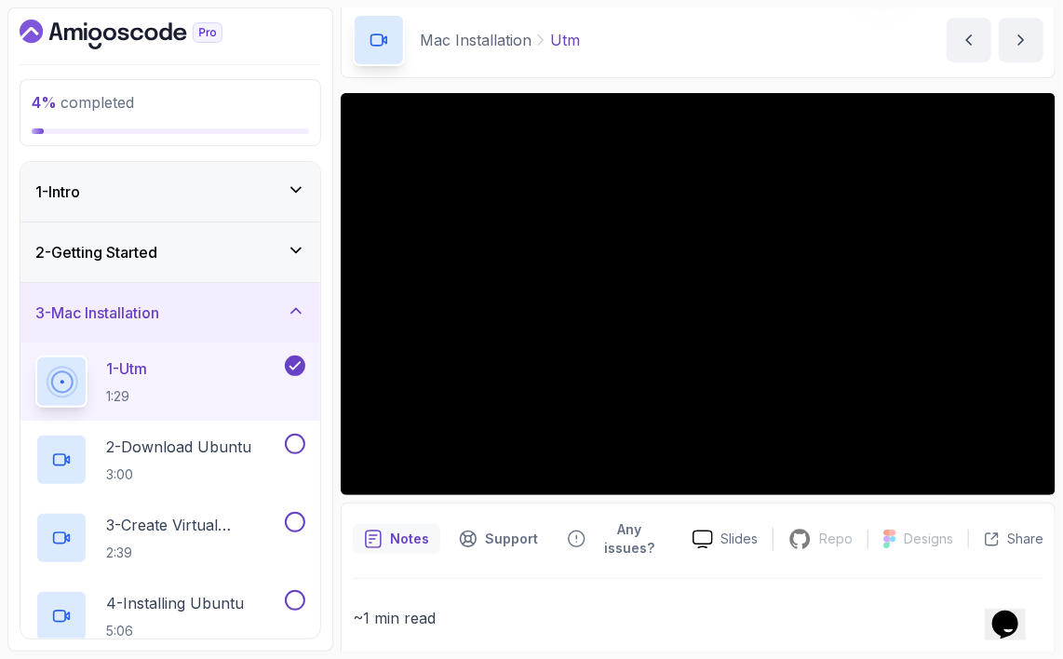
scroll to position [101, 0]
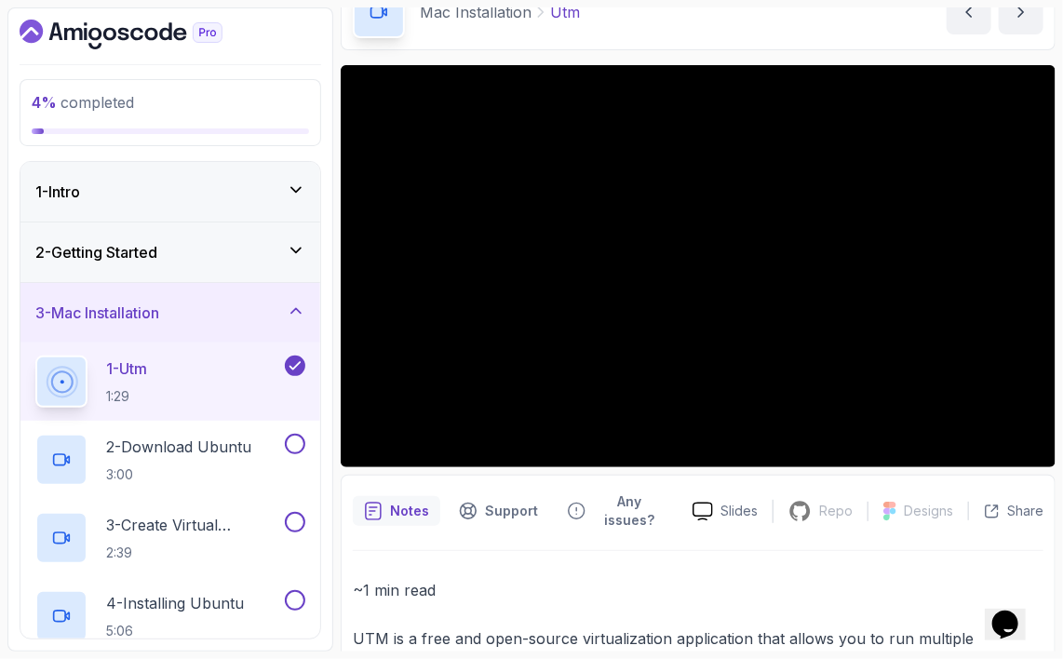
drag, startPoint x: 511, startPoint y: 500, endPoint x: 536, endPoint y: 533, distance: 41.9
click at [511, 502] on p "Support" at bounding box center [511, 511] width 53 height 19
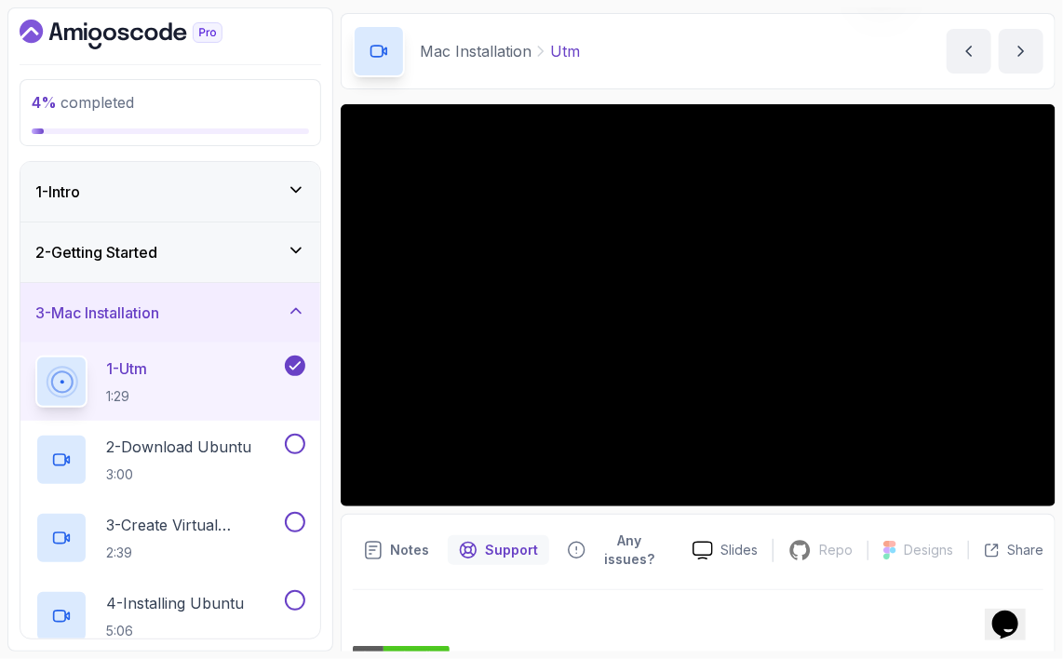
scroll to position [30, 0]
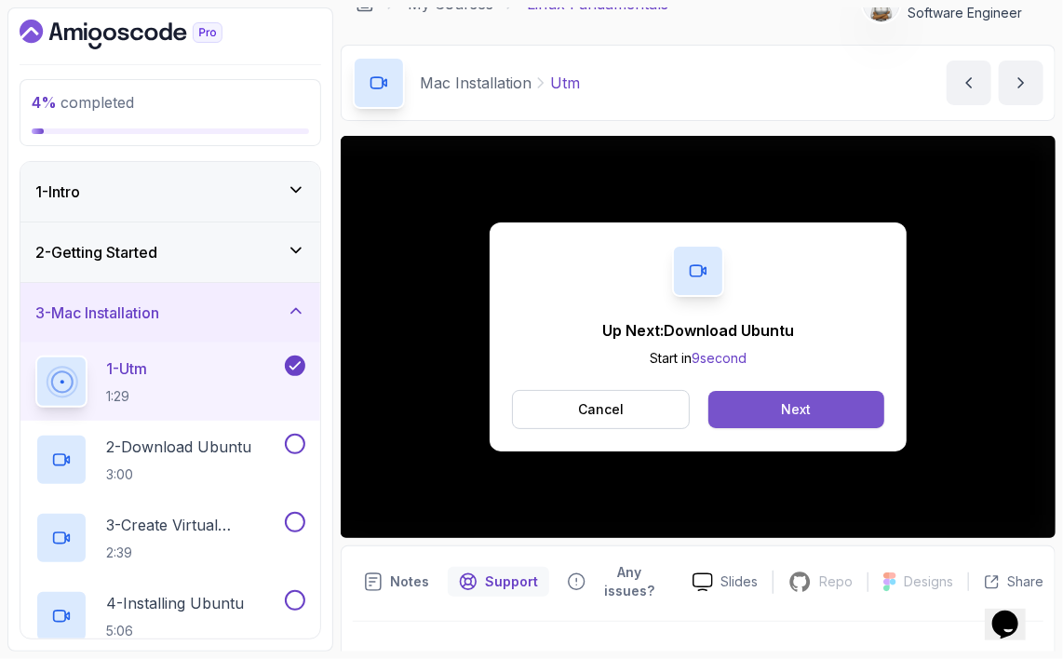
click at [776, 411] on button "Next" at bounding box center [796, 409] width 176 height 37
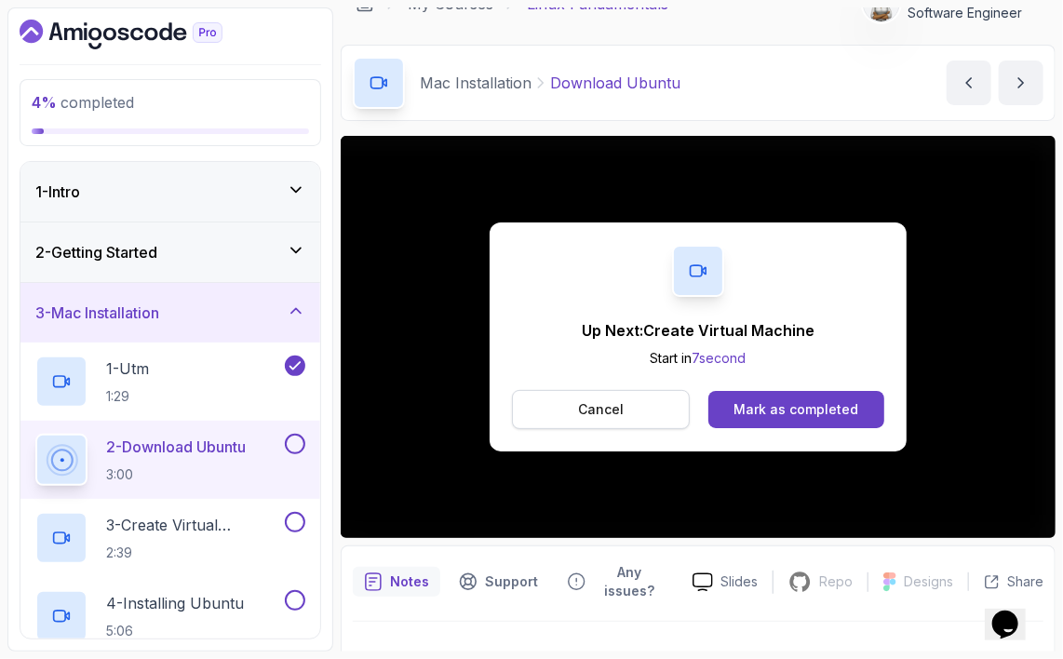
click at [566, 402] on button "Cancel" at bounding box center [601, 409] width 178 height 39
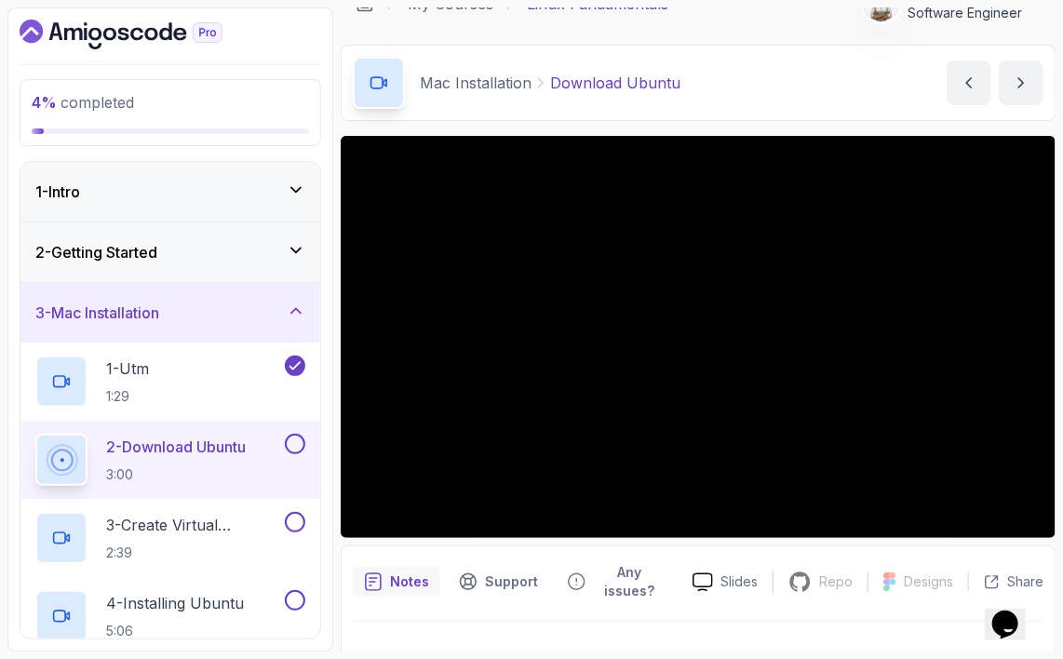
click at [868, 47] on div "Mac Installation Download Ubuntu Download Ubuntu by nelson" at bounding box center [698, 83] width 715 height 76
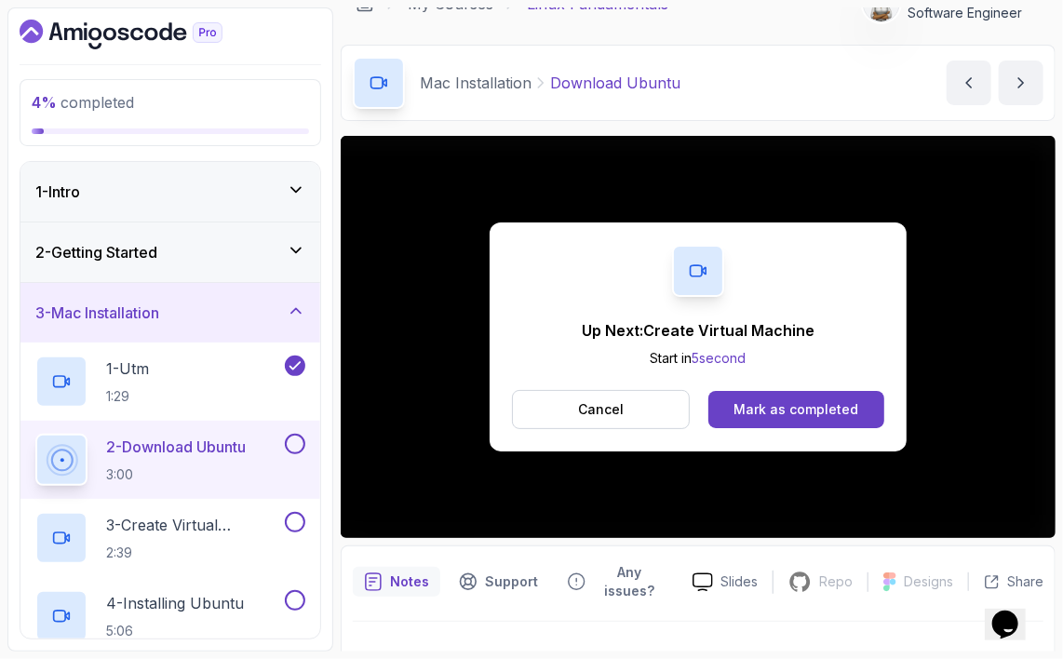
click at [630, 410] on button "Cancel" at bounding box center [601, 409] width 178 height 39
click at [796, 415] on div "Mark as completed" at bounding box center [796, 409] width 125 height 19
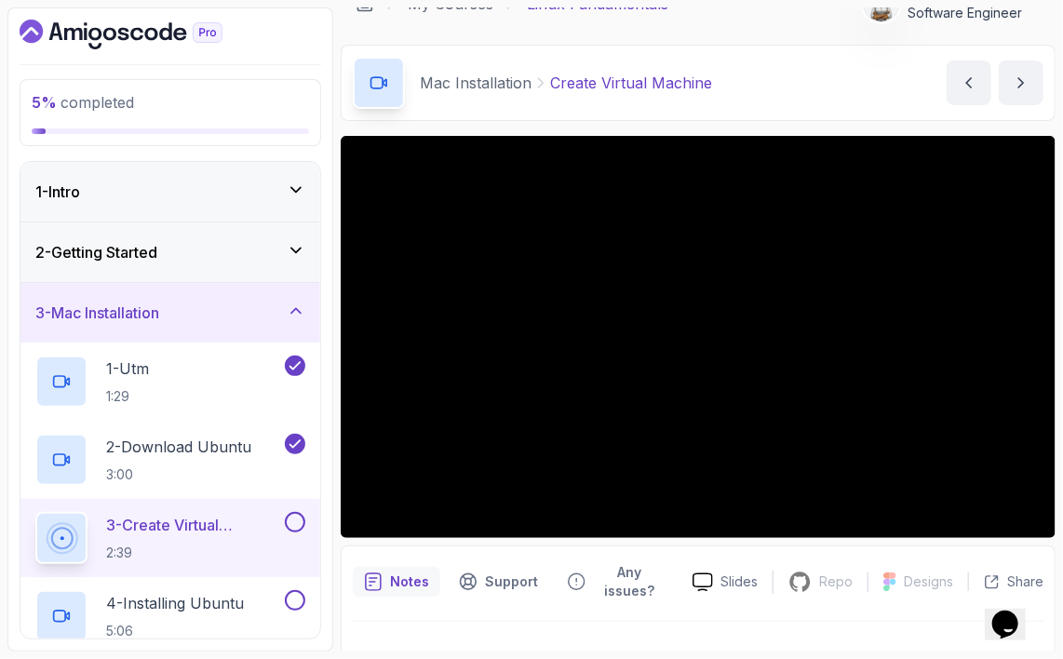
click at [197, 506] on div "3 - Create Virtual Machine 2:39" at bounding box center [170, 538] width 300 height 78
click at [179, 527] on p "3 - Create Virtual Machine" at bounding box center [193, 525] width 175 height 22
click at [172, 453] on p "2 - Download Ubuntu" at bounding box center [178, 447] width 145 height 22
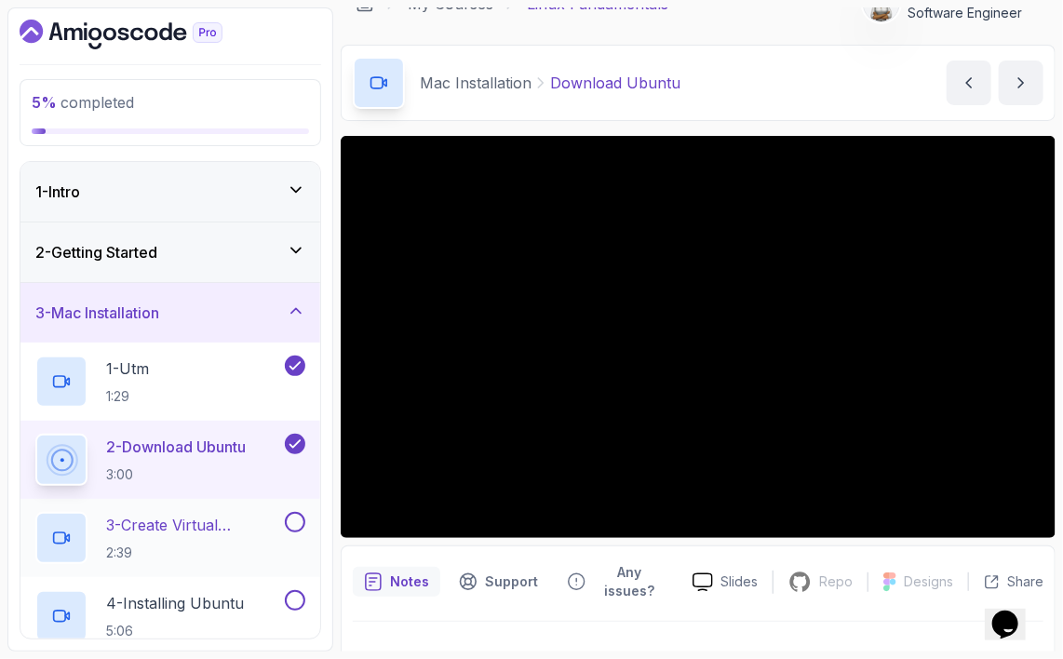
click at [171, 536] on h2 "3 - Create Virtual Machine 2:39" at bounding box center [193, 538] width 175 height 48
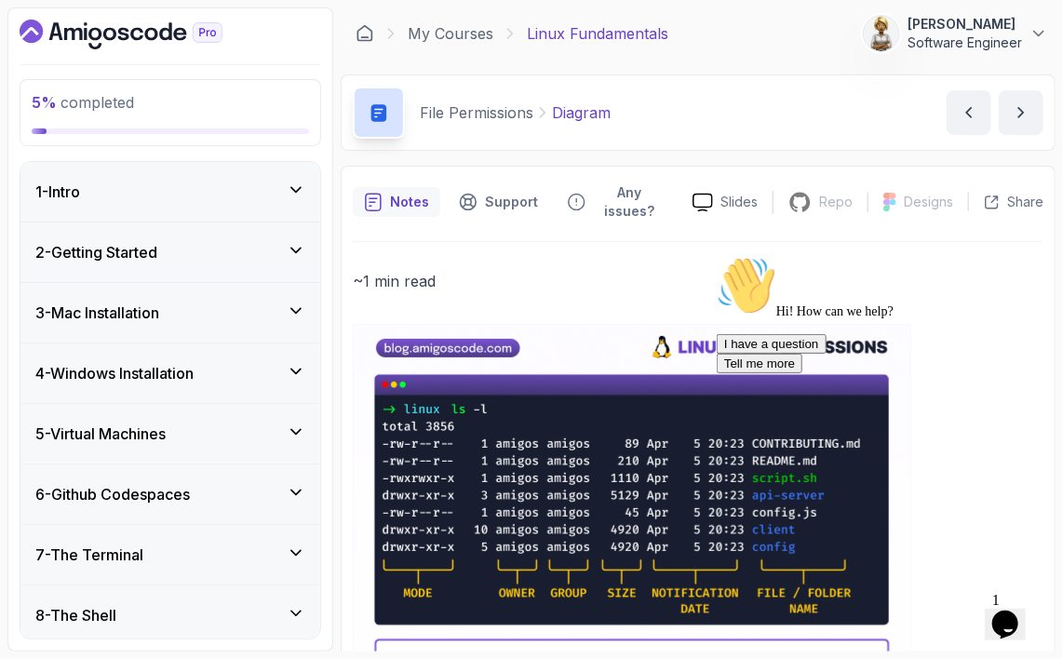
click at [127, 313] on h3 "3 - Mac Installation" at bounding box center [97, 313] width 124 height 22
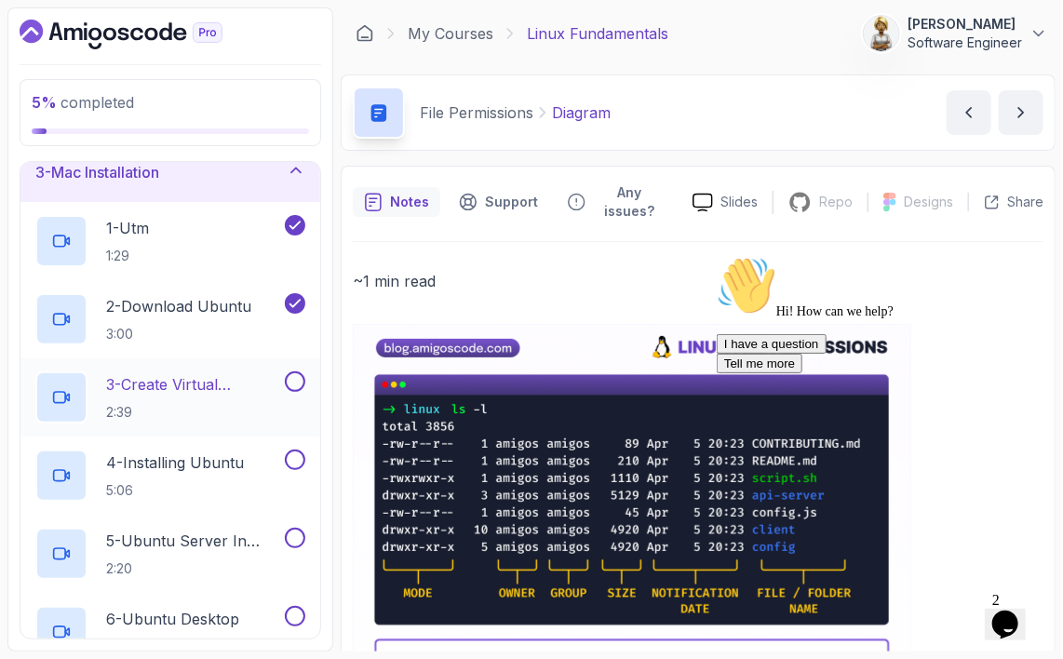
scroll to position [186, 0]
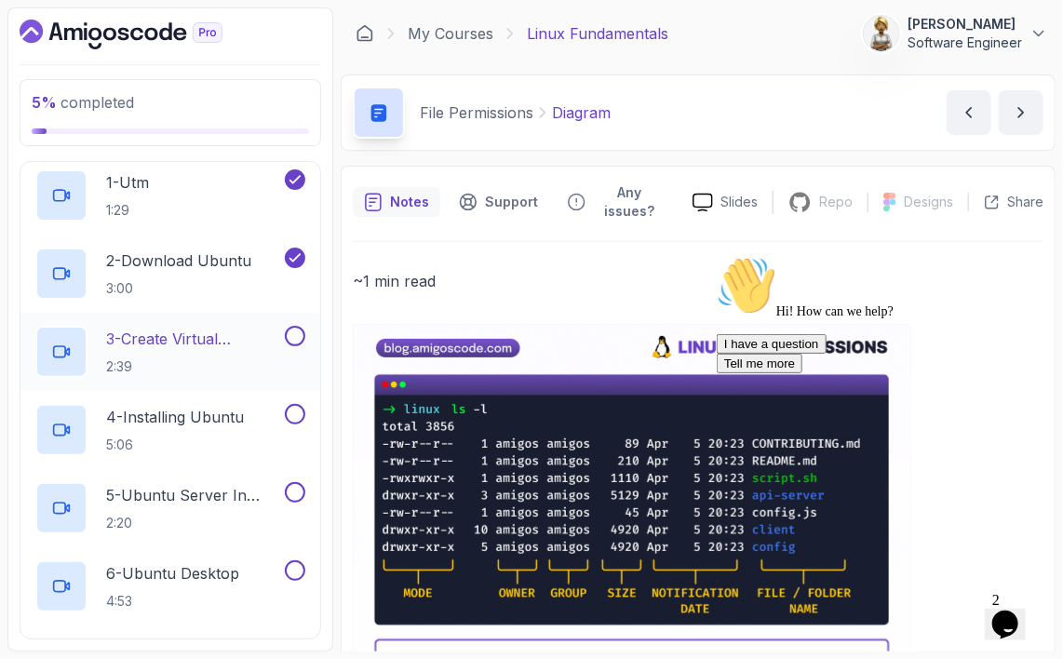
click at [180, 339] on p "3 - Create Virtual Machine" at bounding box center [193, 339] width 175 height 22
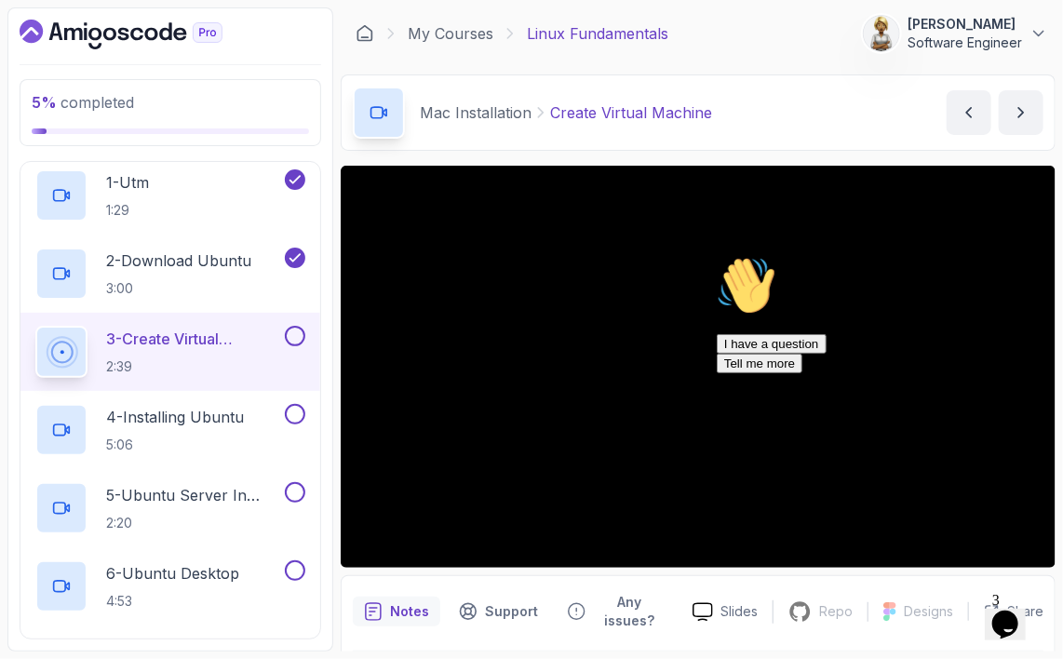
drag, startPoint x: 215, startPoint y: 143, endPoint x: 286, endPoint y: 144, distance: 70.8
click at [223, 144] on div "5 % completed" at bounding box center [171, 112] width 302 height 67
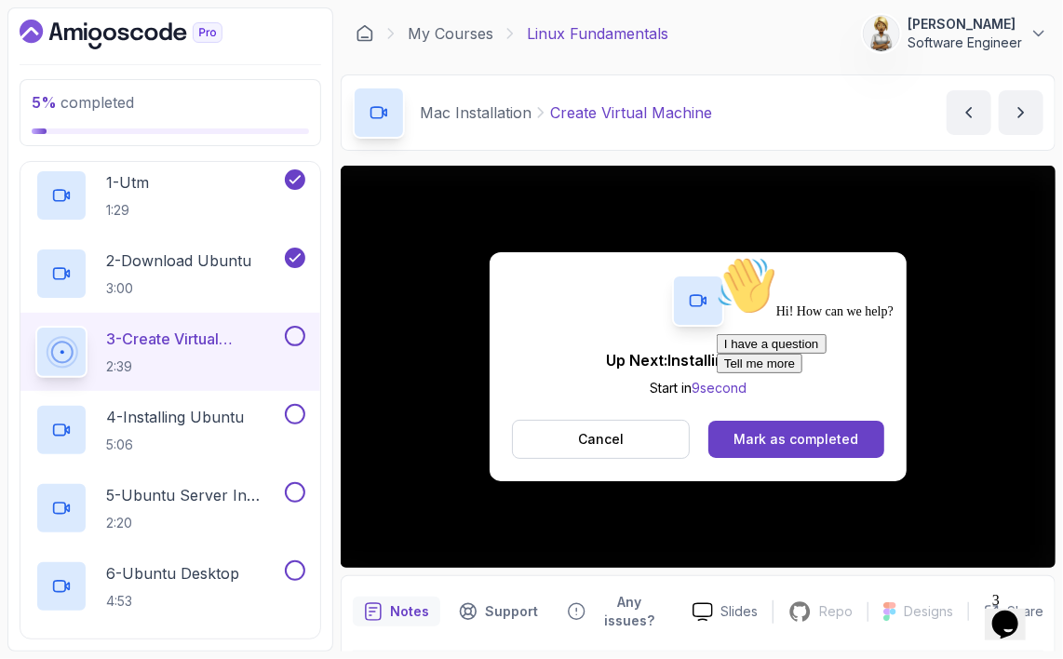
click at [742, 318] on div "Hi! How can we help?" at bounding box center [883, 286] width 335 height 63
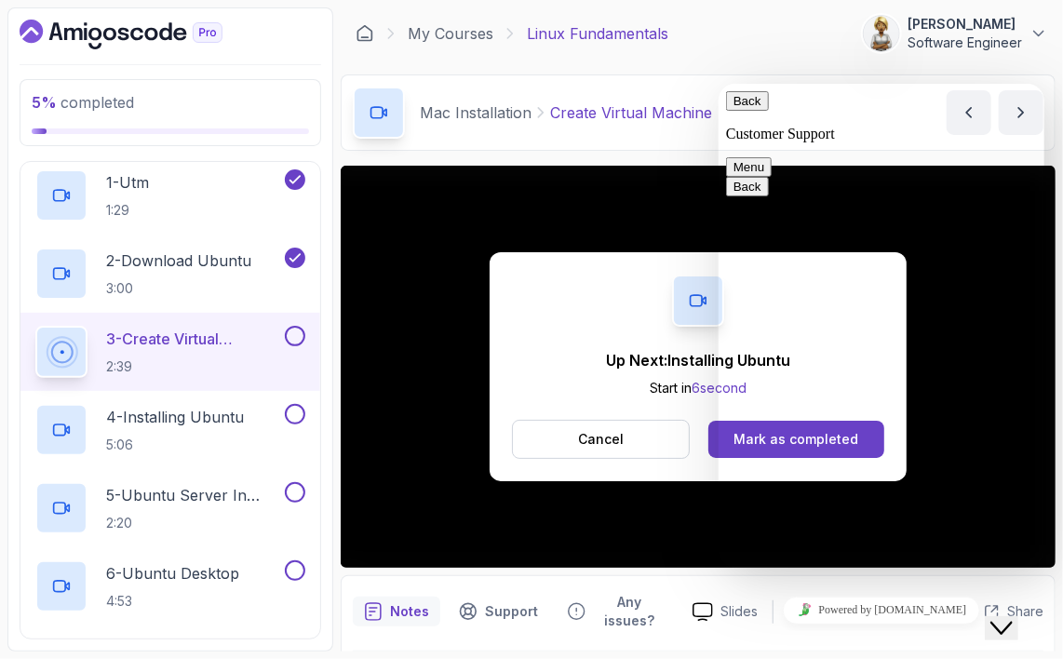
click at [577, 532] on div "Up Next: Installing Ubuntu Start in 6 second Cancel Mark as completed" at bounding box center [698, 367] width 715 height 402
click at [1012, 616] on icon "Close Chat This icon closes the chat window." at bounding box center [1001, 627] width 22 height 22
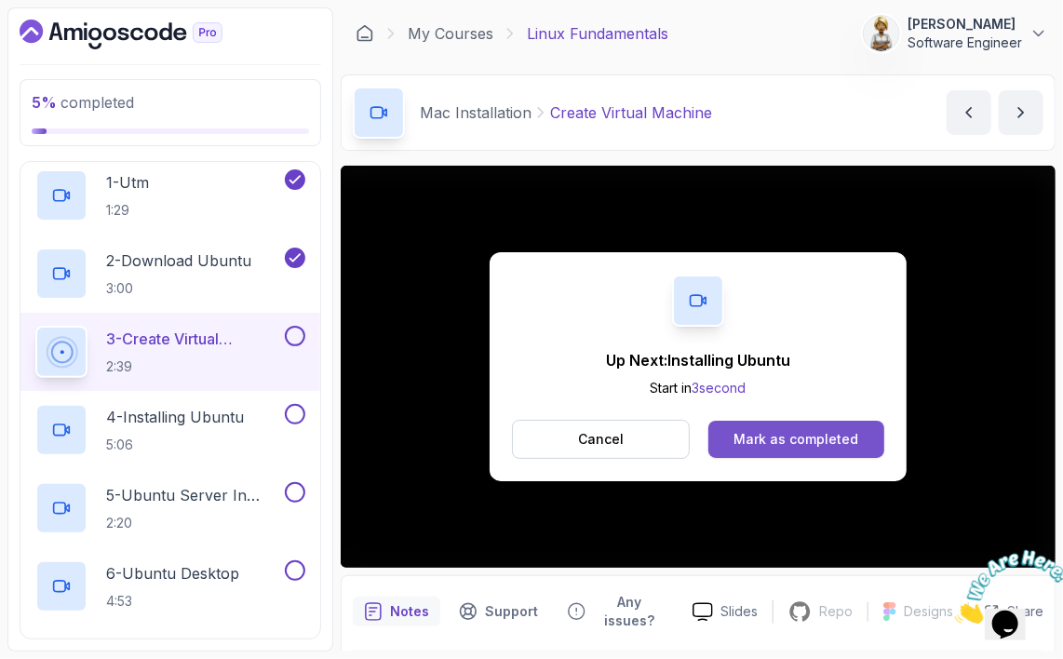
click at [769, 440] on div "Mark as completed" at bounding box center [796, 439] width 125 height 19
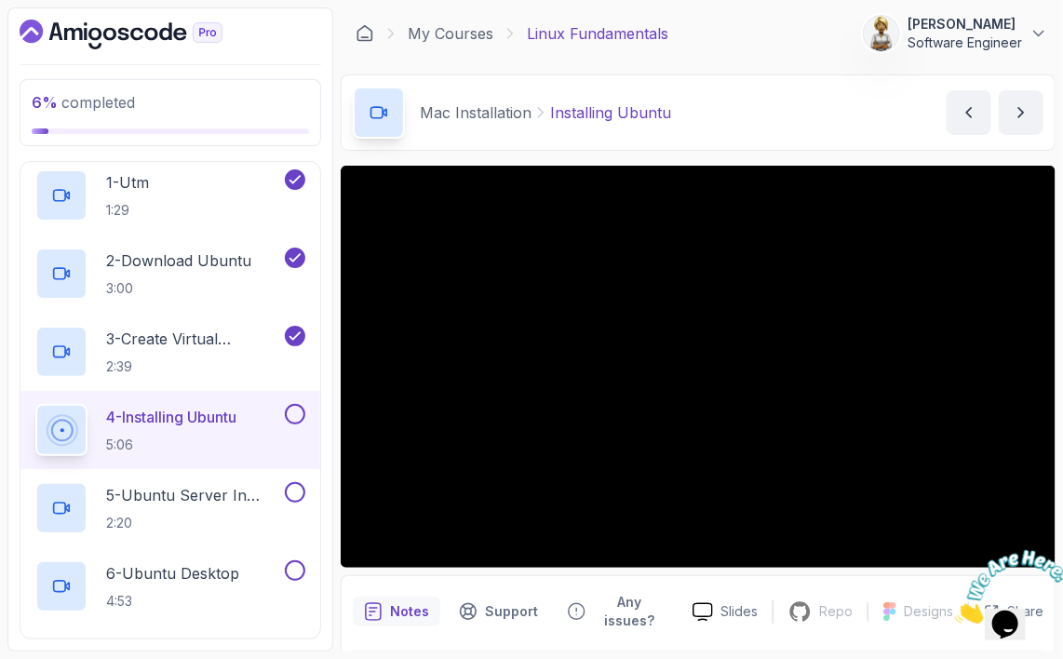
click at [896, 103] on div "Mac Installation Installing Ubuntu Installing Ubuntu by nelson" at bounding box center [698, 112] width 715 height 76
